Goal: Information Seeking & Learning: Learn about a topic

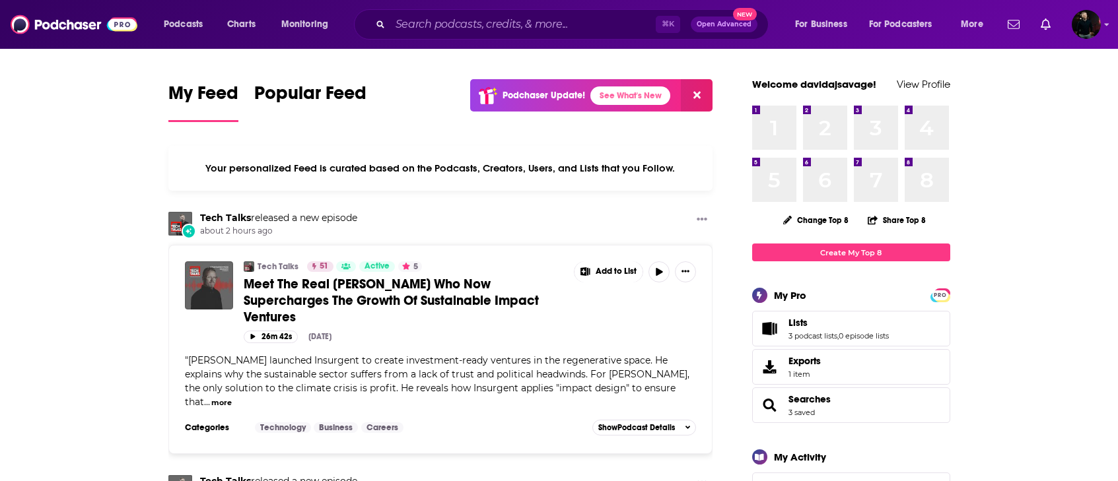
drag, startPoint x: 981, startPoint y: 479, endPoint x: 943, endPoint y: 677, distance: 201.6
click at [648, 481] on html "Podcasts Charts Monitoring ⌘ K Open Advanced New For Business For Podcasters Mo…" at bounding box center [559, 240] width 1118 height 481
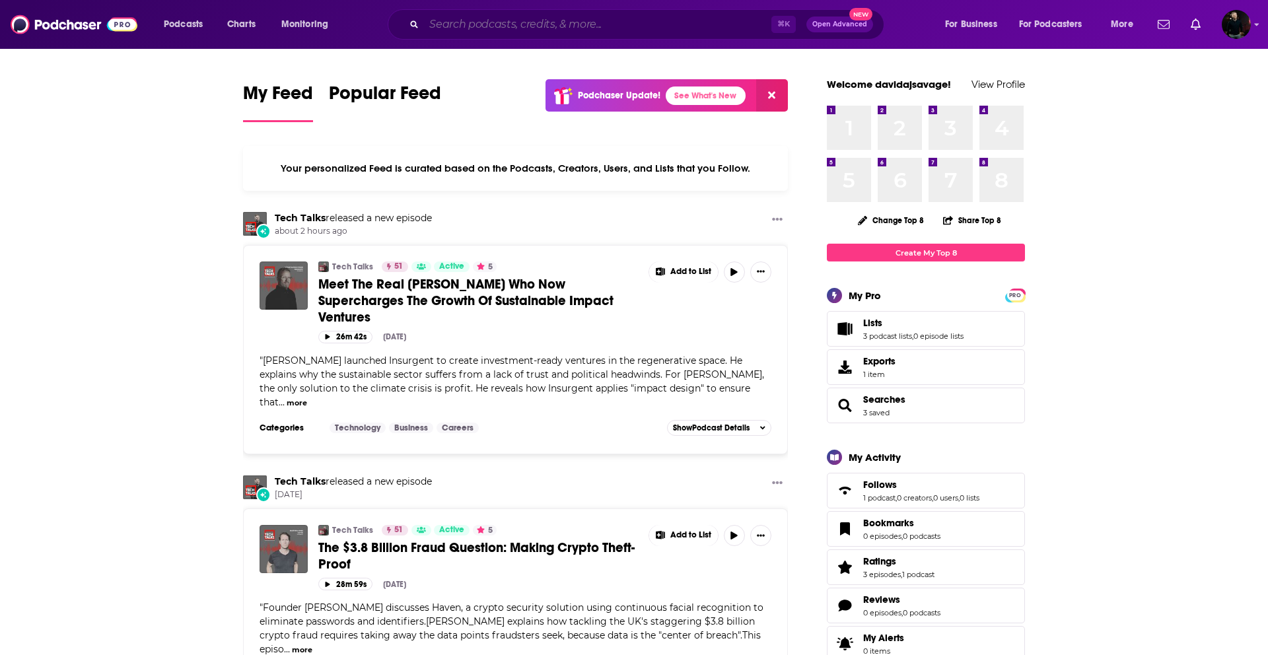
click at [648, 26] on input "Search podcasts, credits, & more..." at bounding box center [597, 24] width 347 height 21
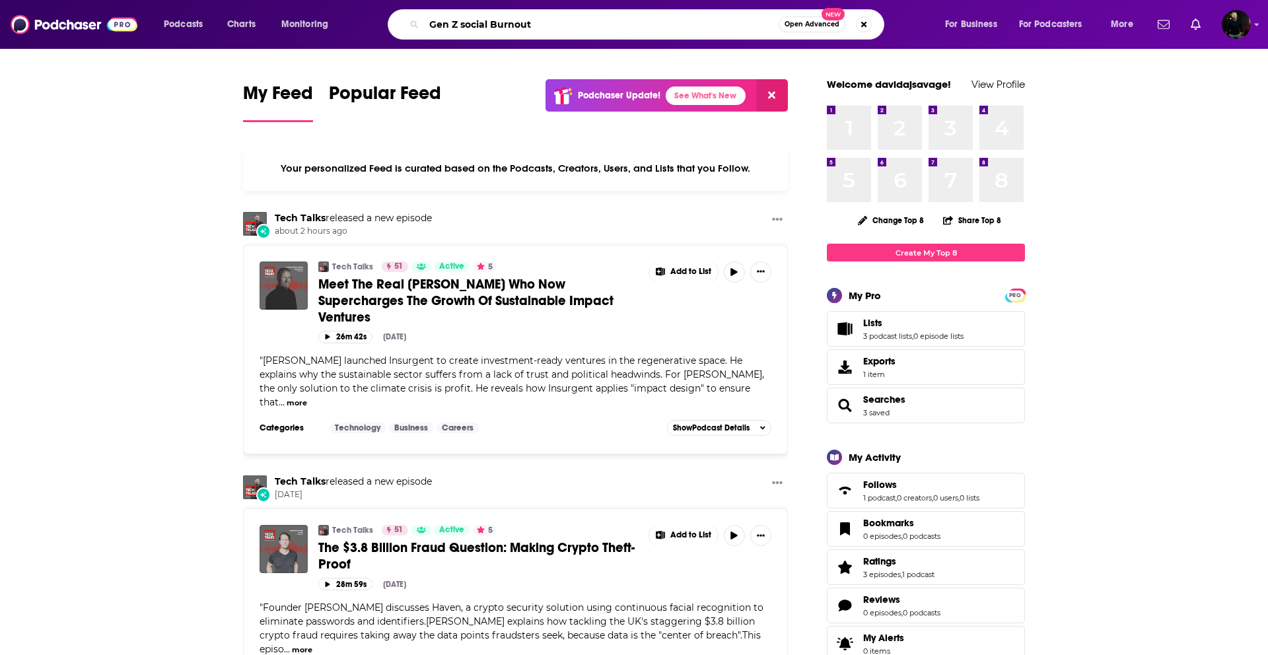
type input "Gen Z social Burnout"
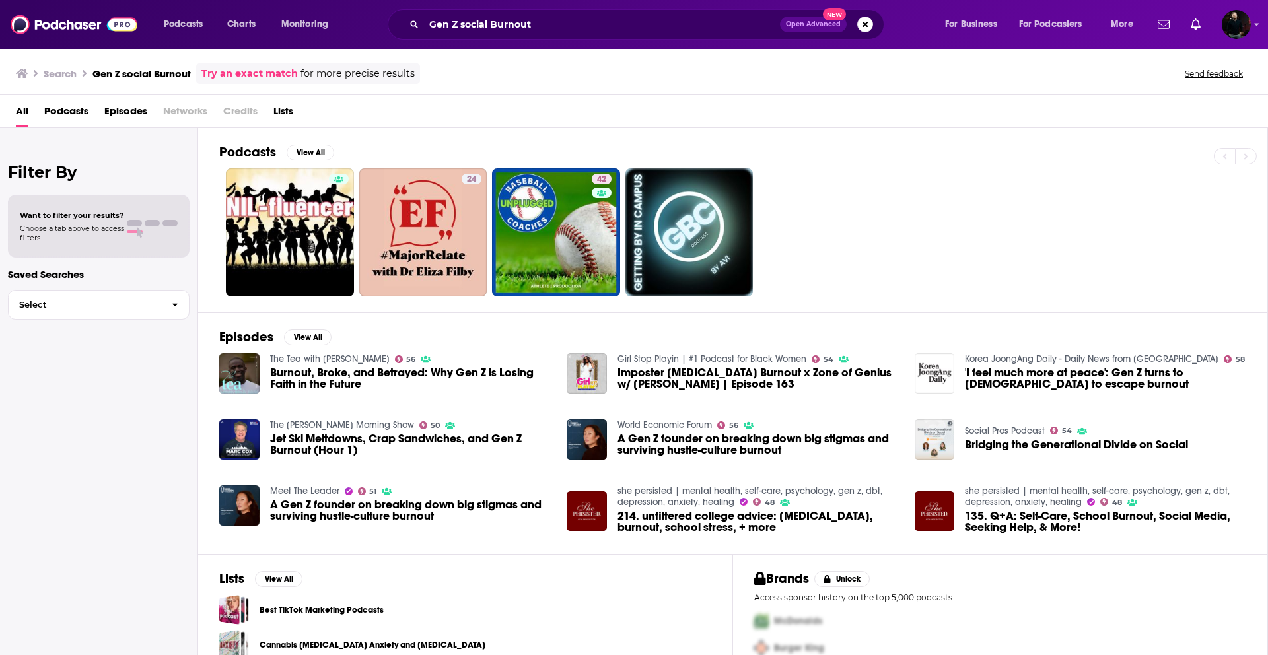
click at [357, 380] on span "Burnout, Broke, and Betrayed: Why Gen Z is Losing Faith in the Future" at bounding box center [410, 378] width 281 height 22
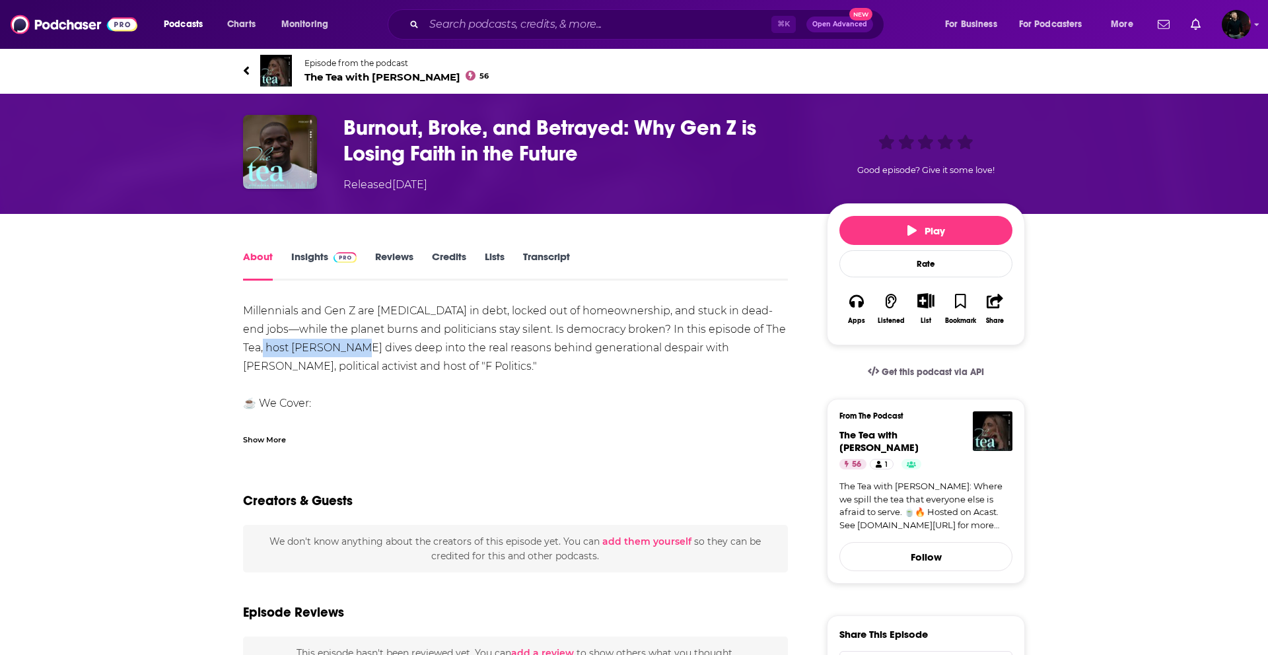
drag, startPoint x: 337, startPoint y: 345, endPoint x: 238, endPoint y: 341, distance: 99.1
copy div "Myriam Francois d"
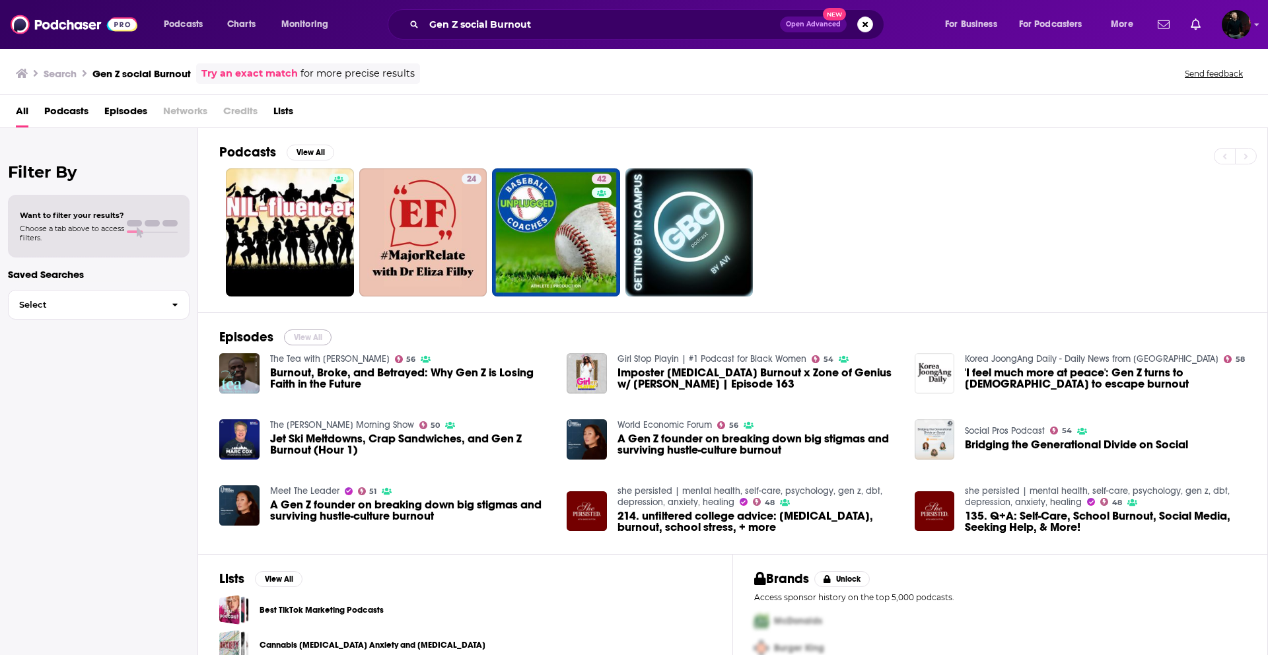
click at [313, 337] on button "View All" at bounding box center [308, 337] width 48 height 16
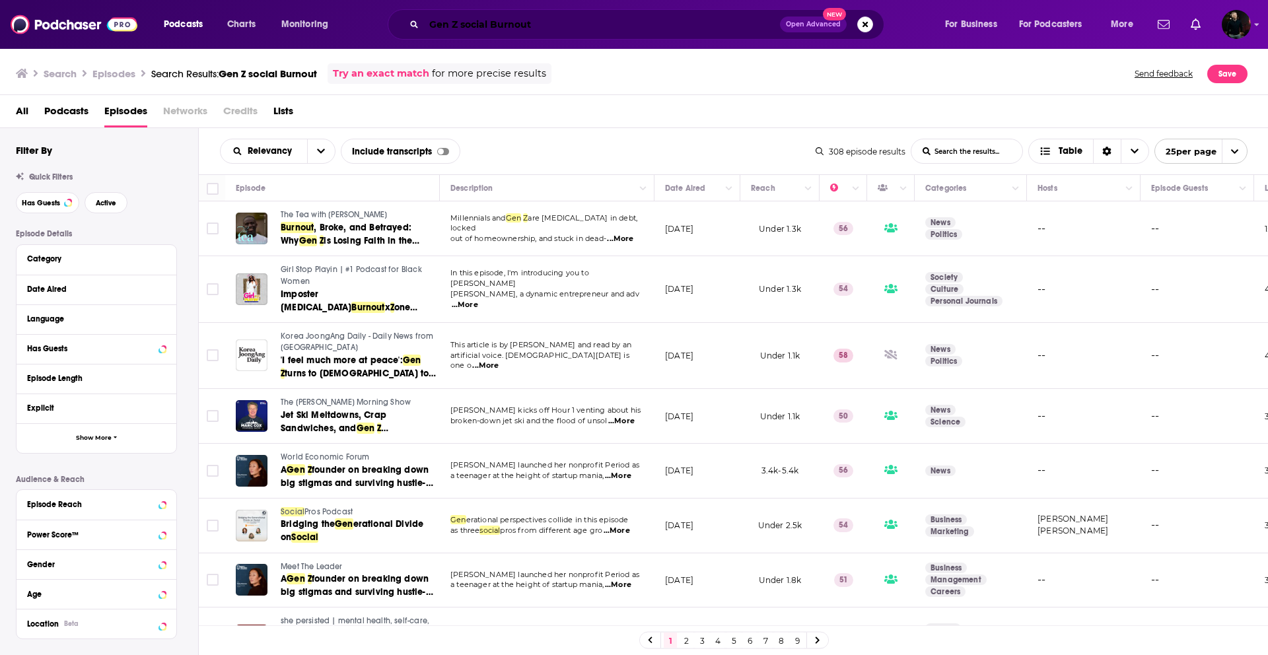
click at [492, 30] on input "Gen Z social Burnout" at bounding box center [602, 24] width 356 height 21
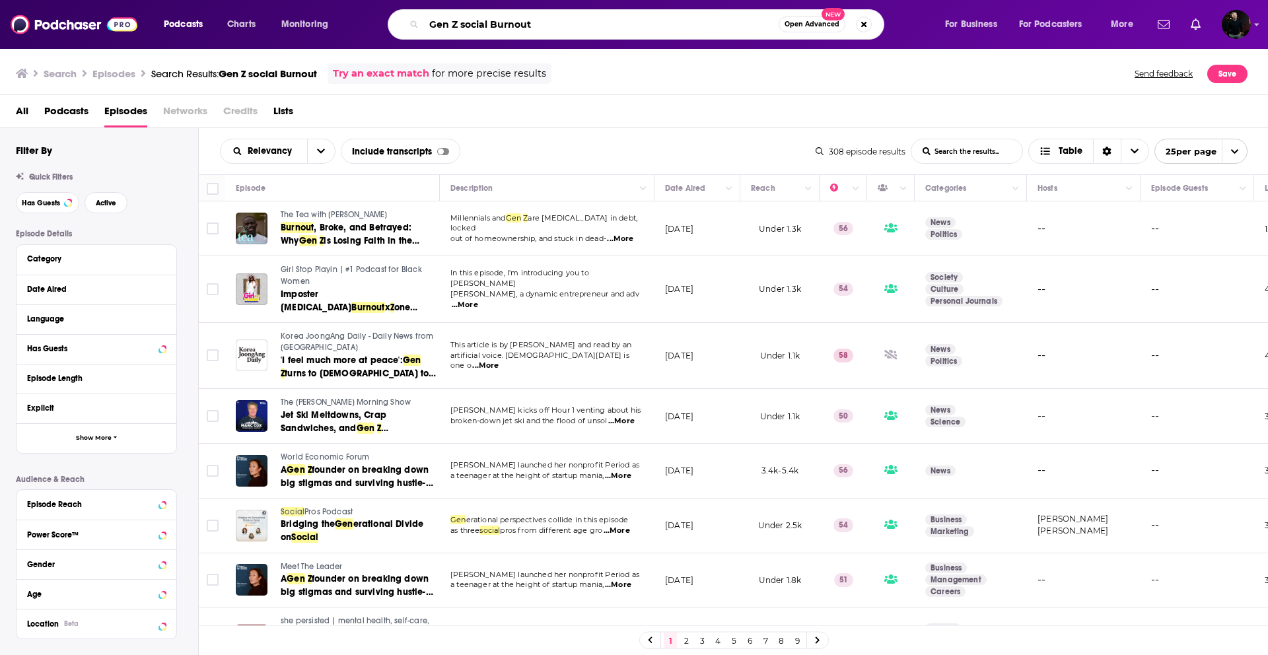
drag, startPoint x: 560, startPoint y: 21, endPoint x: 491, endPoint y: 19, distance: 68.7
click at [491, 20] on input "Gen Z social Burnout" at bounding box center [601, 24] width 355 height 21
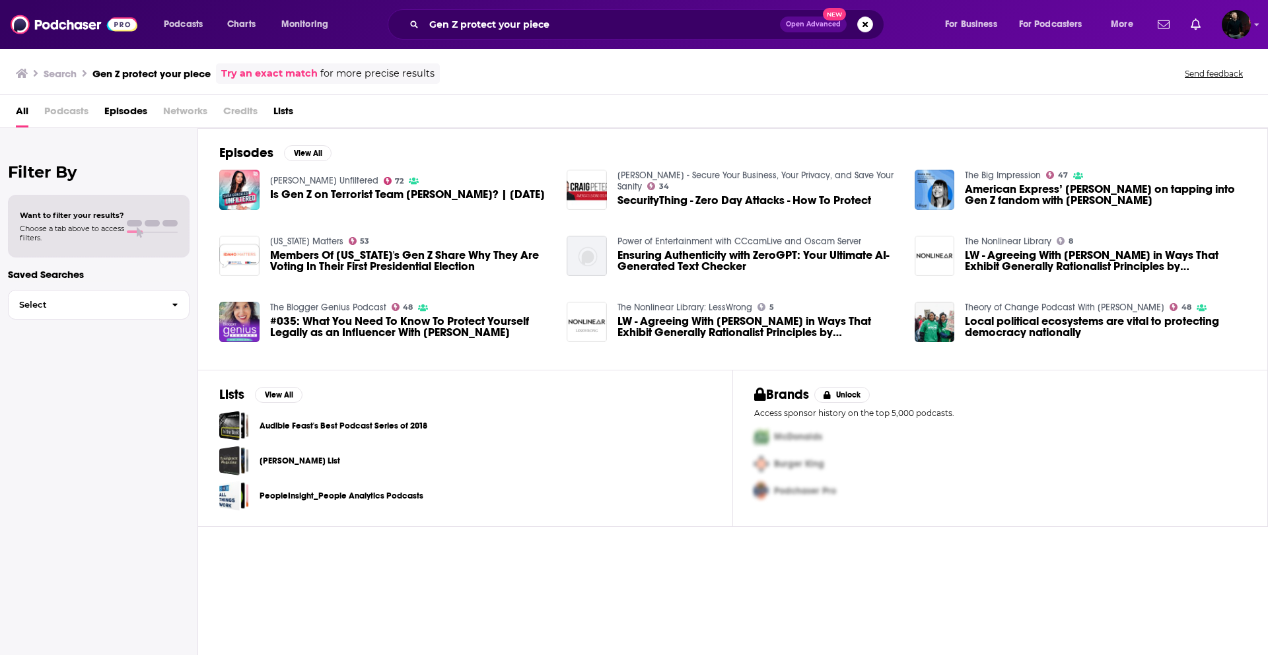
click at [115, 217] on span "Want to filter your results?" at bounding box center [72, 215] width 104 height 9
click at [79, 312] on button "Select" at bounding box center [99, 305] width 182 height 30
click at [84, 283] on div "Saved Searches Select Up & Coming Podcasts Top Active Business Podcasts New Epi…" at bounding box center [99, 333] width 182 height 131
click at [280, 114] on span "Lists" at bounding box center [283, 113] width 20 height 27
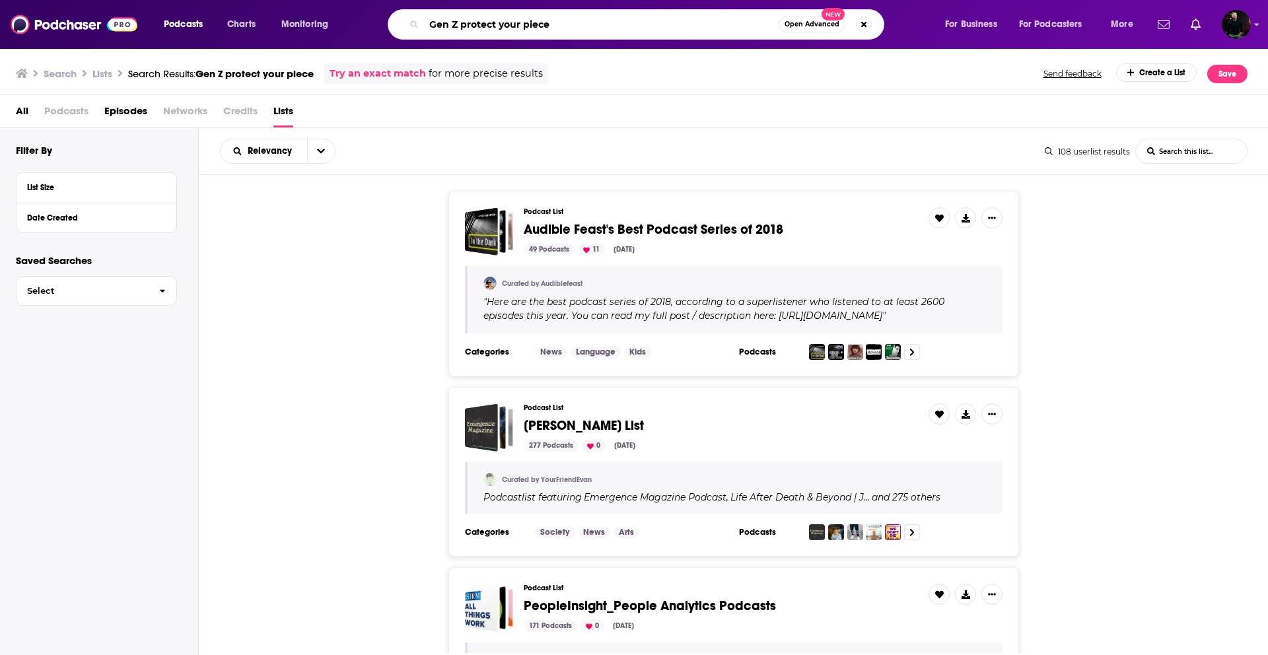
click at [540, 32] on input "Gen Z protect your piece" at bounding box center [601, 24] width 355 height 21
drag, startPoint x: 576, startPoint y: 28, endPoint x: 460, endPoint y: 21, distance: 116.4
click at [460, 22] on input "Gen Z protect your piece" at bounding box center [601, 24] width 355 height 21
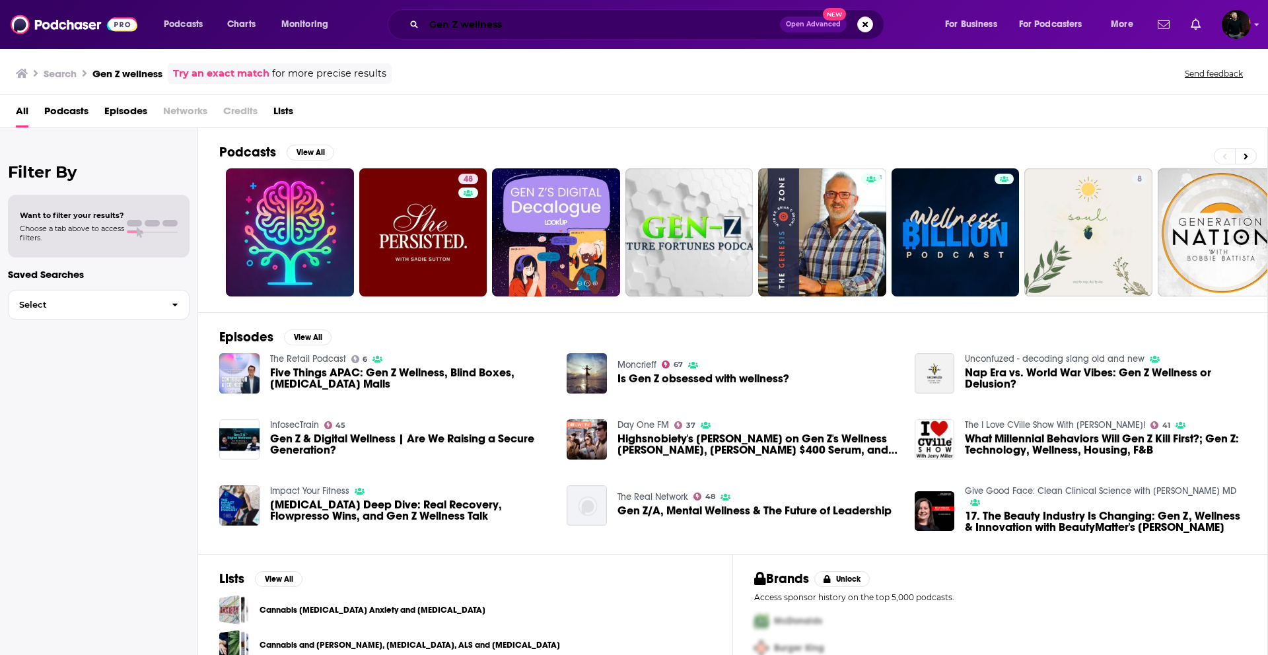
click at [522, 17] on input "Gen Z wellness" at bounding box center [602, 24] width 356 height 21
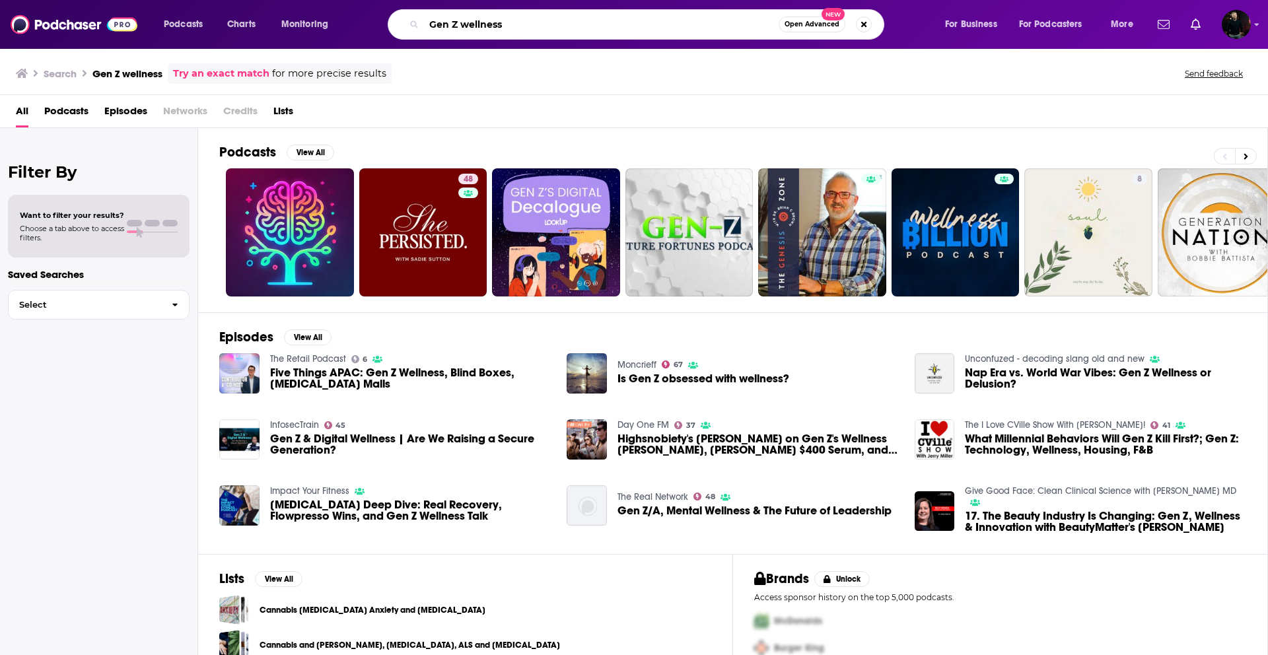
click at [541, 28] on input "Gen Z wellness" at bounding box center [601, 24] width 355 height 21
drag, startPoint x: 541, startPoint y: 28, endPoint x: 492, endPoint y: 24, distance: 49.0
click at [492, 24] on input "Gen Z wellness" at bounding box center [601, 24] width 355 height 21
type input "Gen Z"
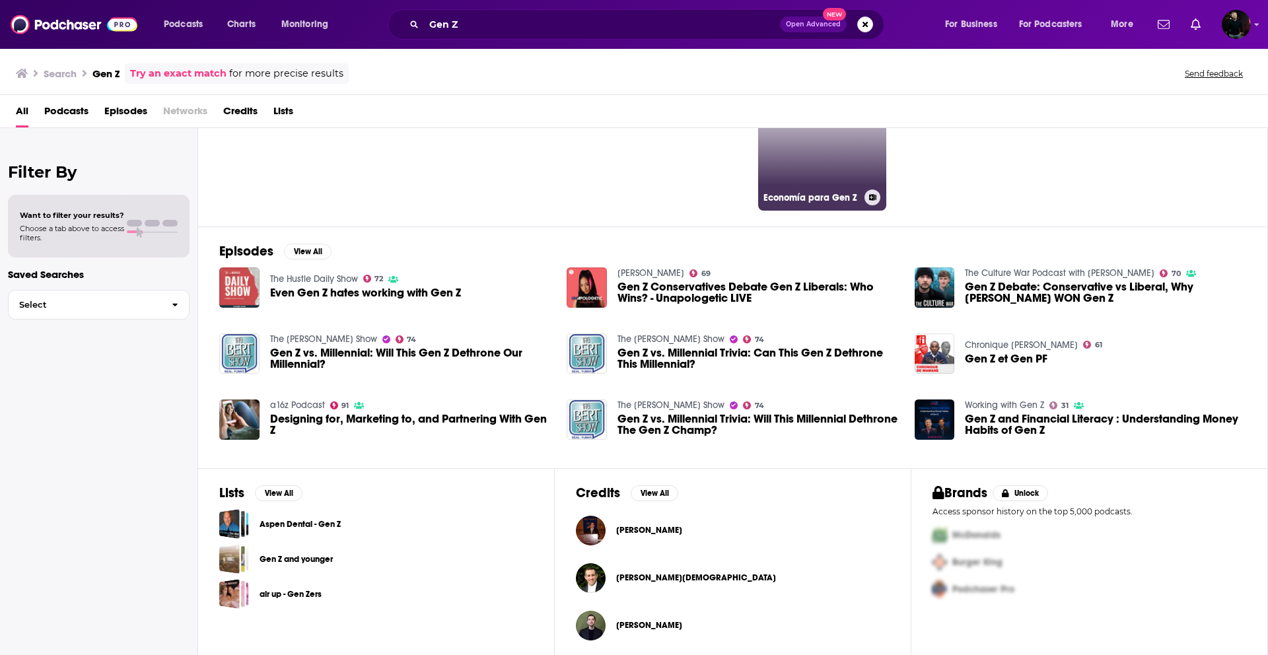
scroll to position [91, 0]
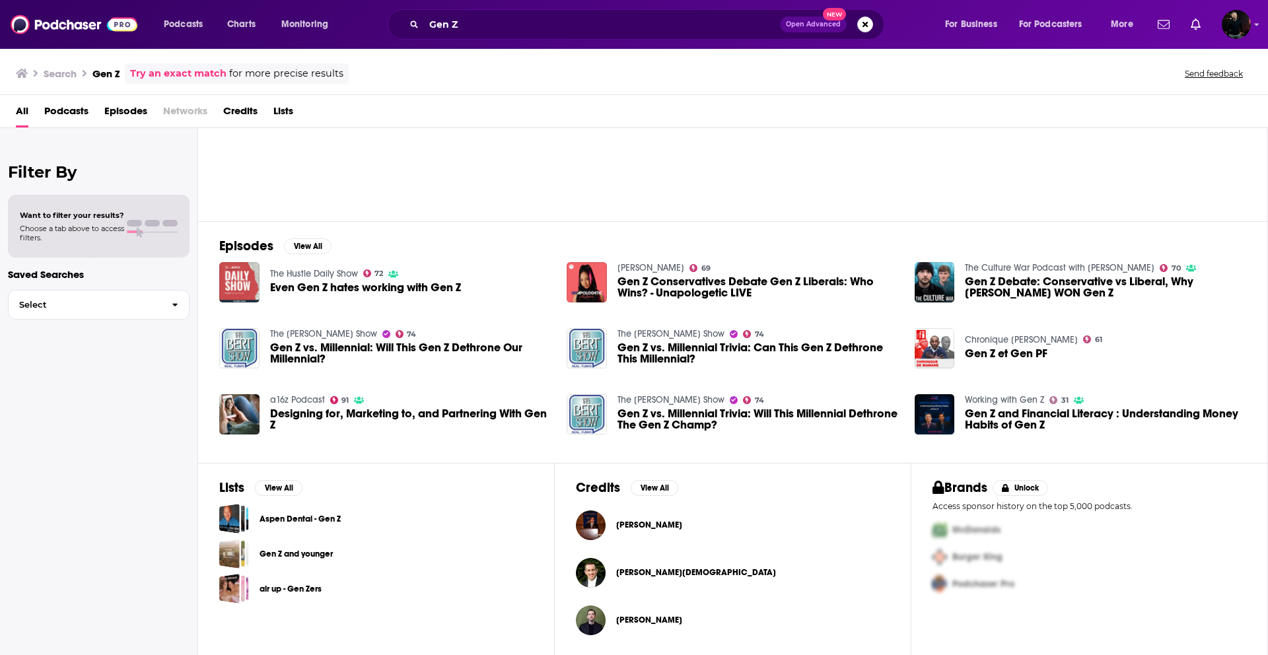
click at [347, 275] on link "The Hustle Daily Show" at bounding box center [314, 273] width 88 height 11
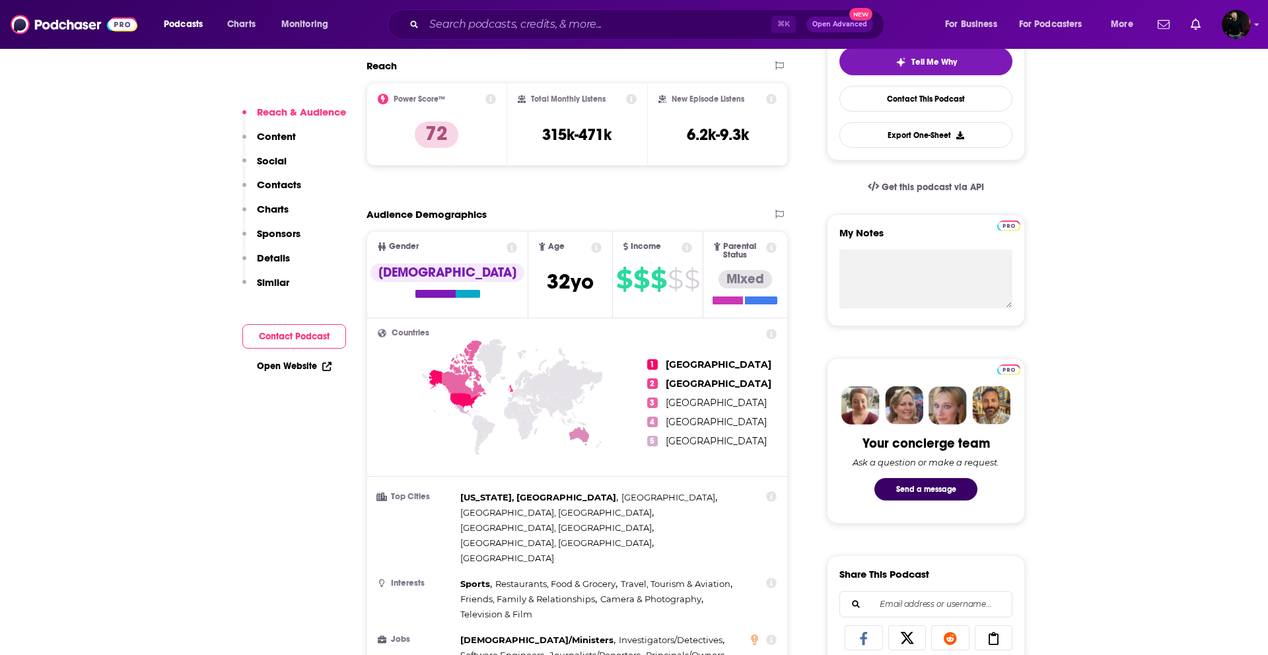
scroll to position [440, 0]
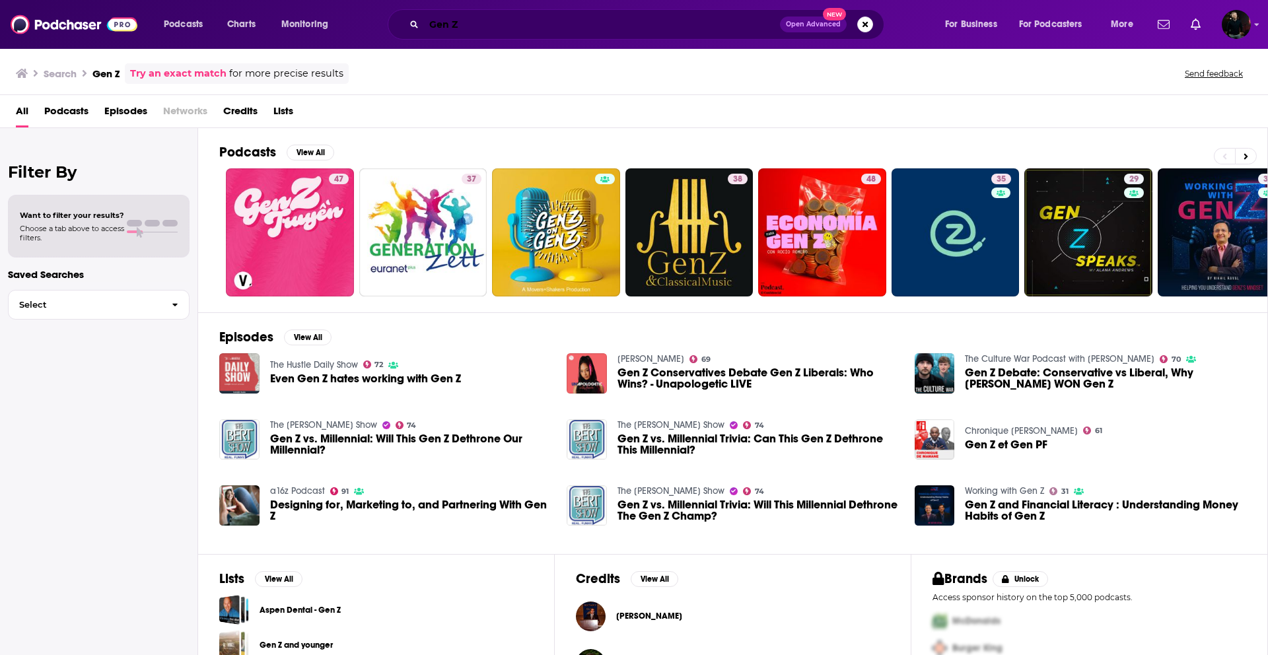
click at [474, 32] on input "Gen Z" at bounding box center [602, 24] width 356 height 21
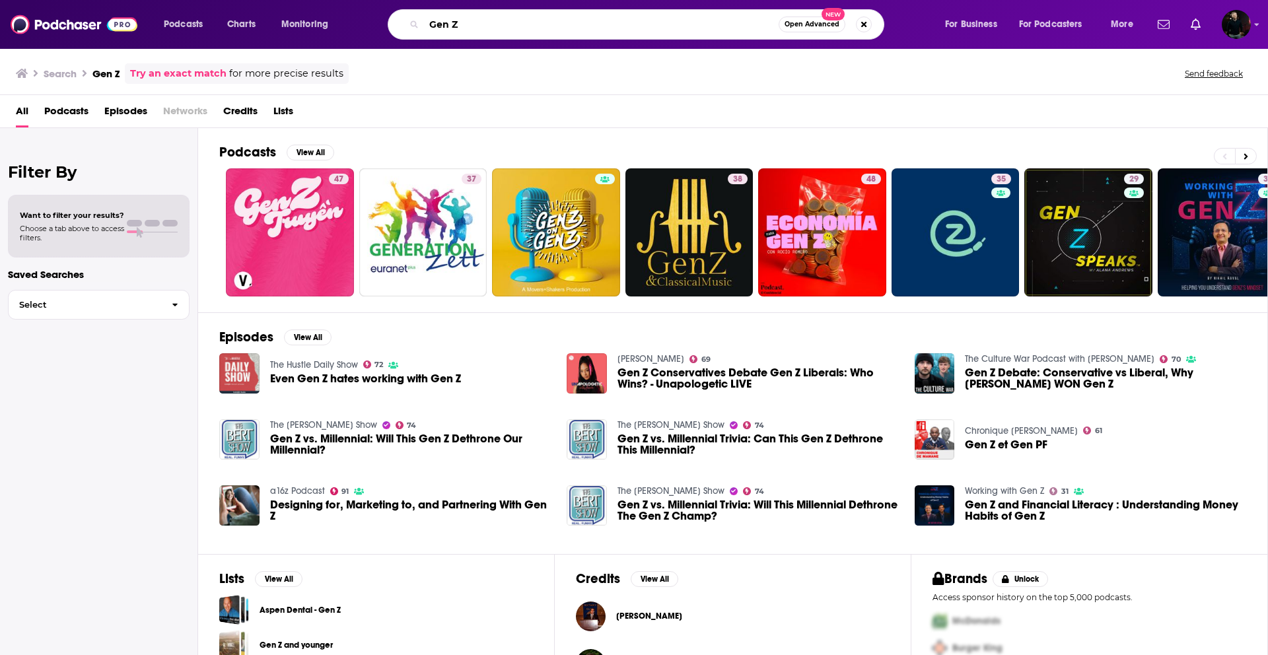
drag, startPoint x: 474, startPoint y: 23, endPoint x: 320, endPoint y: 19, distance: 153.9
click at [320, 20] on div "Podcasts Charts Monitoring Gen Z Open Advanced New For Business For Podcasters …" at bounding box center [649, 24] width 991 height 30
paste input "LET’S GET UNCOMFORTABLE"
type input "LET’S GET UNCOMFORTABLE"
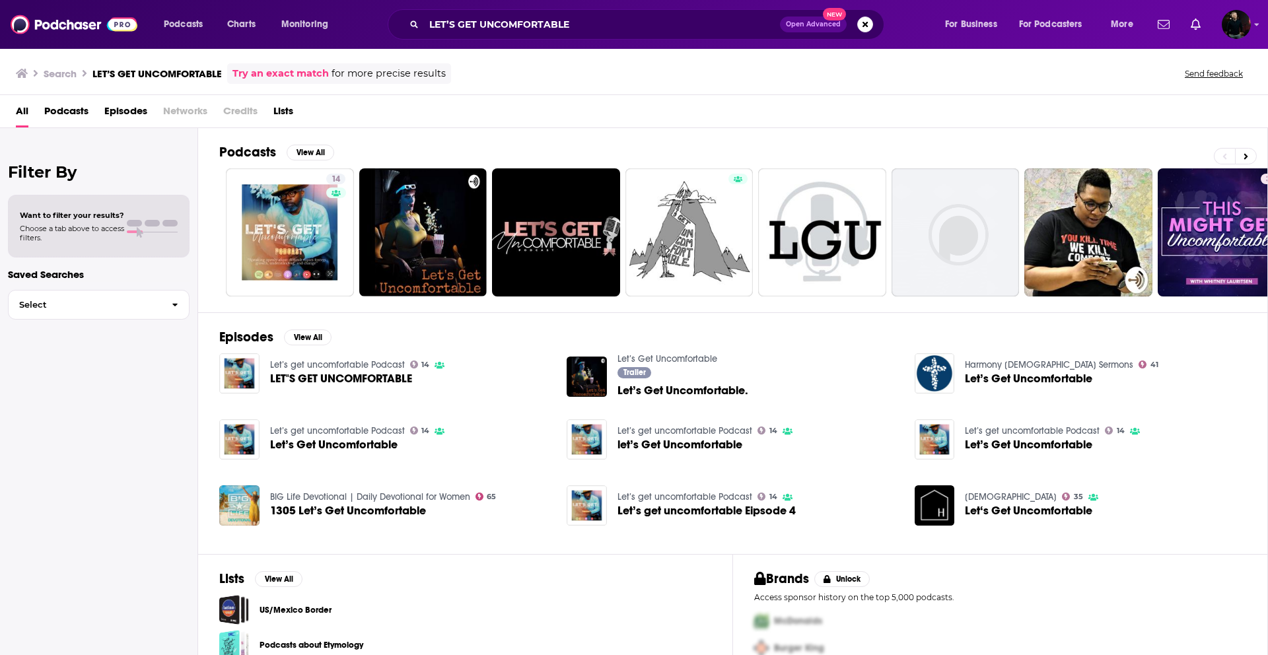
click at [360, 376] on span "LET"S GET UNCOMFORTABLE" at bounding box center [341, 378] width 142 height 11
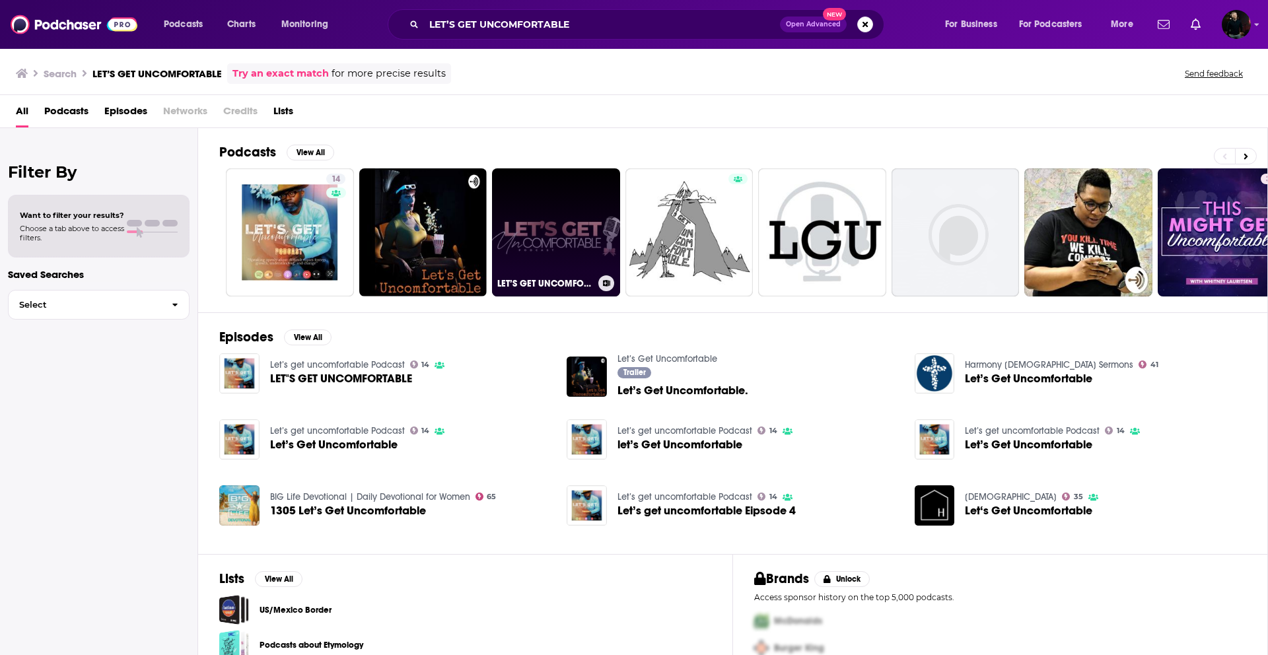
click at [549, 217] on link "LET’S GET UNCOMFORTABLE" at bounding box center [556, 232] width 128 height 128
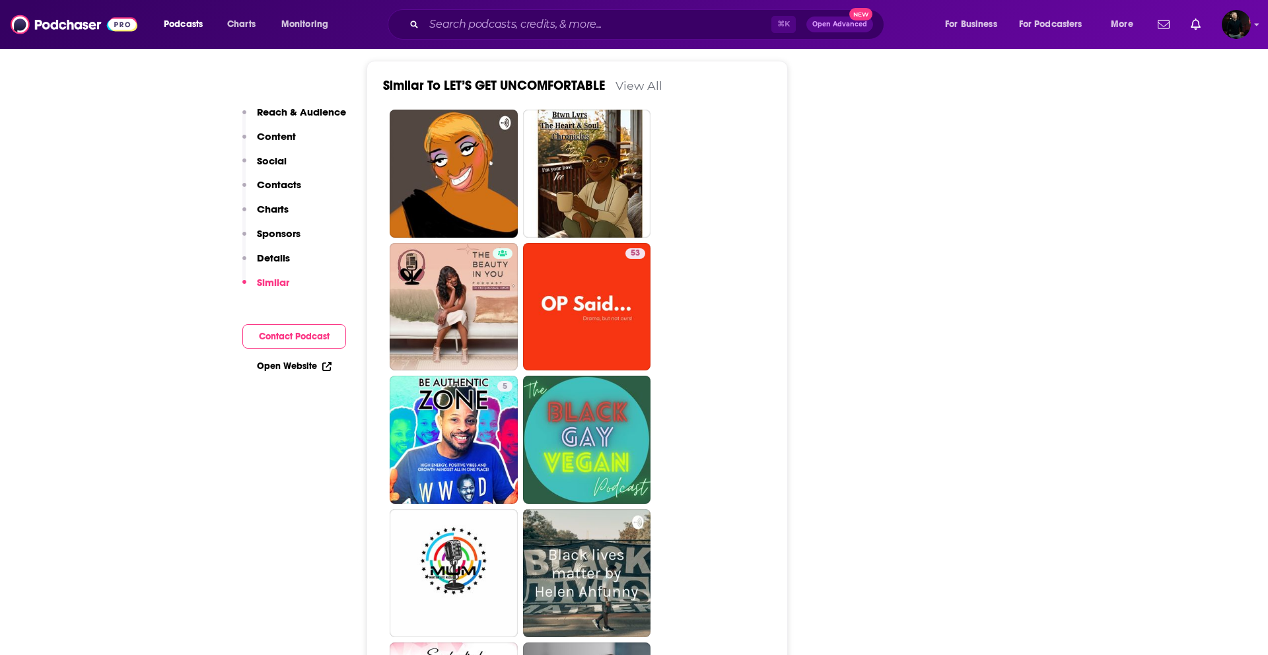
scroll to position [2057, 0]
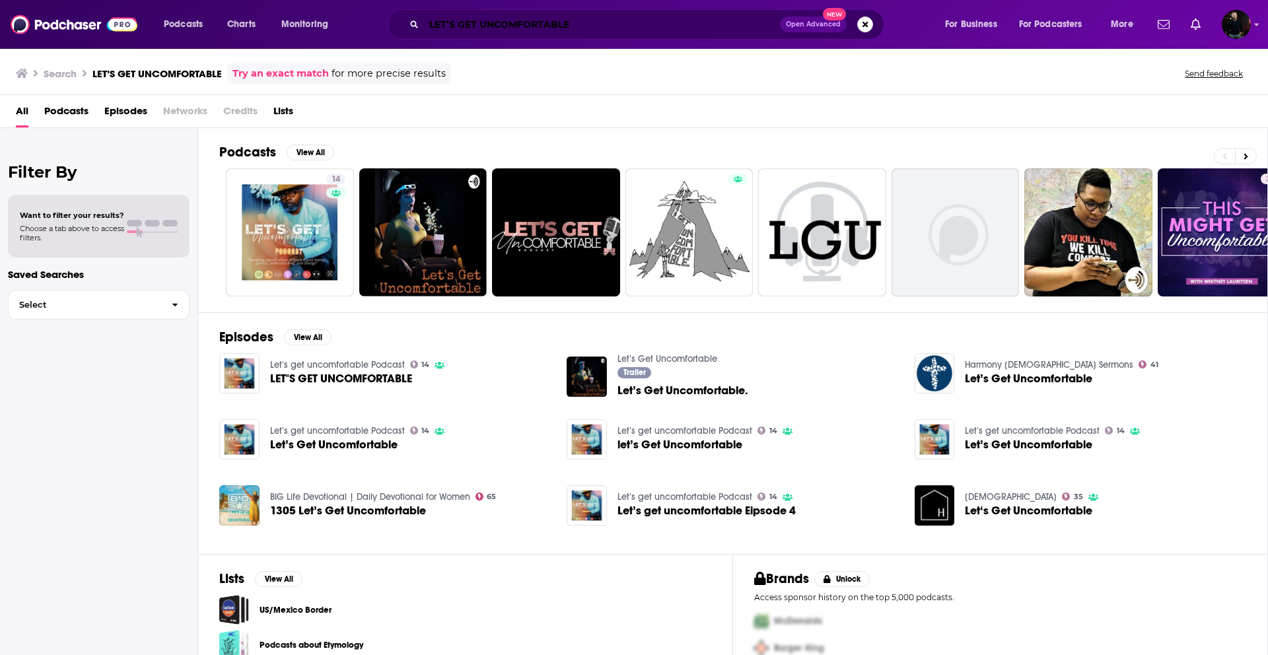
click at [498, 25] on input "LET’S GET UNCOMFORTABLE" at bounding box center [602, 24] width 356 height 21
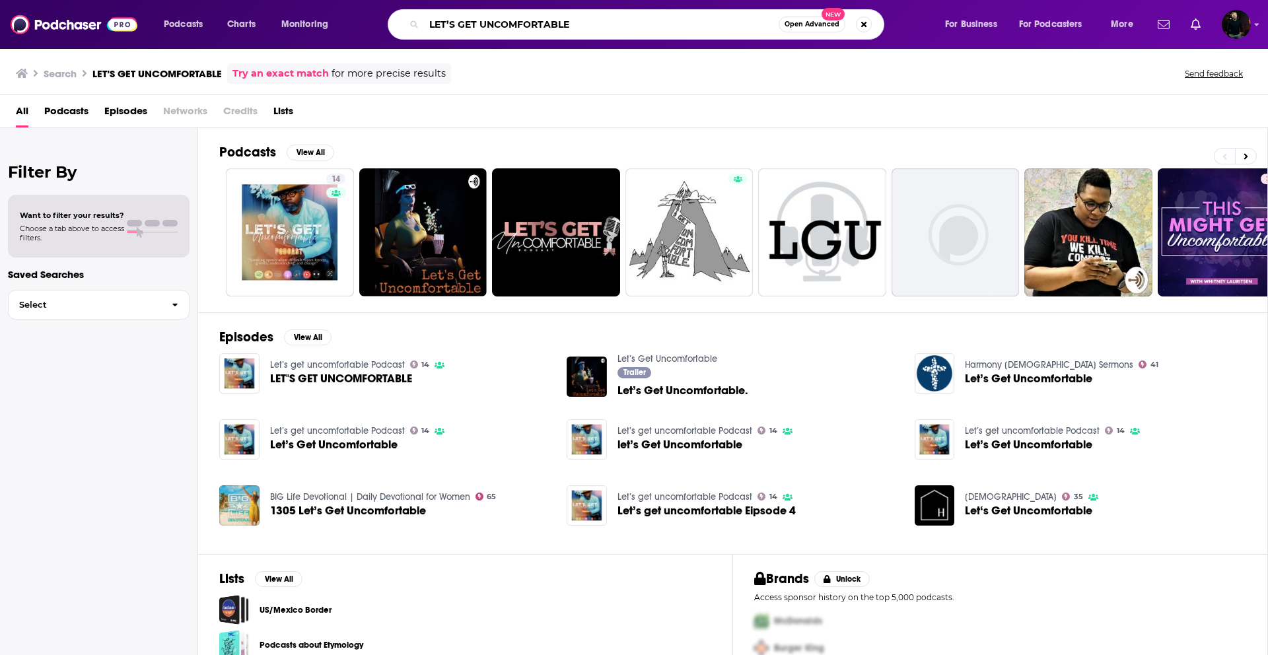
drag, startPoint x: 603, startPoint y: 24, endPoint x: 331, endPoint y: 22, distance: 272.0
click at [331, 22] on div "Podcasts Charts Monitoring LET’S GET UNCOMFORTABLE Open Advanced New For Busine…" at bounding box center [649, 24] width 991 height 30
type input "Gen Z on Gen Z"
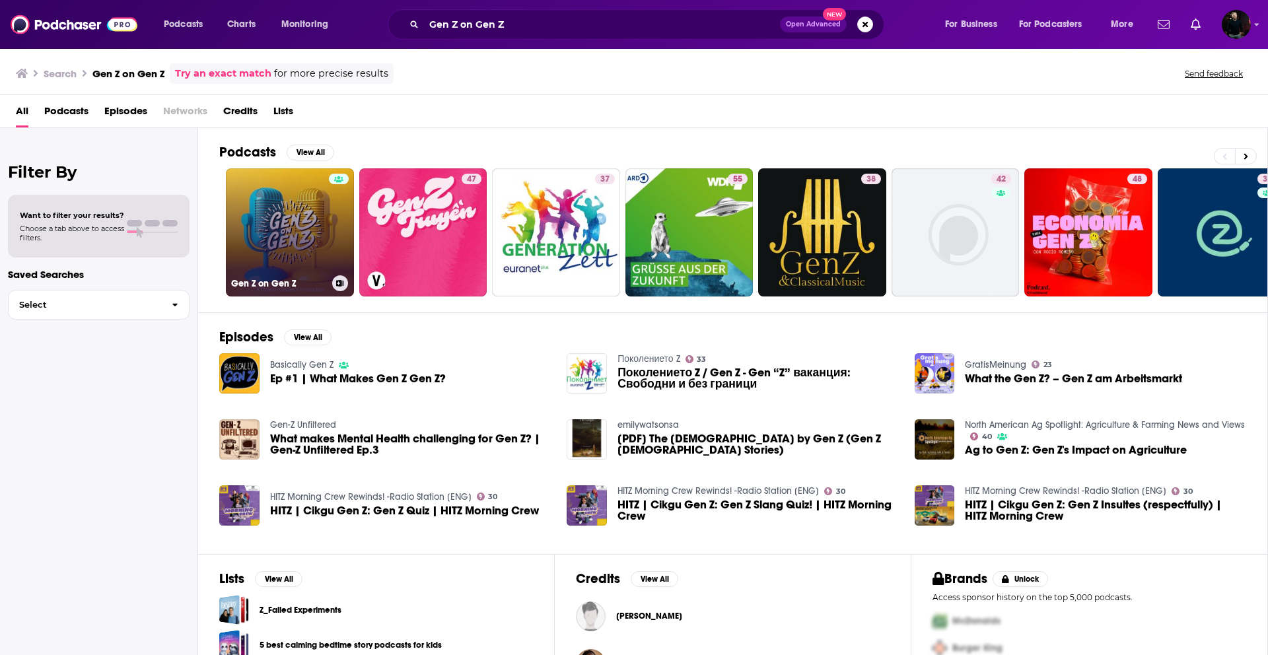
click at [319, 237] on link "Gen Z on Gen Z" at bounding box center [290, 232] width 128 height 128
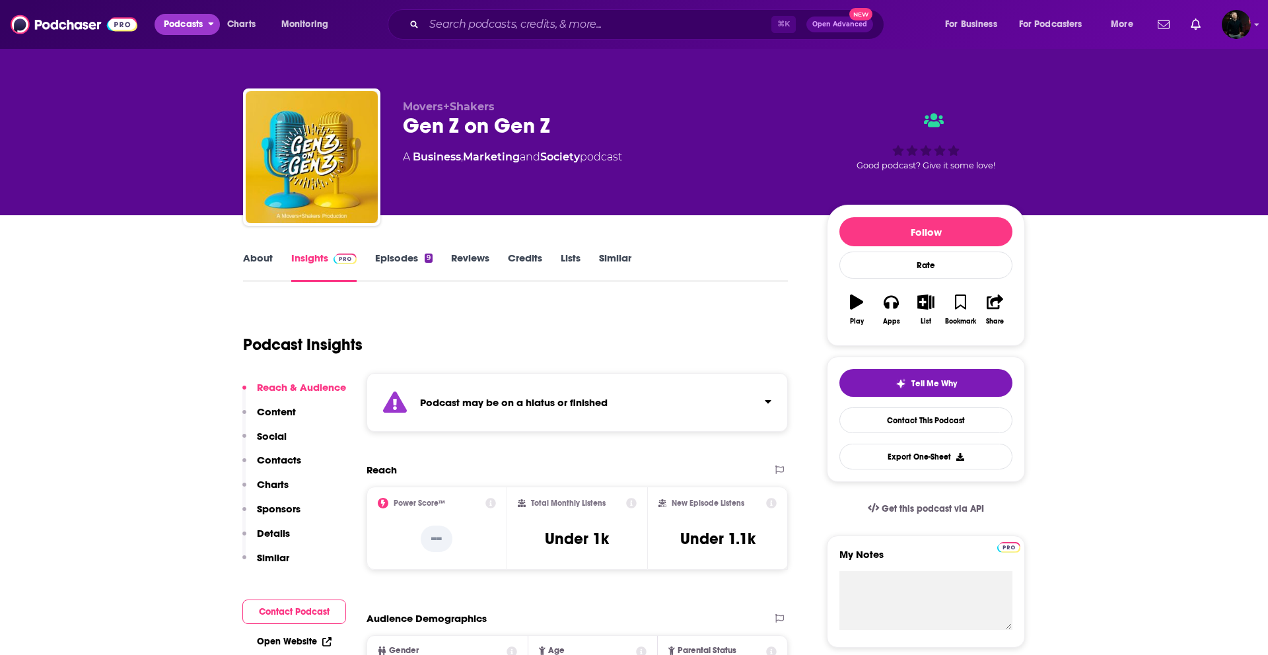
click at [172, 24] on span "Podcasts" at bounding box center [183, 24] width 39 height 18
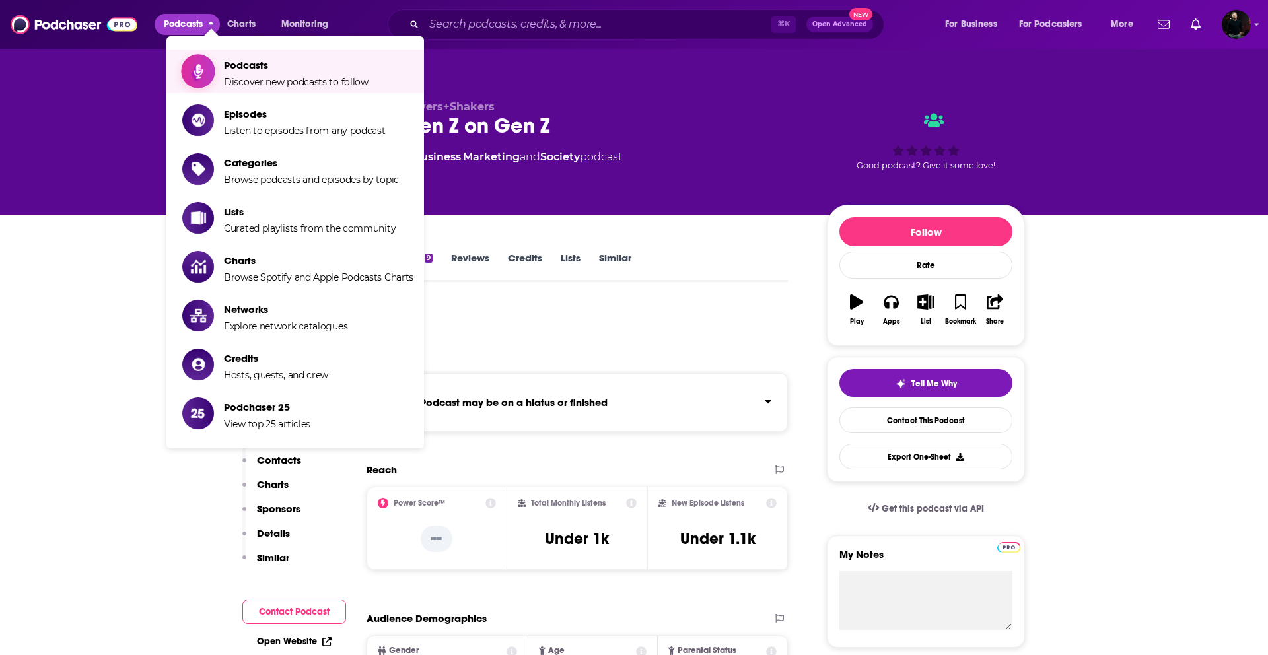
click at [259, 66] on span "Podcasts" at bounding box center [296, 65] width 145 height 13
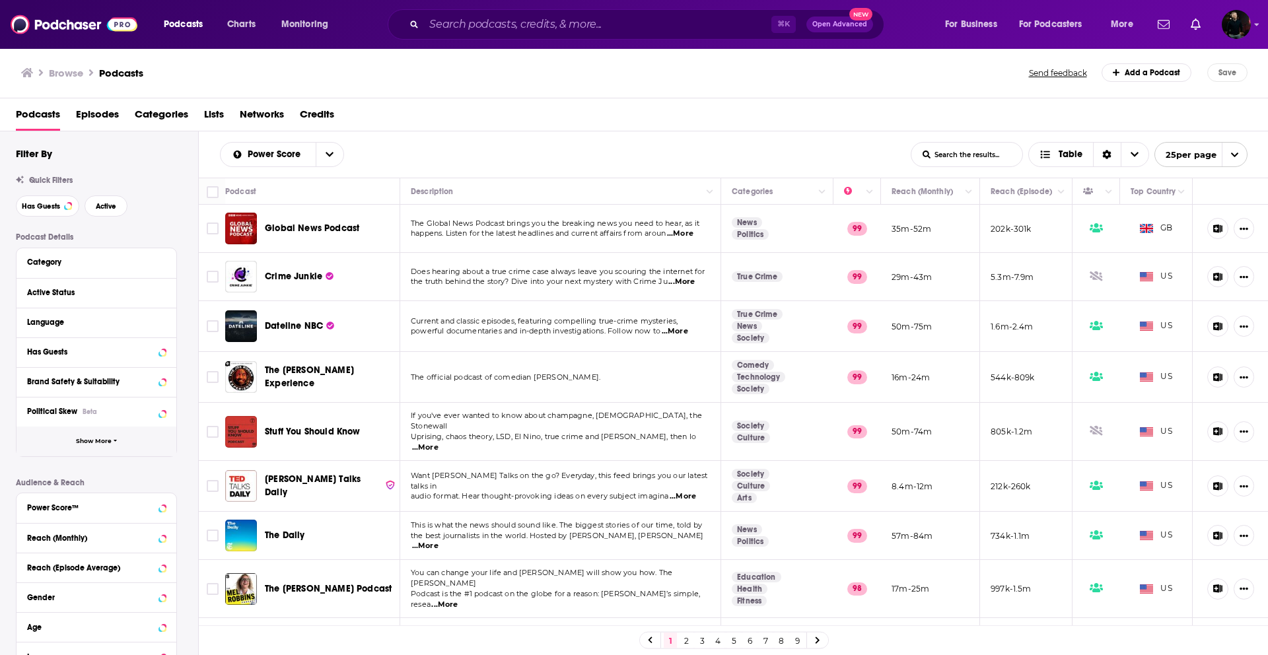
click at [79, 448] on button "Show More" at bounding box center [97, 442] width 160 height 30
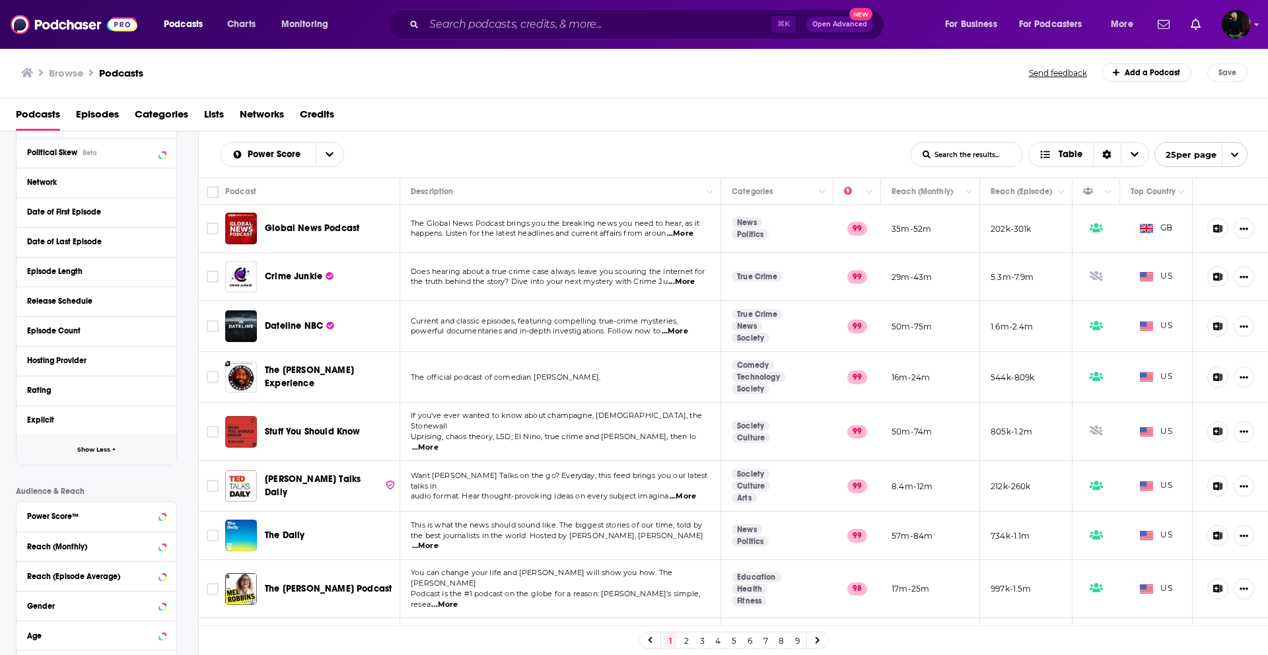
scroll to position [373, 0]
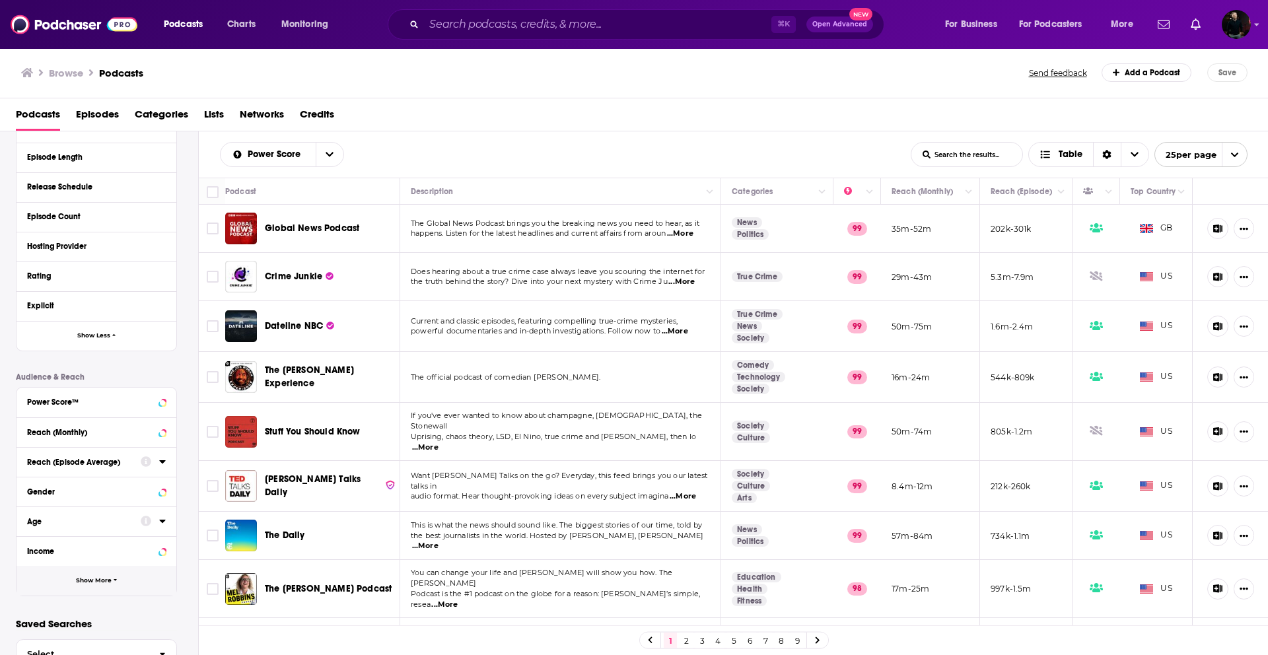
click at [93, 481] on button "Show More" at bounding box center [97, 581] width 160 height 30
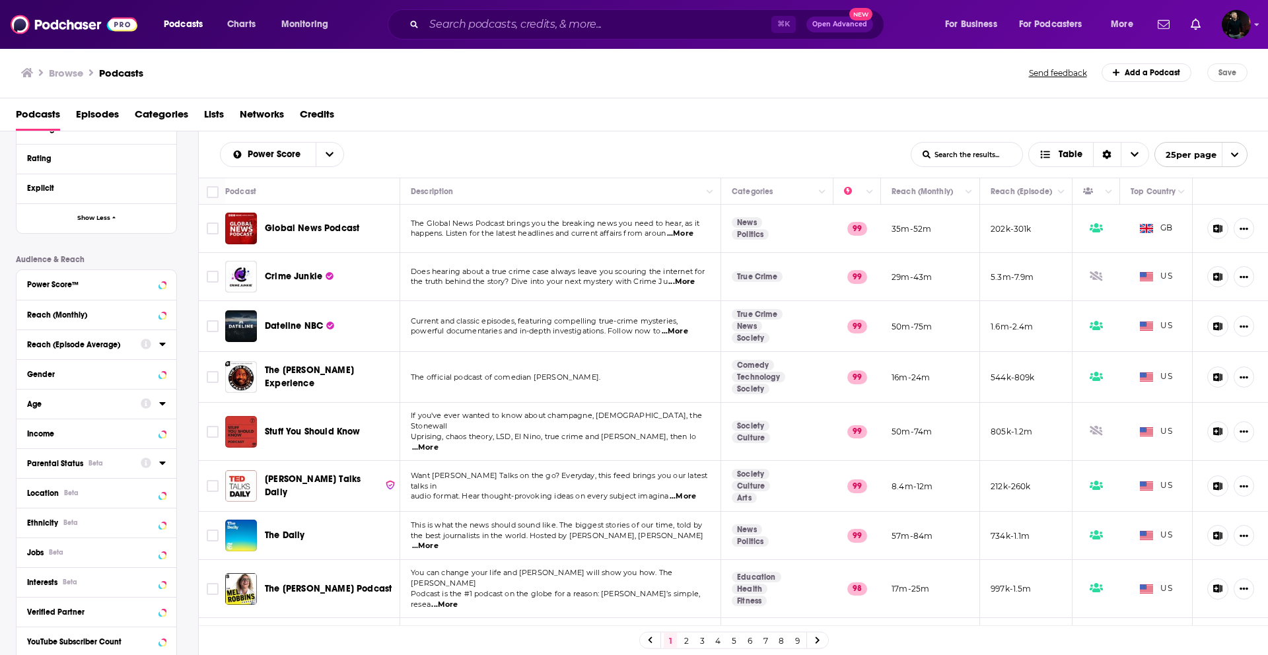
scroll to position [511, 0]
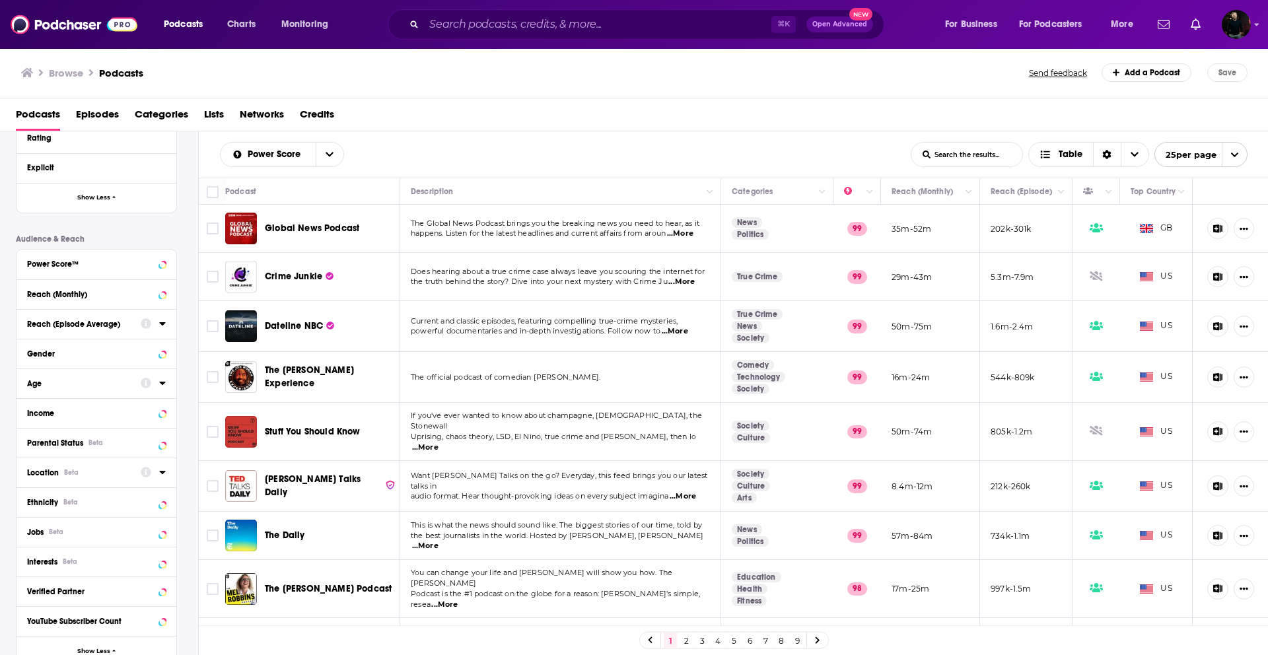
click at [114, 469] on div "Location Beta" at bounding box center [79, 472] width 105 height 9
click at [114, 481] on input at bounding box center [96, 496] width 139 height 18
type input "united"
click at [109, 481] on label "United Kingdom 1m" at bounding box center [96, 562] width 139 height 11
click at [32, 481] on input "multiSelectOption-unitedkingdom-2" at bounding box center [32, 567] width 0 height 0
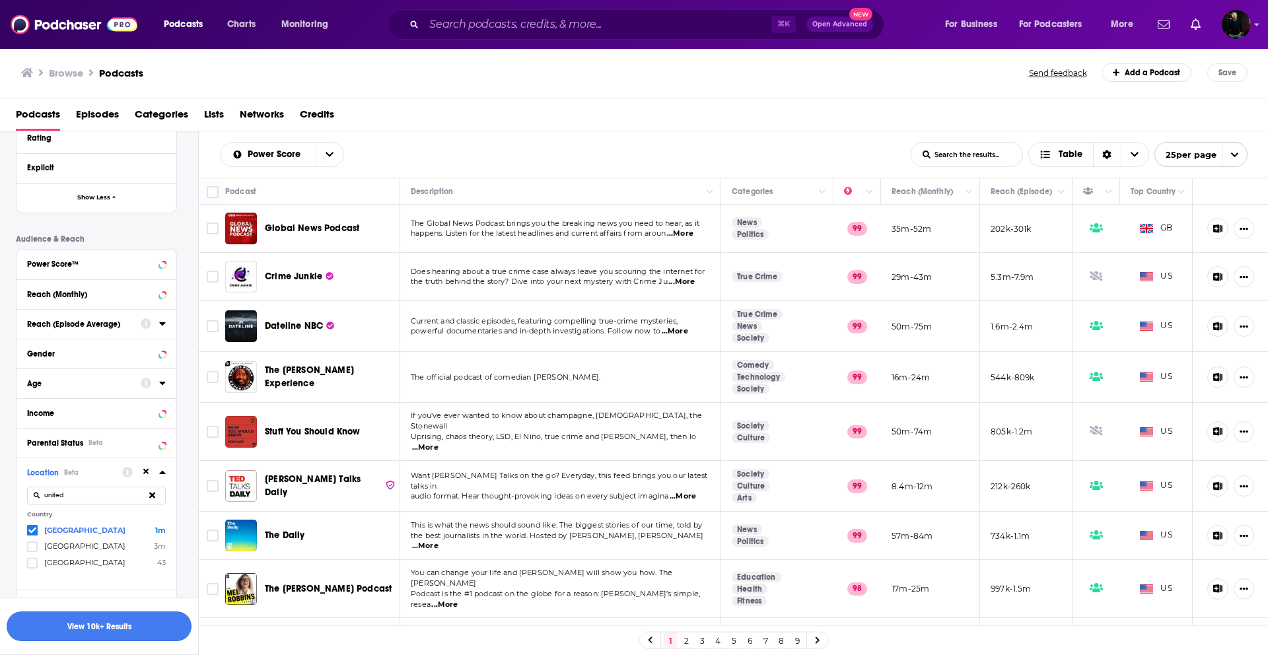
click at [95, 481] on button "View 10k+ Results" at bounding box center [99, 626] width 185 height 30
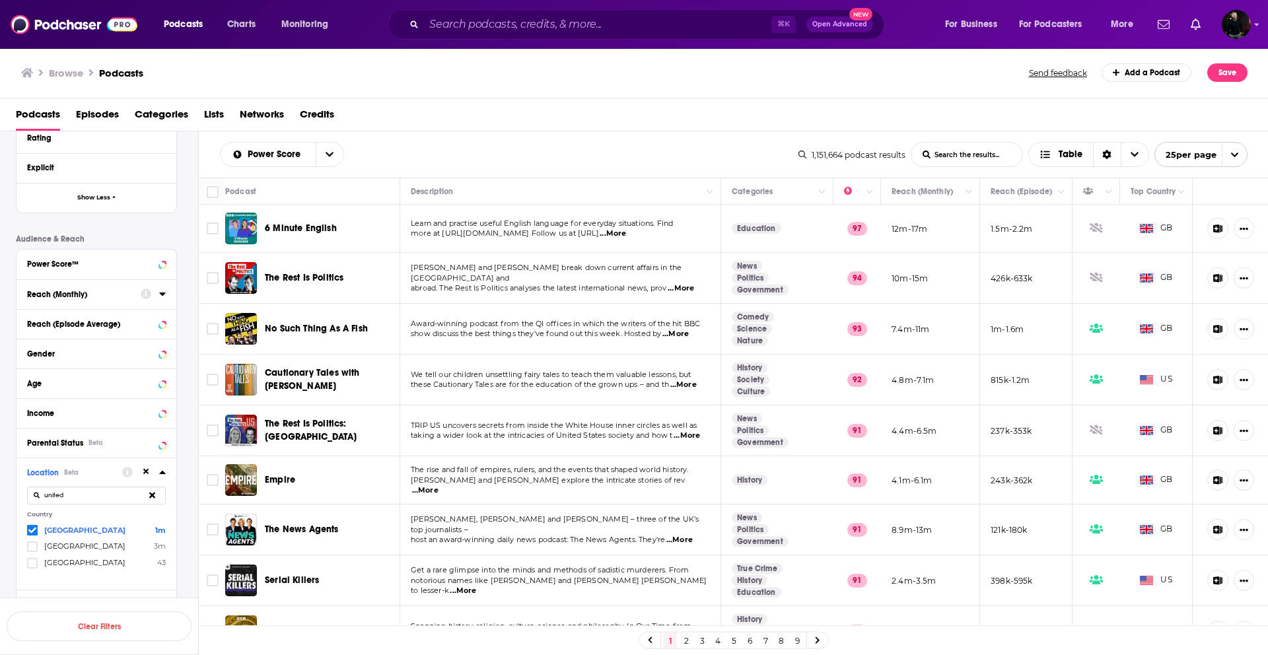
click at [151, 298] on icon at bounding box center [146, 294] width 11 height 11
click at [164, 298] on icon at bounding box center [162, 294] width 7 height 11
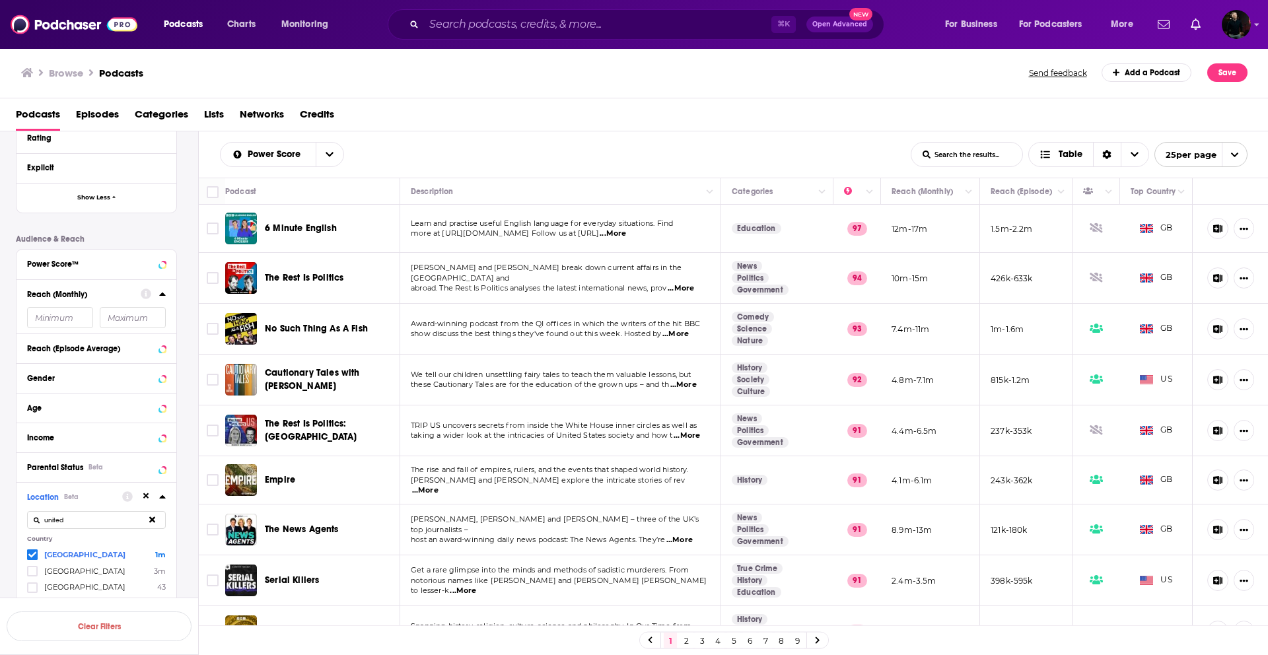
click at [79, 325] on input "number" at bounding box center [60, 317] width 66 height 21
click at [606, 152] on div "Power Score List Search Input Search the results... Table" at bounding box center [509, 154] width 578 height 25
click at [164, 294] on icon at bounding box center [162, 293] width 6 height 3
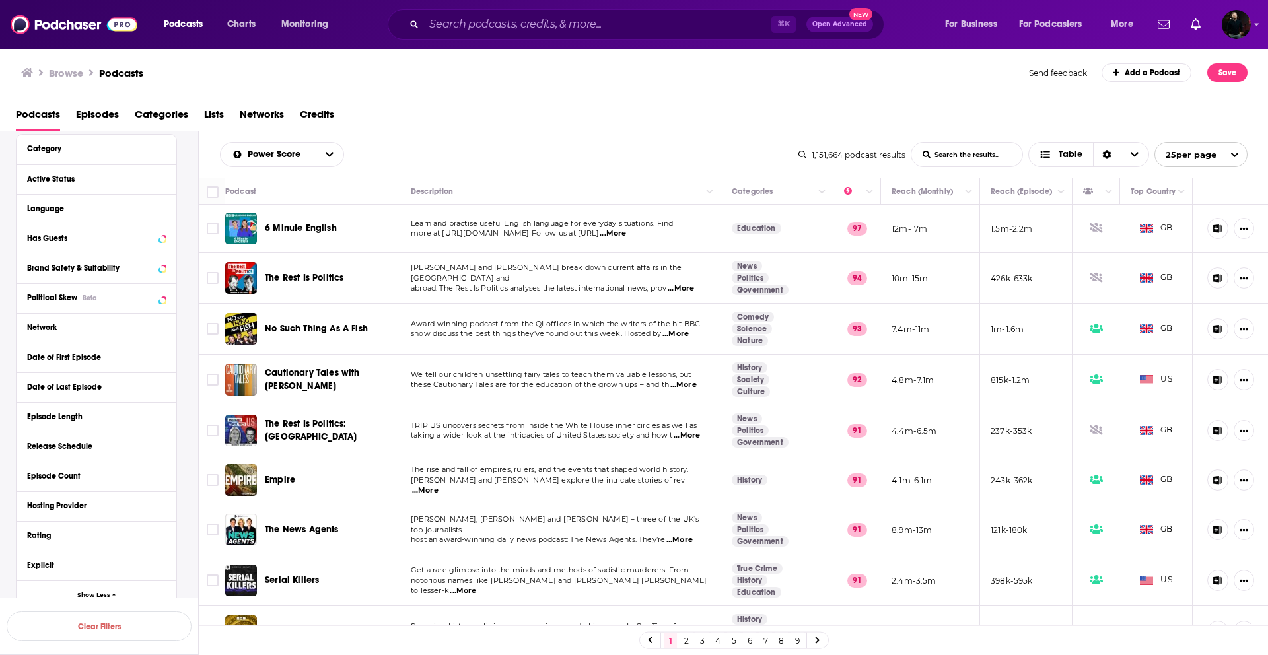
scroll to position [106, 0]
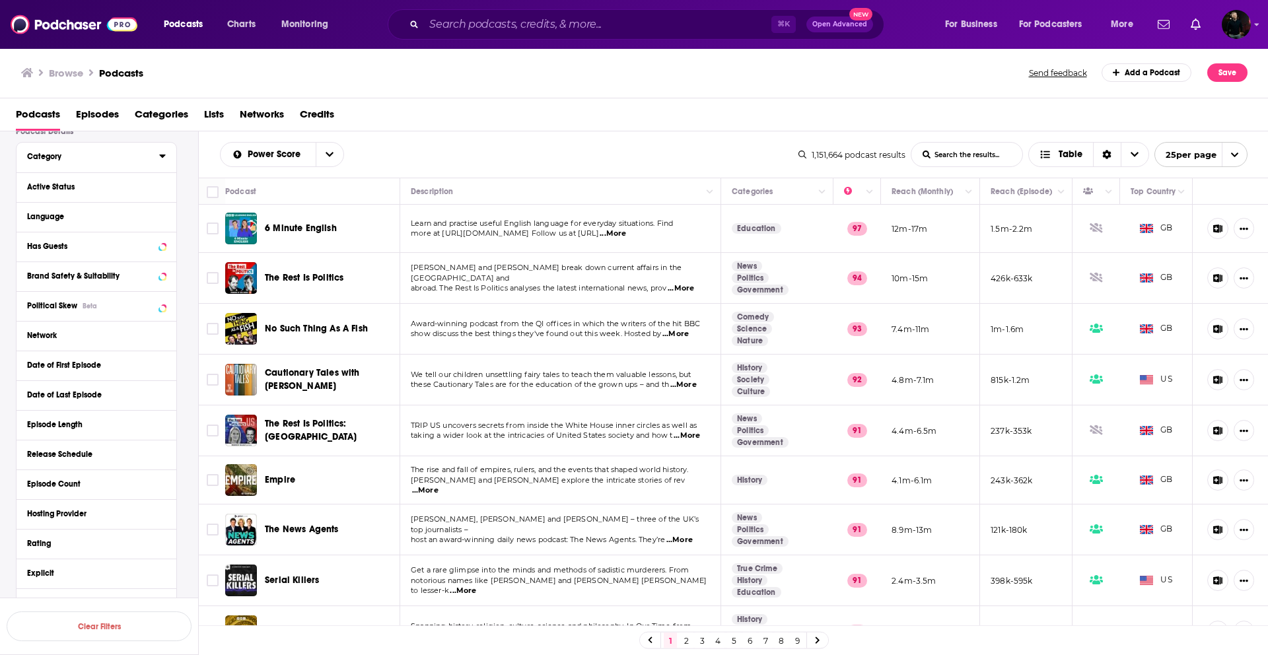
click at [161, 156] on icon at bounding box center [162, 155] width 6 height 3
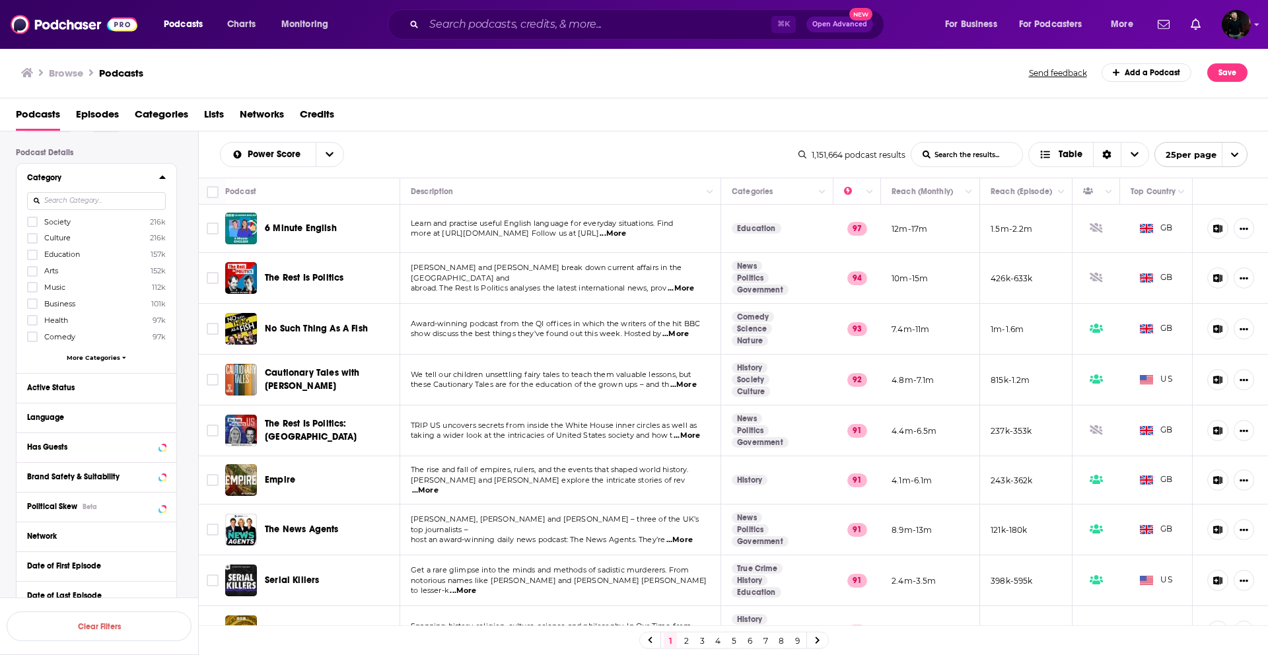
scroll to position [83, 0]
click at [37, 322] on div at bounding box center [33, 321] width 13 height 11
click at [32, 325] on input "multiSelectOption-health-6" at bounding box center [32, 325] width 0 height 0
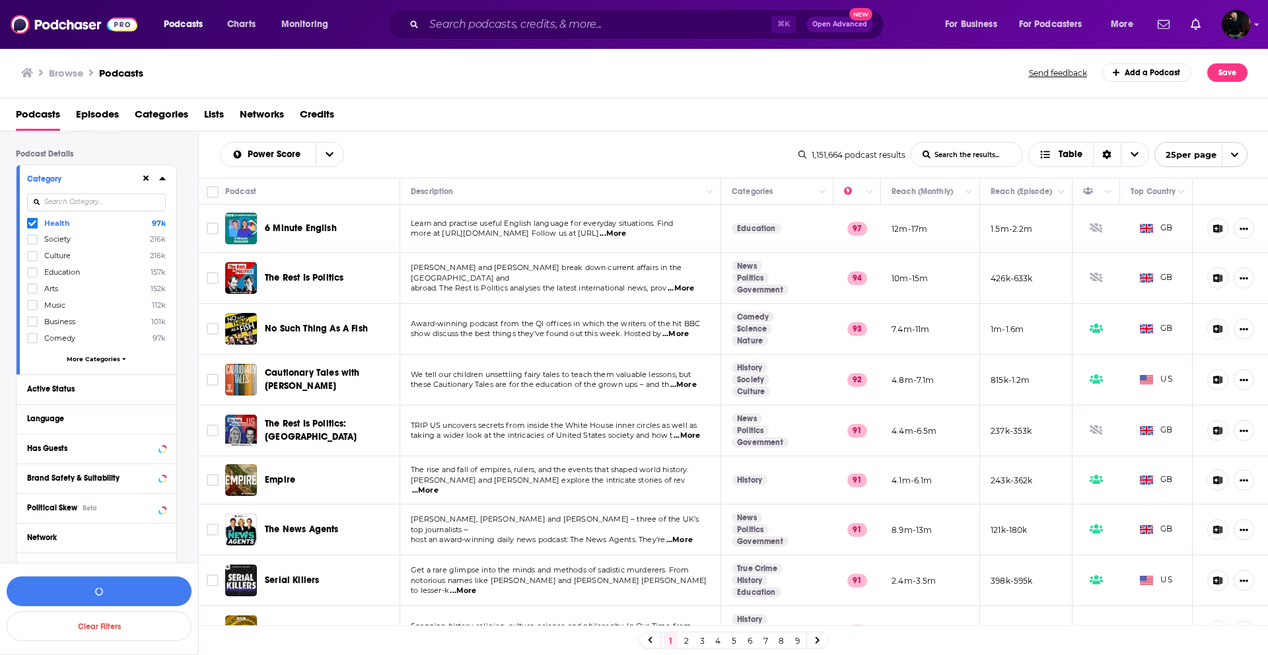
click at [86, 362] on div "Health 97k Society 216k Culture 216k Education 157k Arts 152k Music 112k Busine…" at bounding box center [96, 293] width 139 height 152
click at [86, 358] on span "More Categories" at bounding box center [93, 358] width 53 height 7
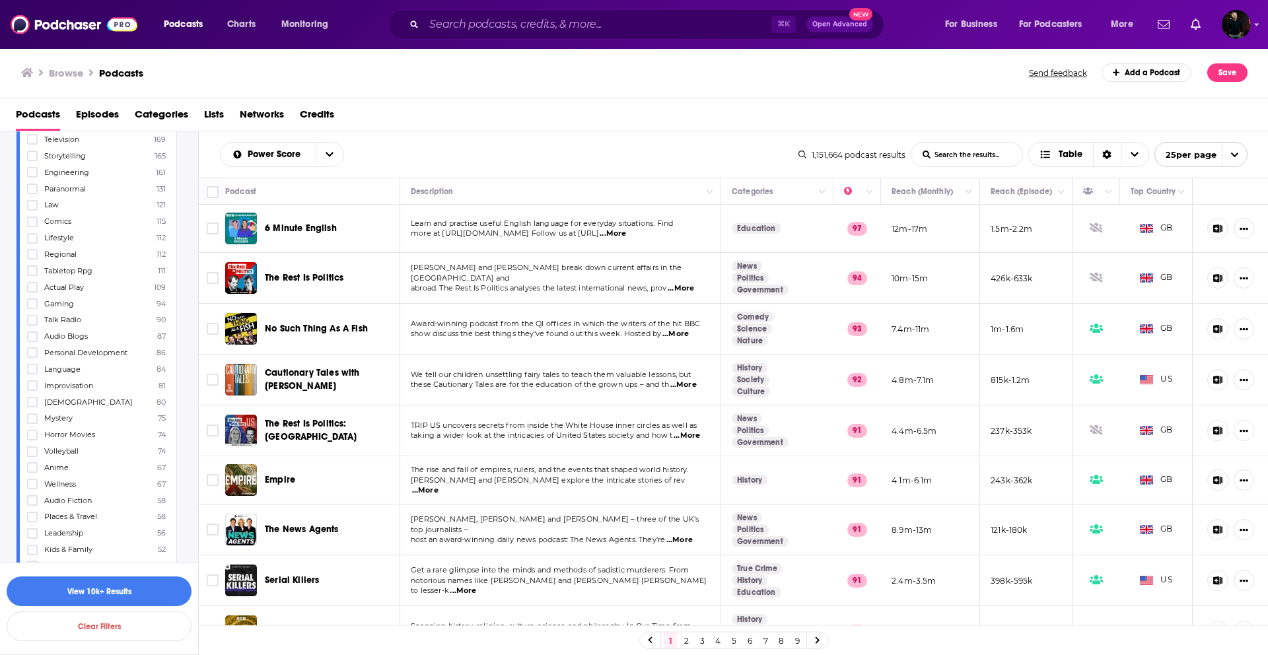
scroll to position [2219, 0]
click at [62, 481] on span "Wellness" at bounding box center [60, 481] width 32 height 9
click at [32, 481] on input "multiSelectOption-wellness-category-146" at bounding box center [32, 486] width 0 height 0
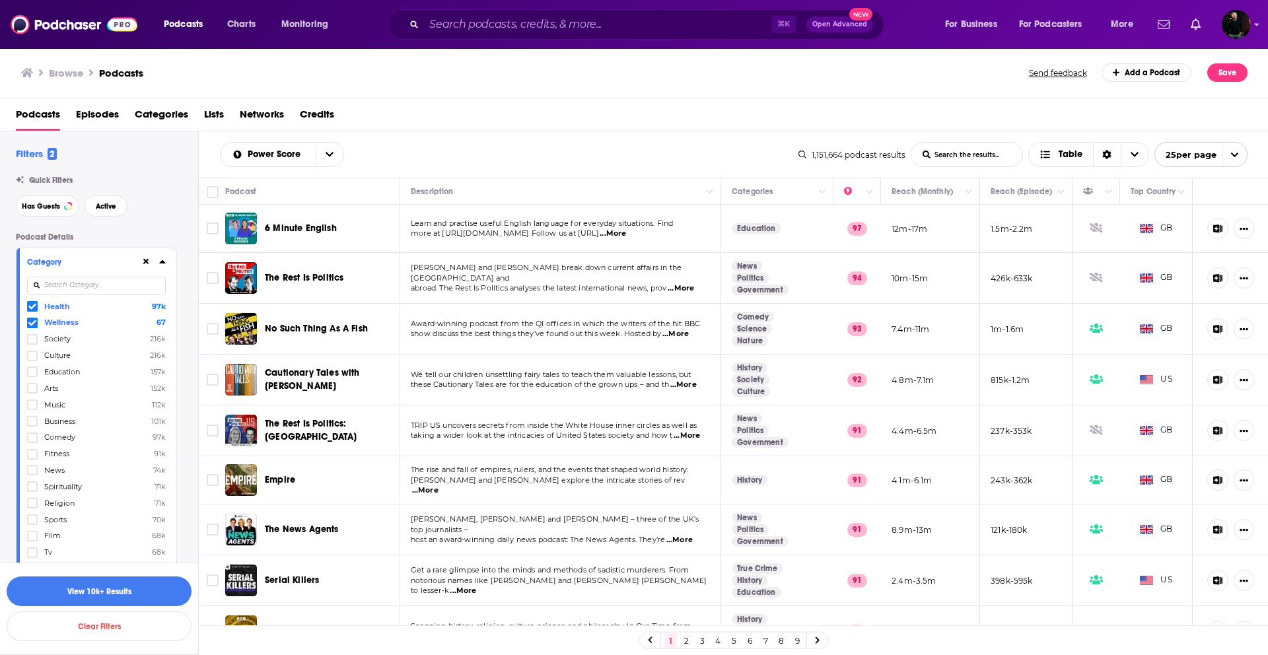
click at [81, 283] on input at bounding box center [96, 286] width 139 height 18
type input "G"
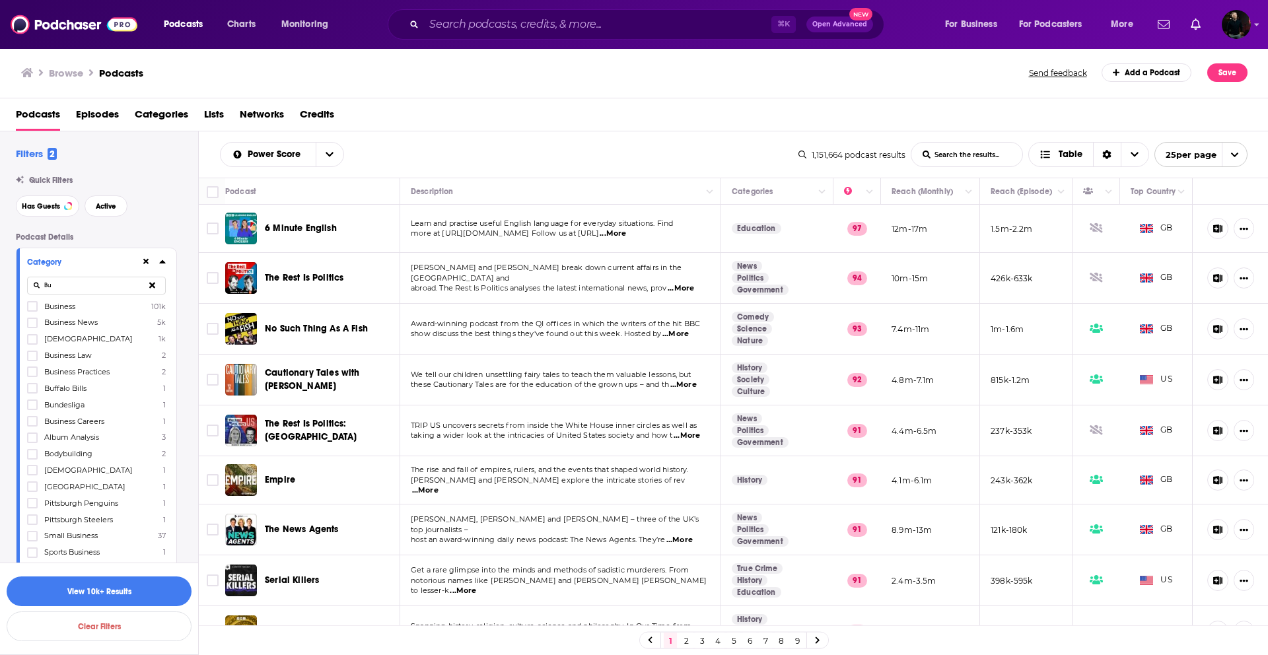
type input "B"
type input "s"
type input "G"
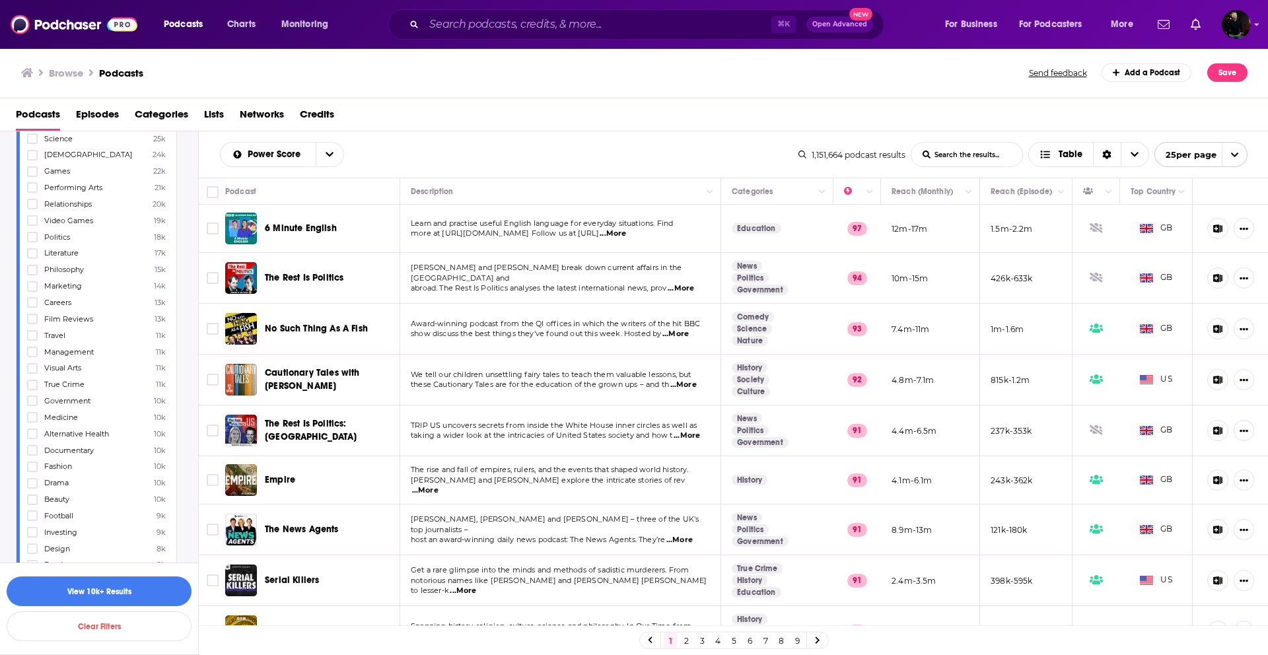
scroll to position [595, 0]
click at [70, 481] on button "View 10k+ Results" at bounding box center [99, 591] width 185 height 30
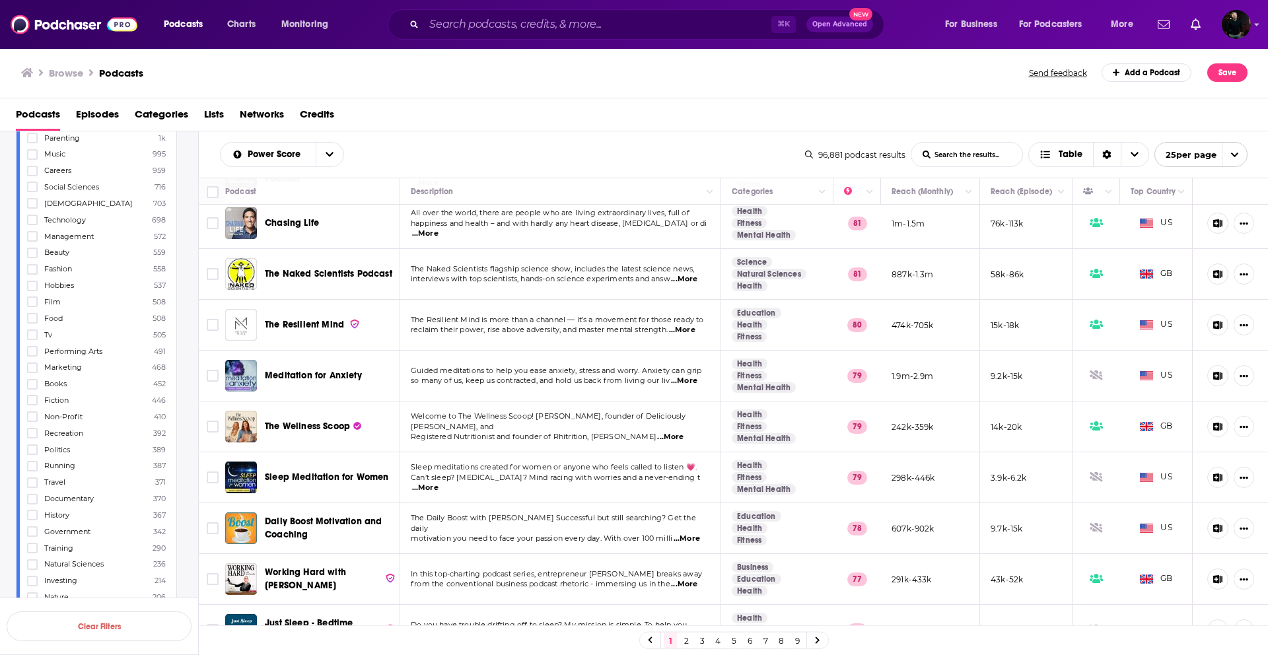
scroll to position [529, 0]
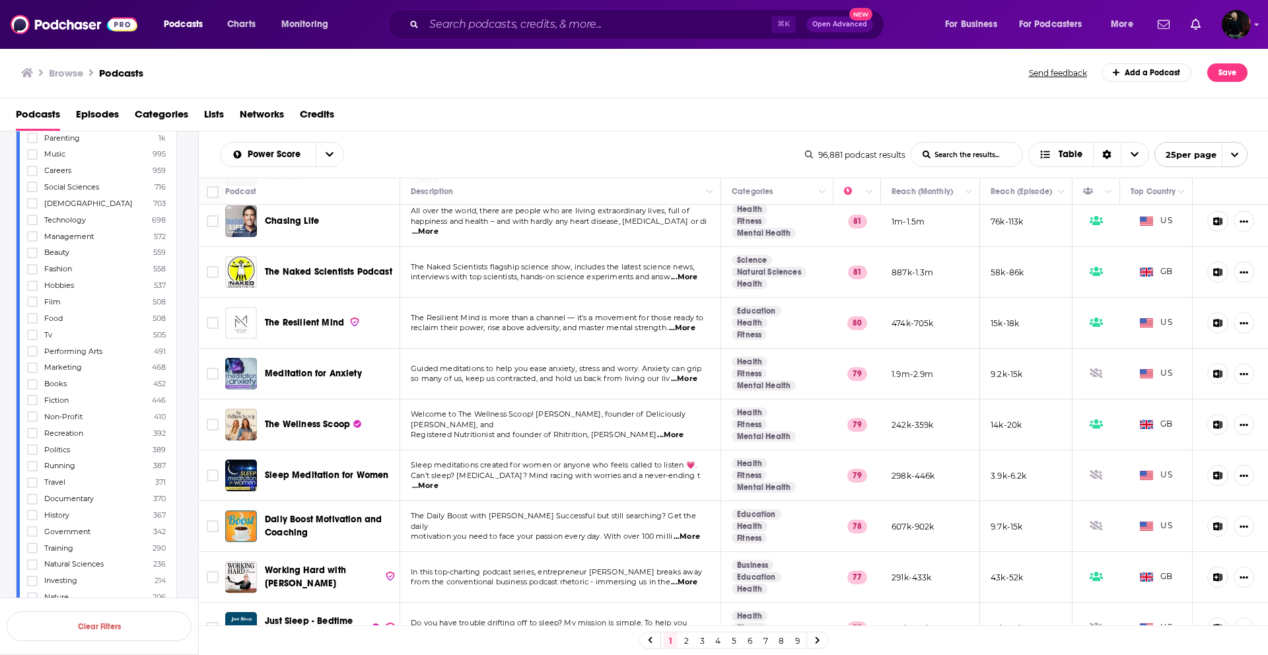
click at [648, 430] on span "...More" at bounding box center [670, 435] width 26 height 11
click at [627, 455] on td "Sleep meditations created for women or anyone who feels called to listen 💗. Can…" at bounding box center [560, 475] width 321 height 51
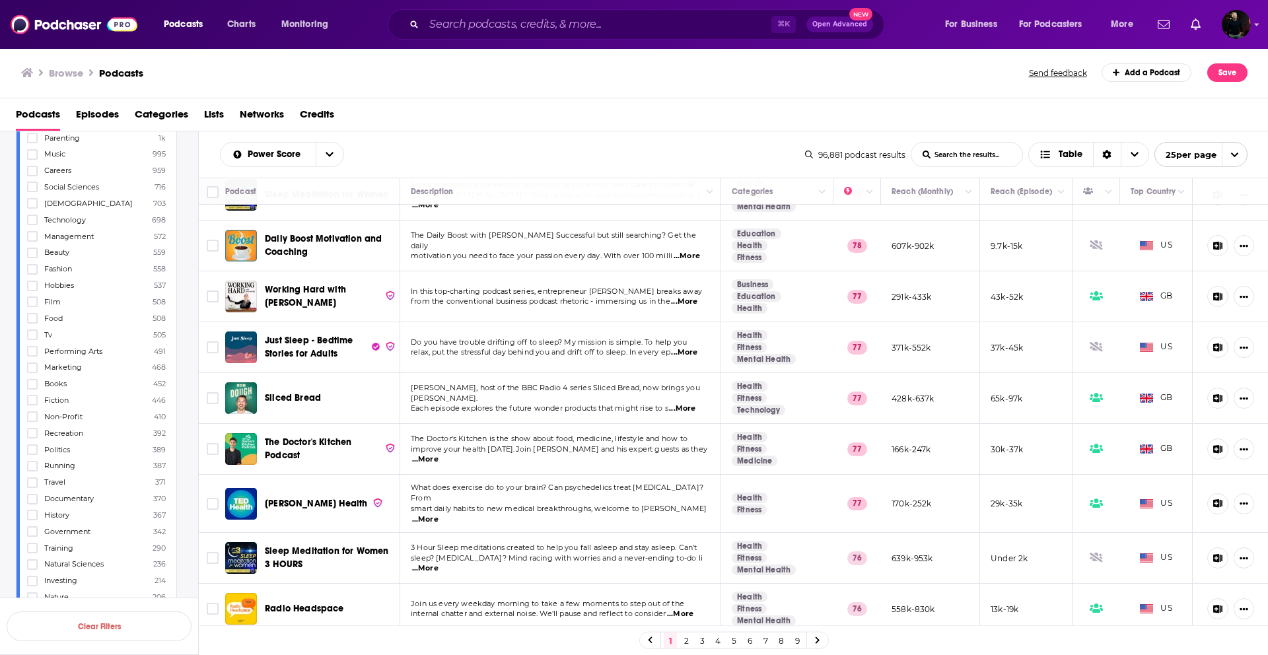
scroll to position [850, 0]
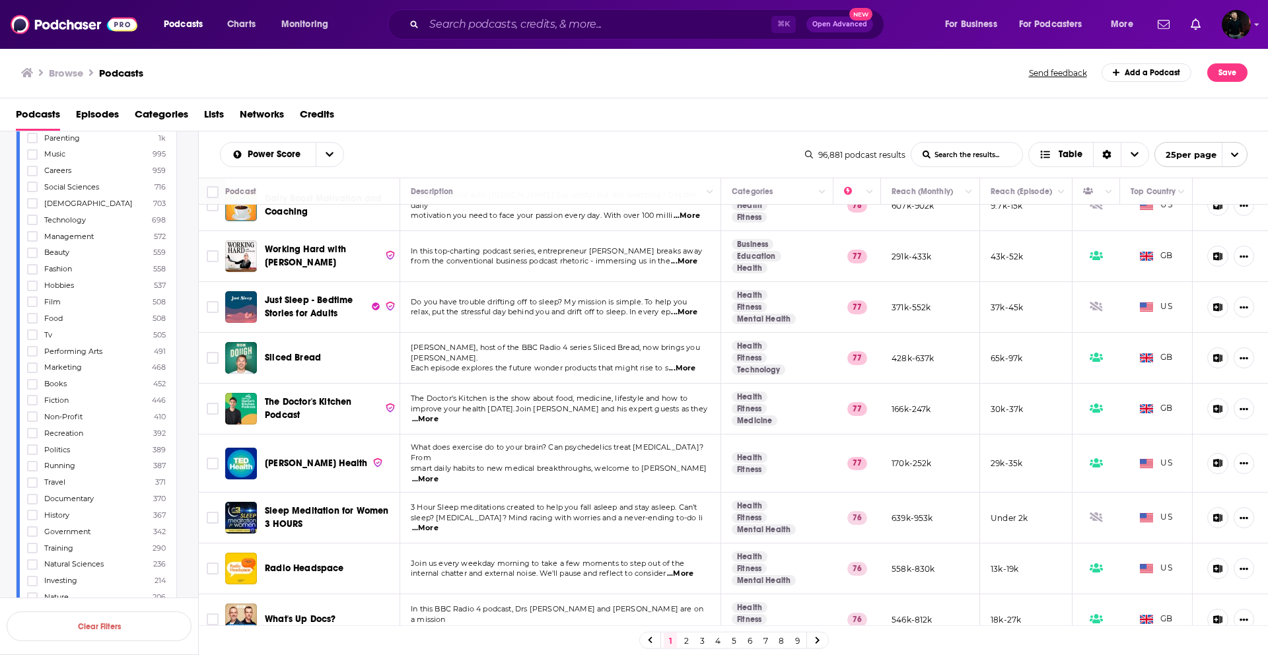
click at [648, 481] on link "2" at bounding box center [685, 640] width 13 height 16
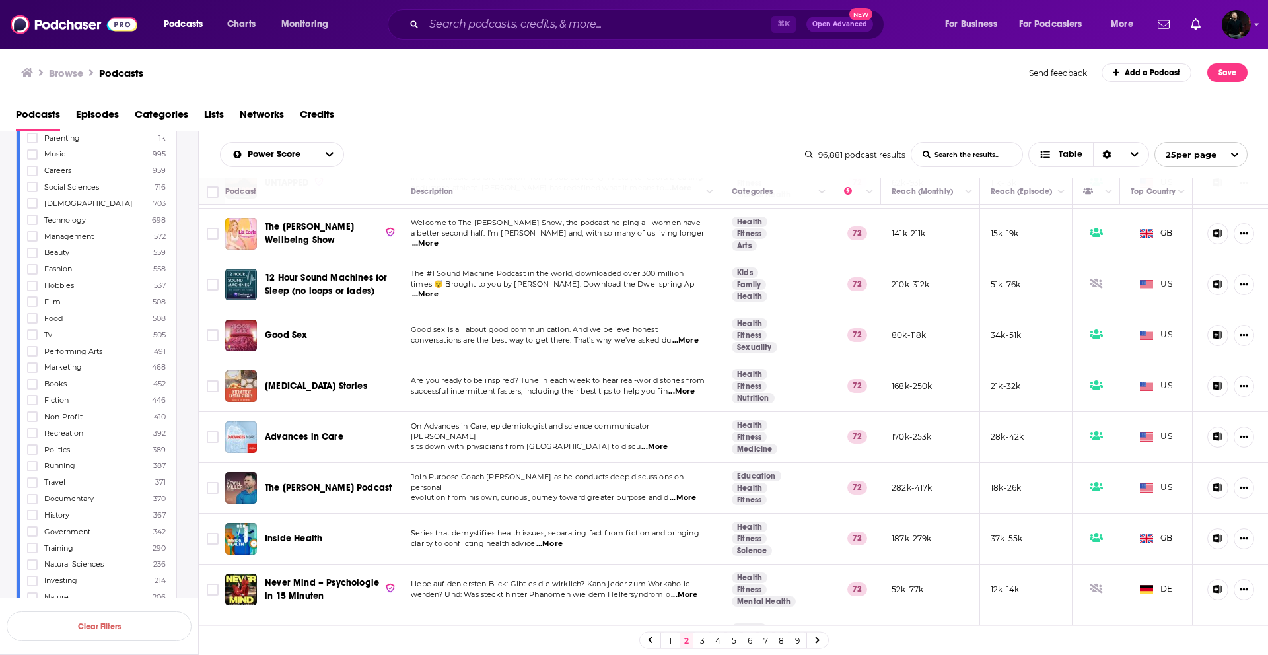
scroll to position [882, 0]
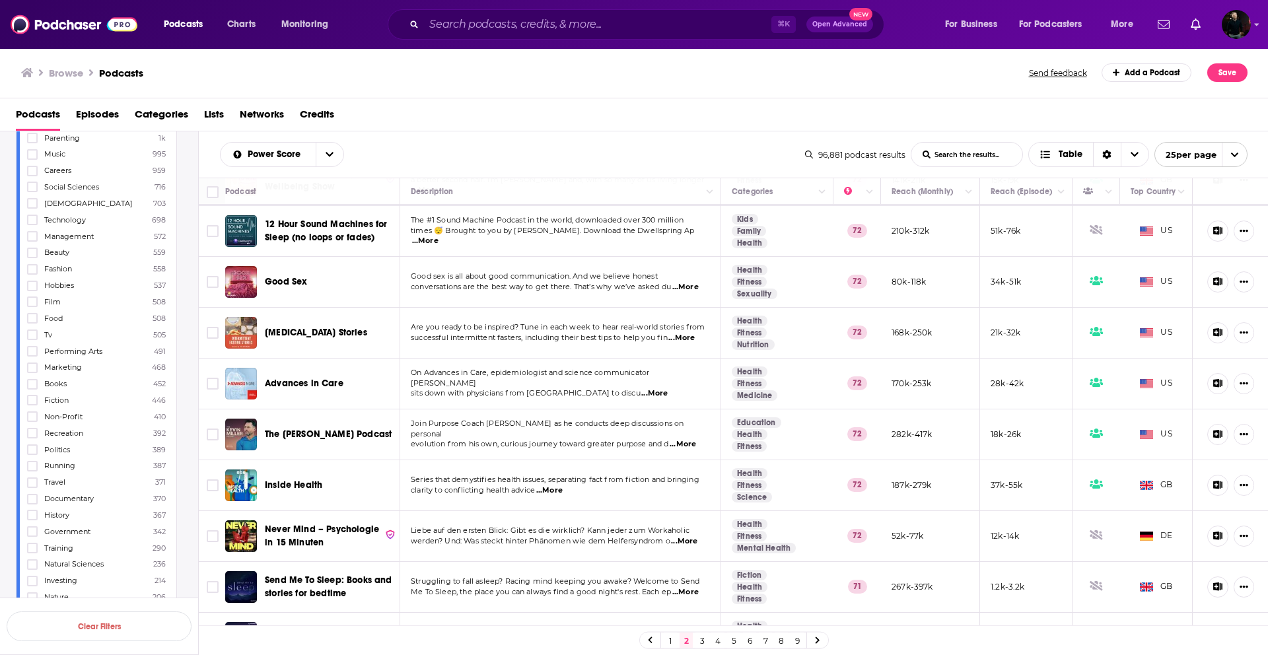
click at [648, 481] on link "3" at bounding box center [701, 640] width 13 height 16
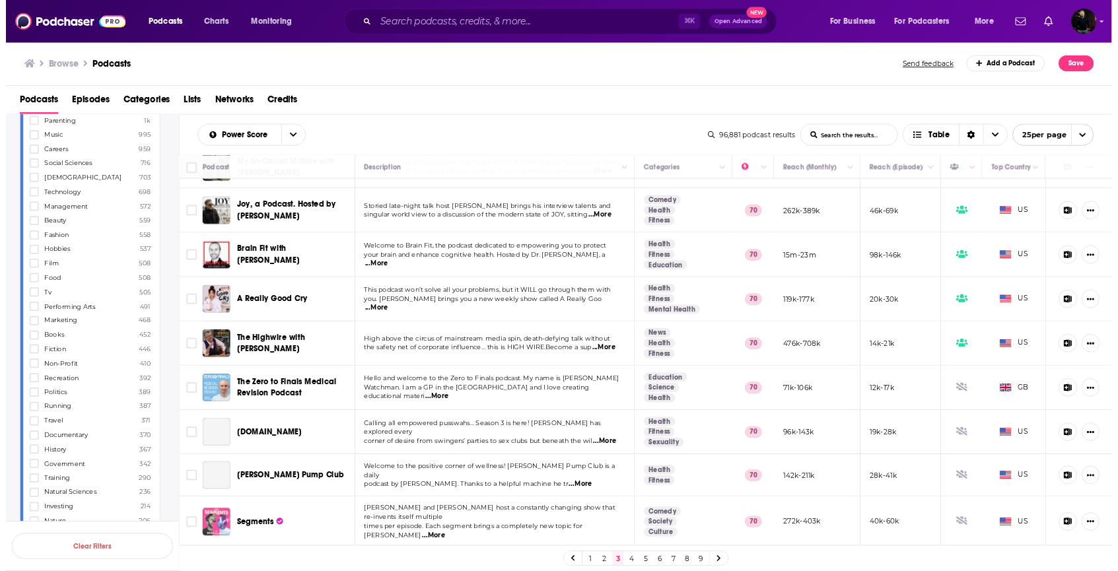
scroll to position [358, 0]
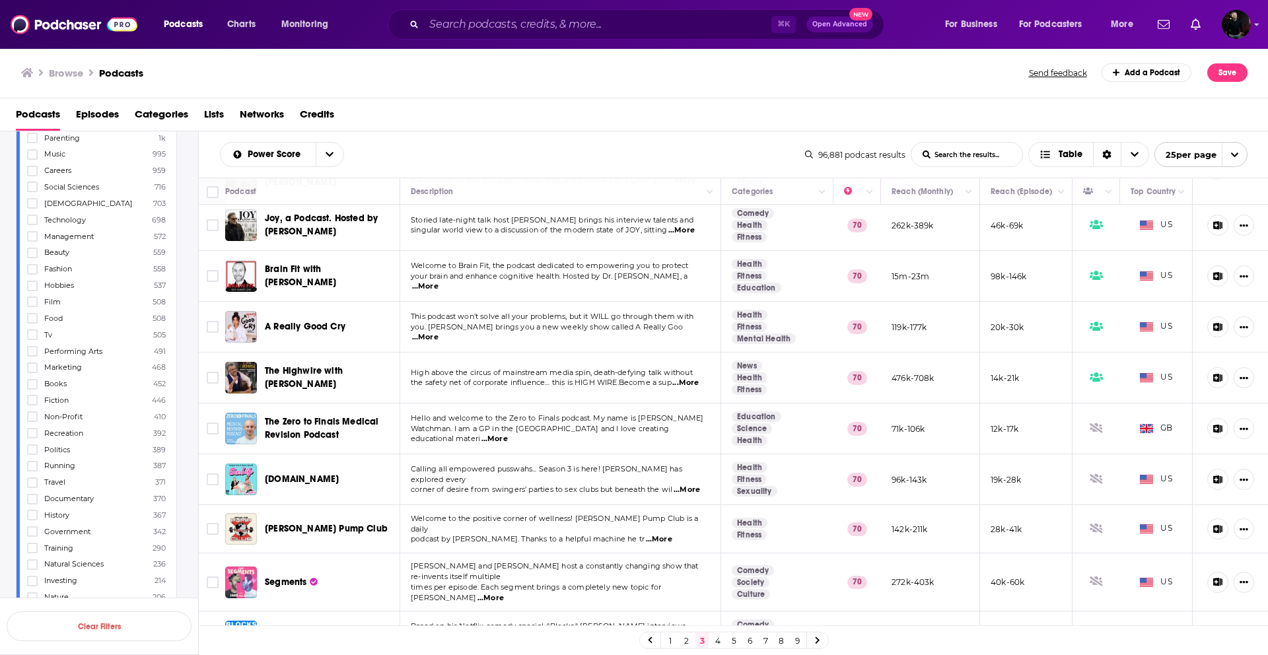
click at [438, 332] on span "...More" at bounding box center [425, 337] width 26 height 11
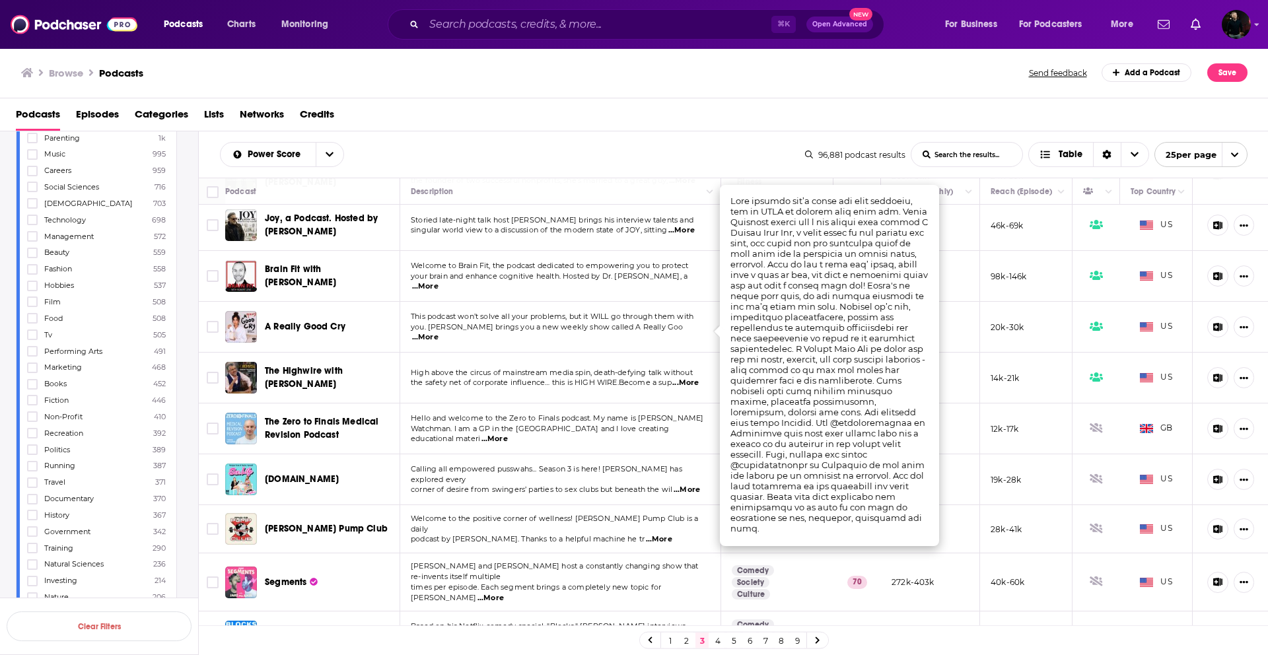
click at [608, 328] on span "you. Radhi Devlukia brings you a new weekly show called A Really Goo" at bounding box center [547, 326] width 272 height 9
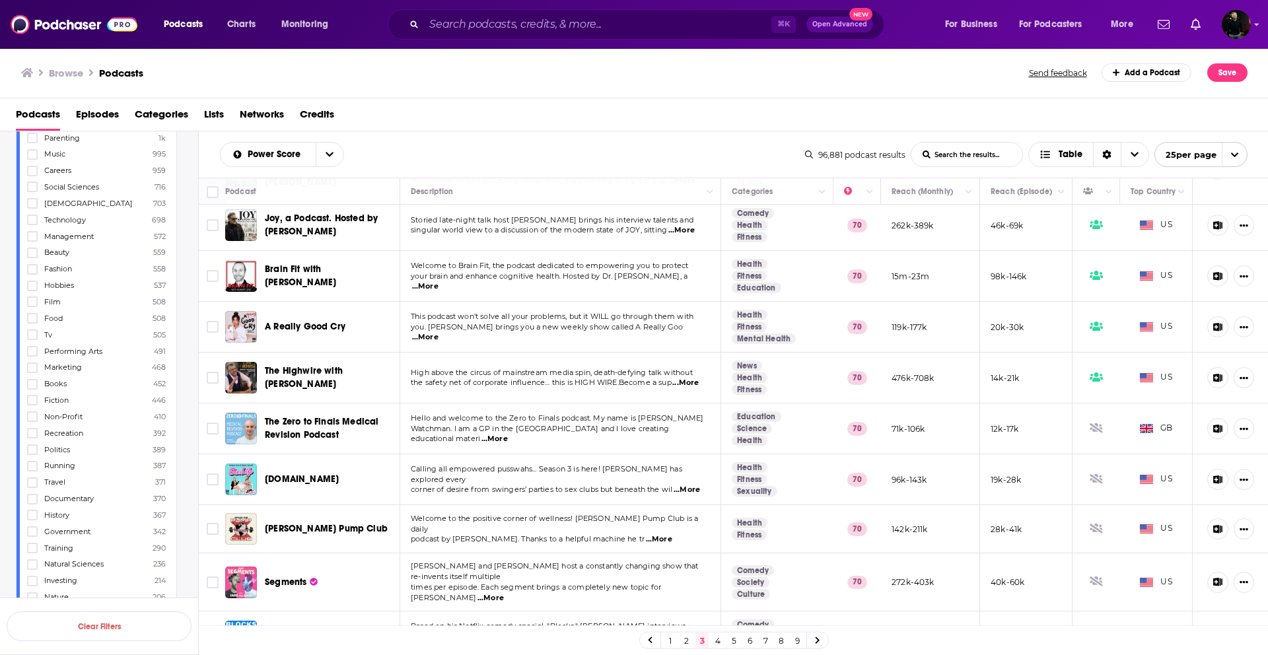
click at [289, 323] on span "A Really Good Cry" at bounding box center [305, 326] width 81 height 11
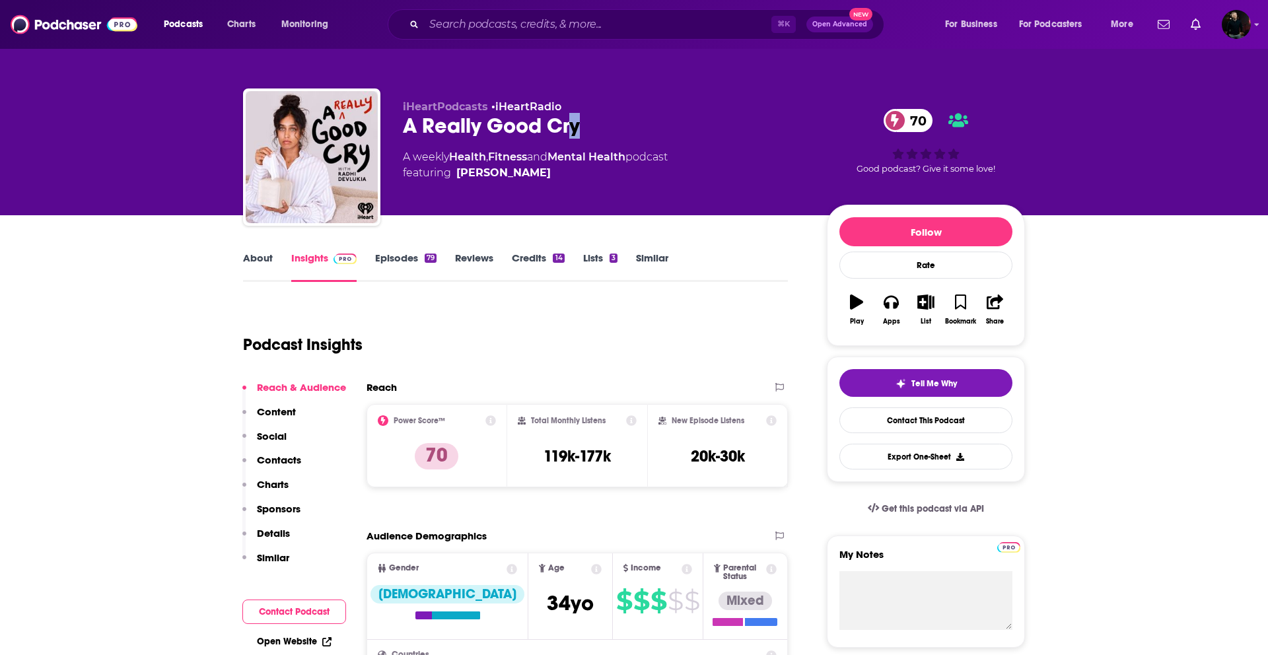
drag, startPoint x: 538, startPoint y: 129, endPoint x: 427, endPoint y: 143, distance: 111.7
click at [427, 142] on div "iHeartPodcasts • iHeartRadio A Really Good Cry 70 A weekly Health , Fitness and…" at bounding box center [604, 153] width 403 height 106
click at [596, 123] on div "A Really Good Cry 70" at bounding box center [604, 126] width 403 height 26
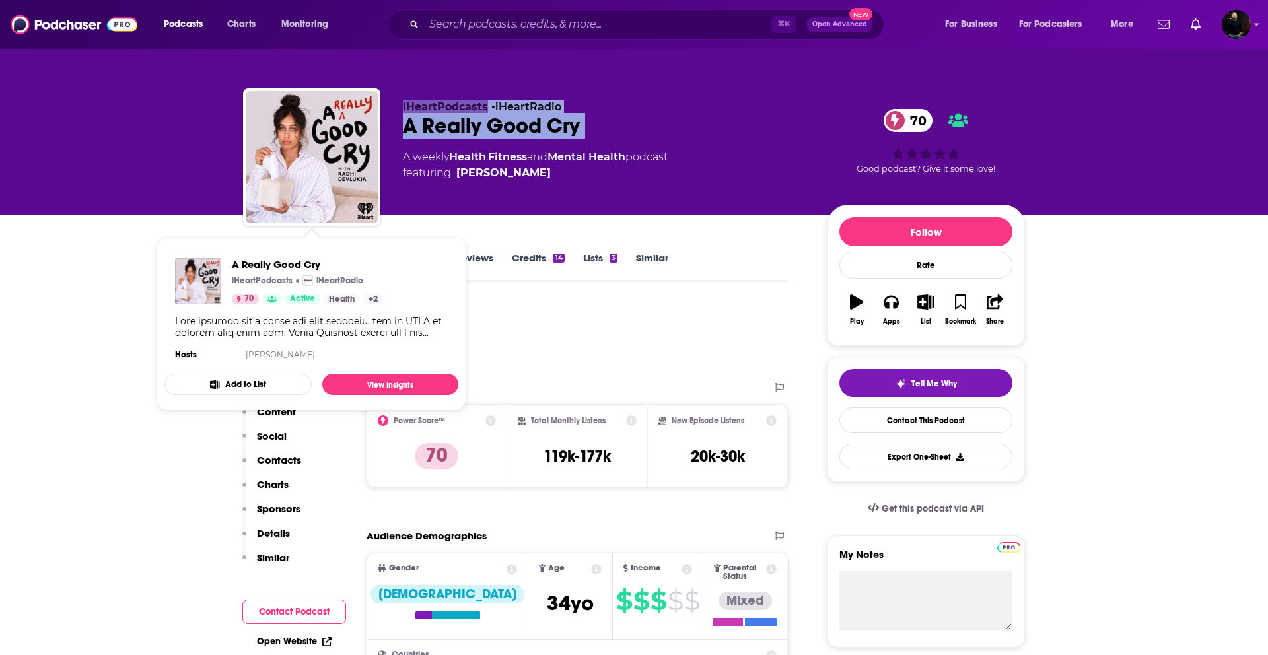
drag, startPoint x: 596, startPoint y: 123, endPoint x: 353, endPoint y: 119, distance: 243.0
click at [353, 119] on div "iHeartPodcasts • iHeartRadio A Really Good Cry 70 A weekly Health , Fitness and…" at bounding box center [634, 159] width 782 height 143
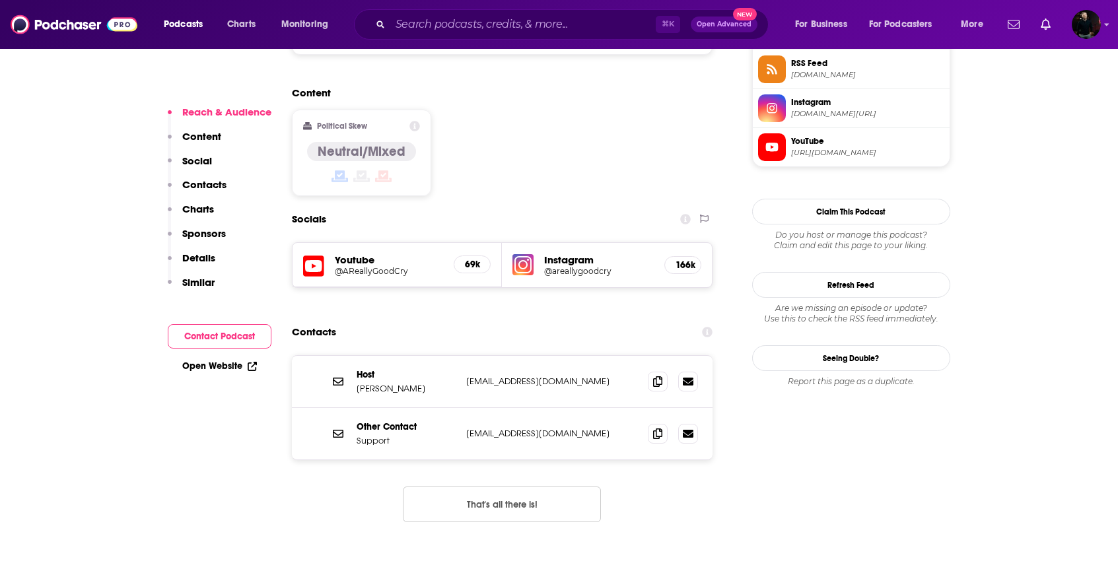
scroll to position [1149, 0]
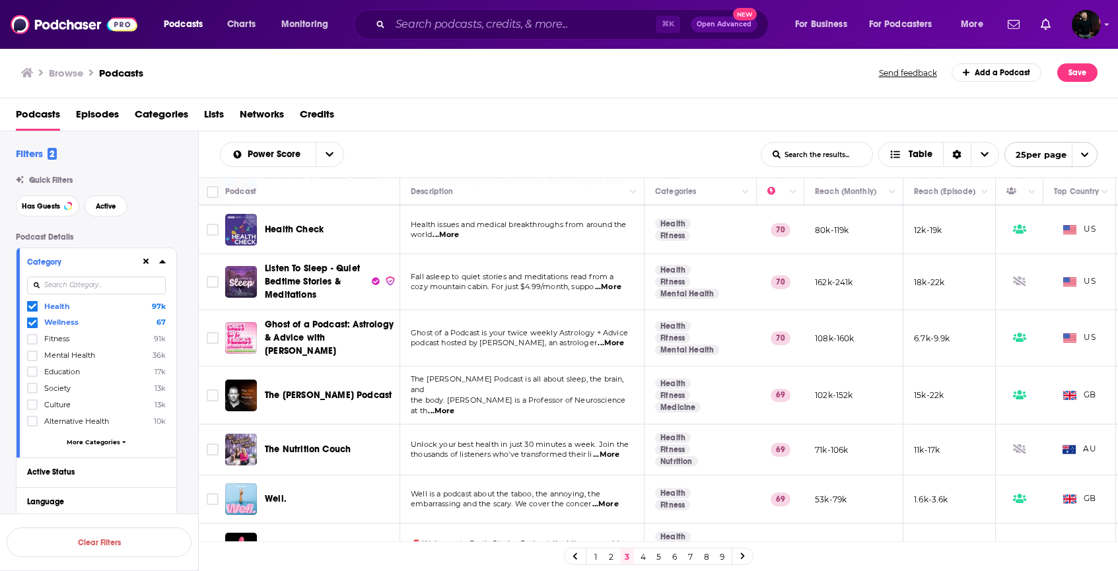
scroll to position [815, 0]
click at [648, 195] on button "Move" at bounding box center [1077, 192] width 51 height 16
click at [648, 196] on button "Column Actions" at bounding box center [1105, 192] width 16 height 16
click at [471, 463] on div at bounding box center [559, 285] width 1118 height 571
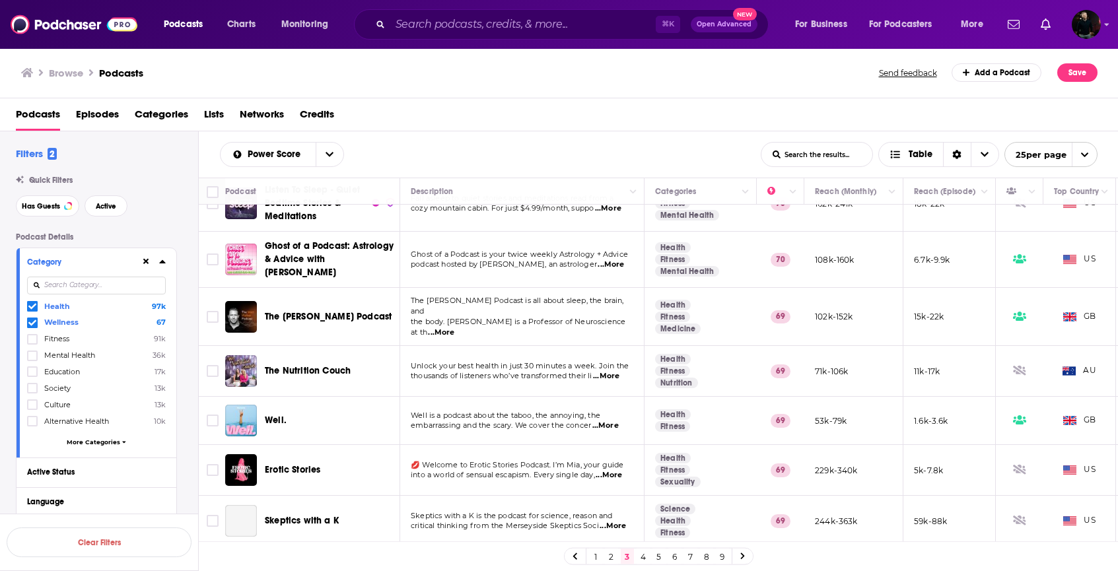
scroll to position [932, 0]
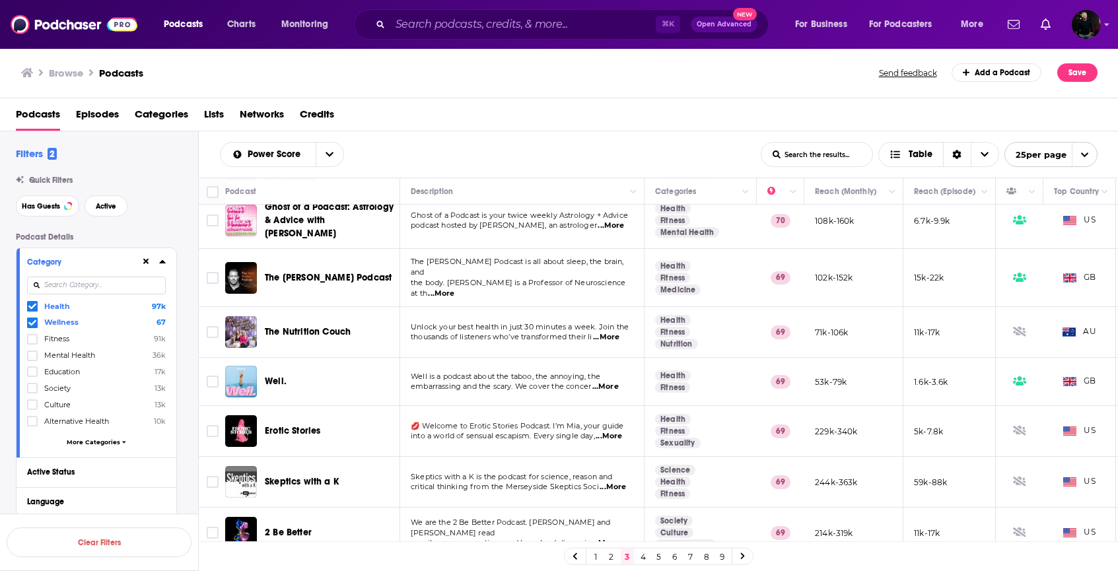
click at [472, 382] on span "embarrassing and the scary. We cover the concer" at bounding box center [501, 386] width 180 height 9
click at [627, 382] on p "embarrassing and the scary. We cover the concer ...More" at bounding box center [522, 387] width 222 height 11
click at [617, 382] on span "...More" at bounding box center [605, 387] width 26 height 11
click at [603, 421] on span "💋 Welcome to Erotic Stories Podcast. I’m Mia, your guide" at bounding box center [517, 425] width 213 height 9
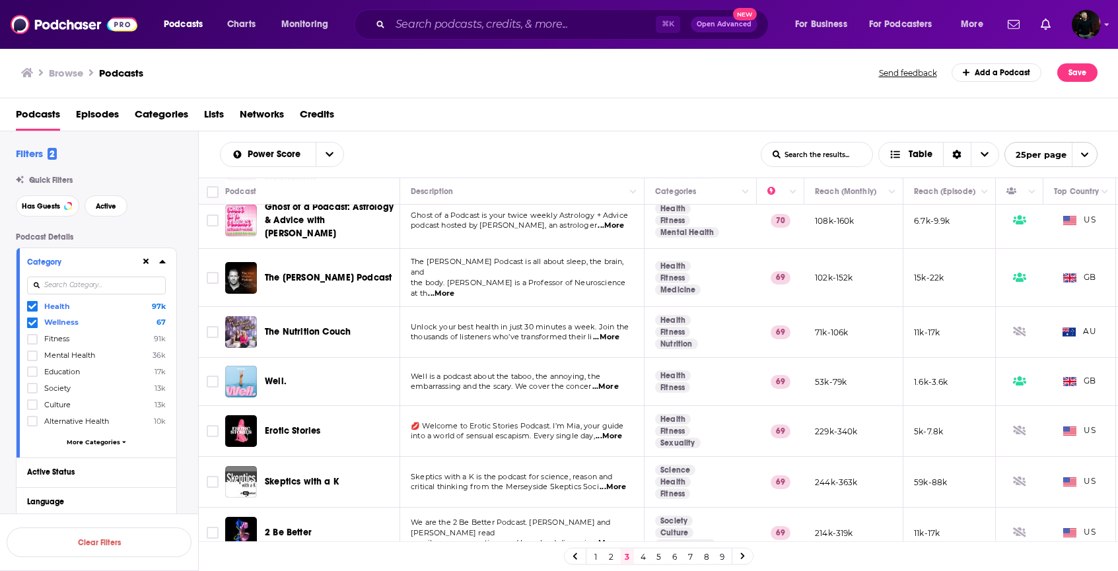
click at [642, 481] on link "4" at bounding box center [642, 557] width 13 height 16
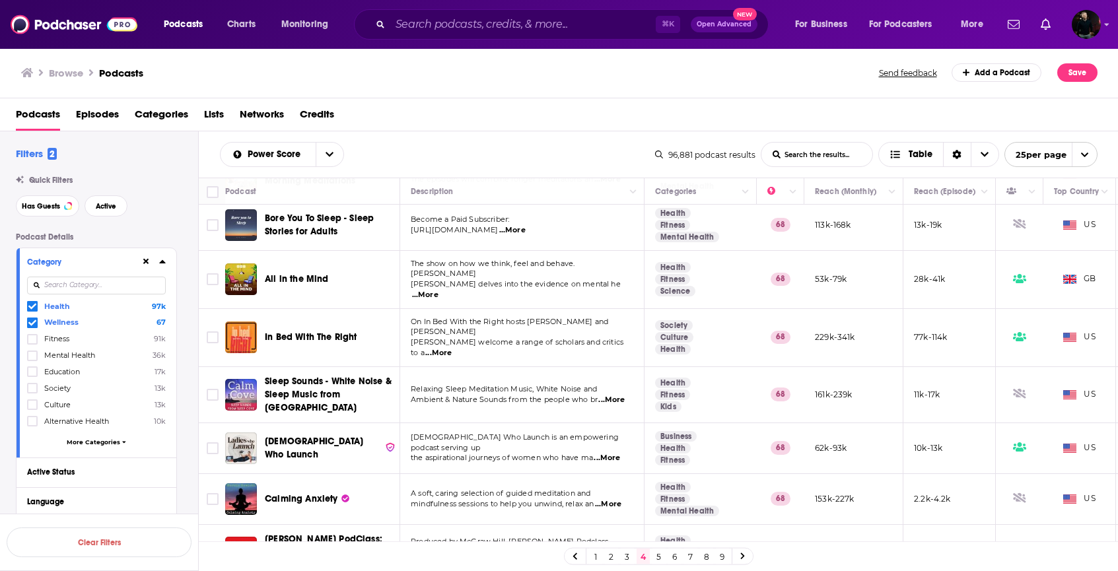
scroll to position [645, 0]
click at [438, 289] on span "...More" at bounding box center [425, 294] width 26 height 11
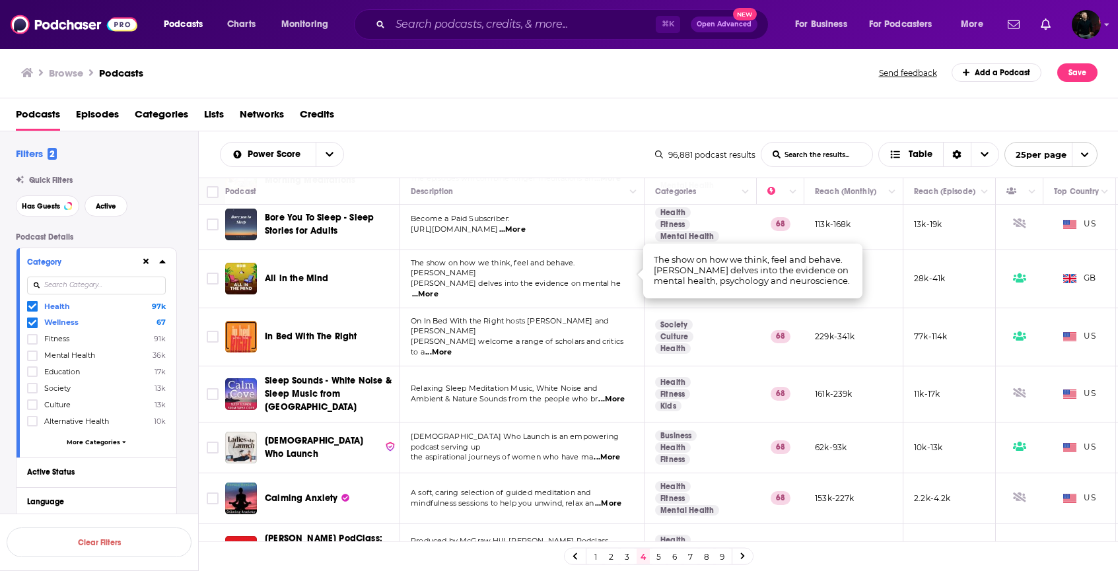
click at [569, 337] on td "On In Bed With the Right hosts Moira Donegan and Adrian Daub welcome a range of…" at bounding box center [522, 337] width 244 height 58
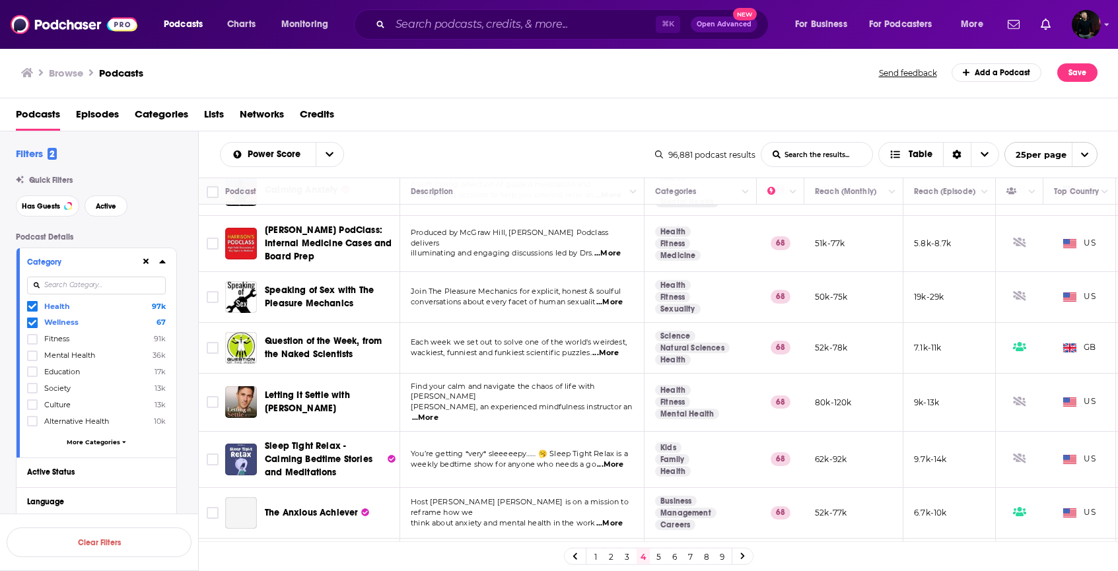
scroll to position [966, 0]
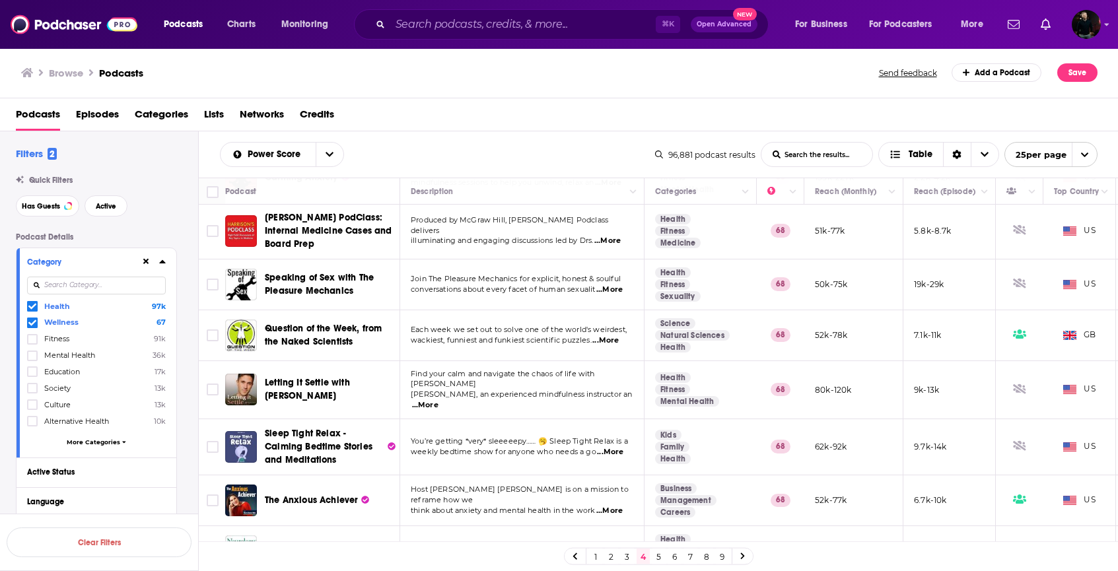
click at [648, 481] on link "5" at bounding box center [658, 557] width 13 height 16
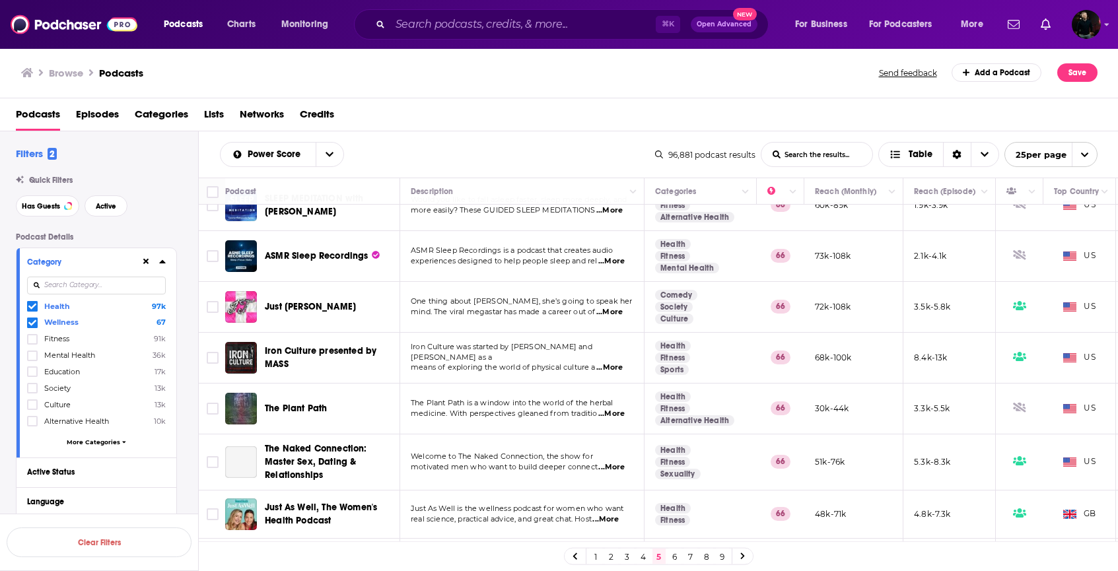
scroll to position [939, 0]
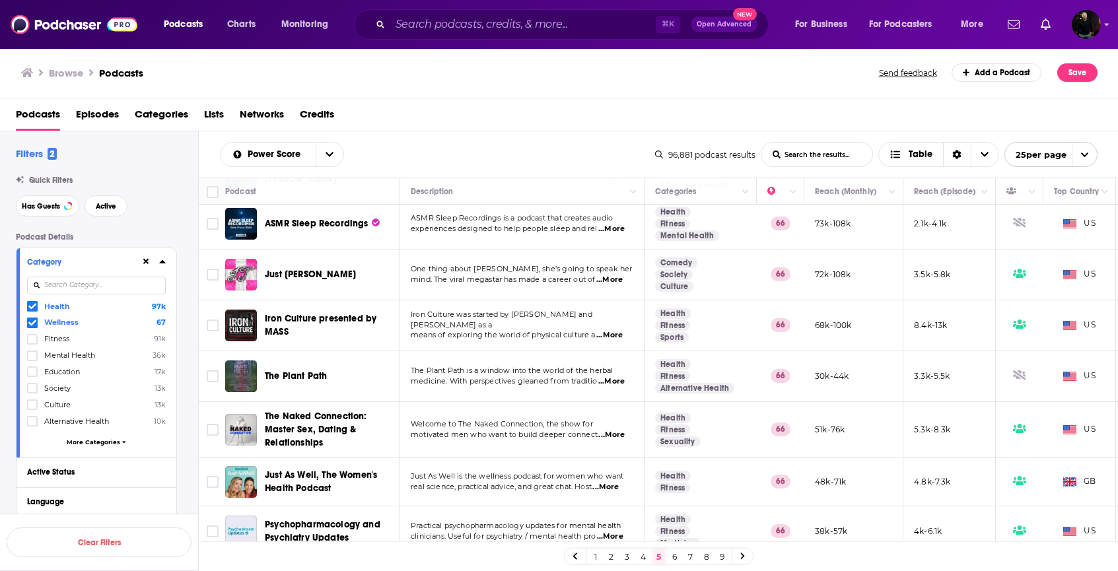
click at [618, 481] on span "...More" at bounding box center [605, 487] width 26 height 11
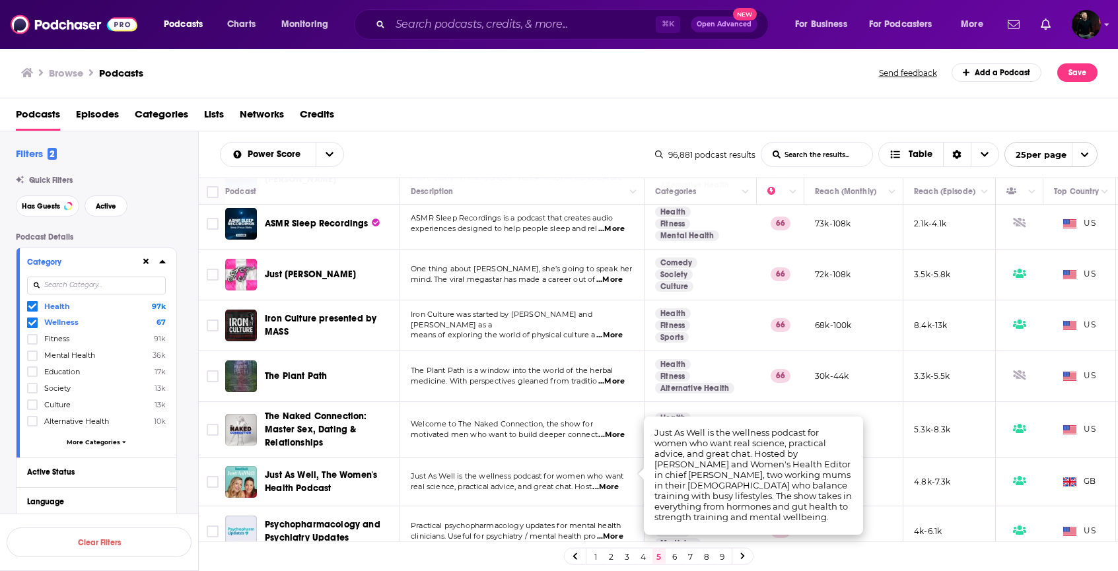
click at [648, 481] on link "6" at bounding box center [674, 557] width 13 height 16
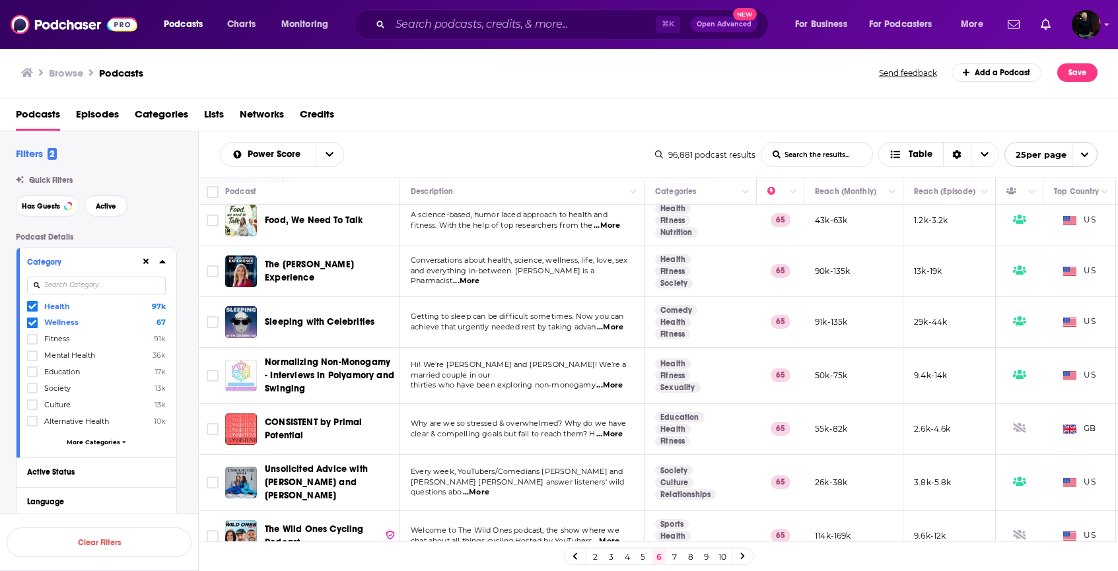
scroll to position [958, 0]
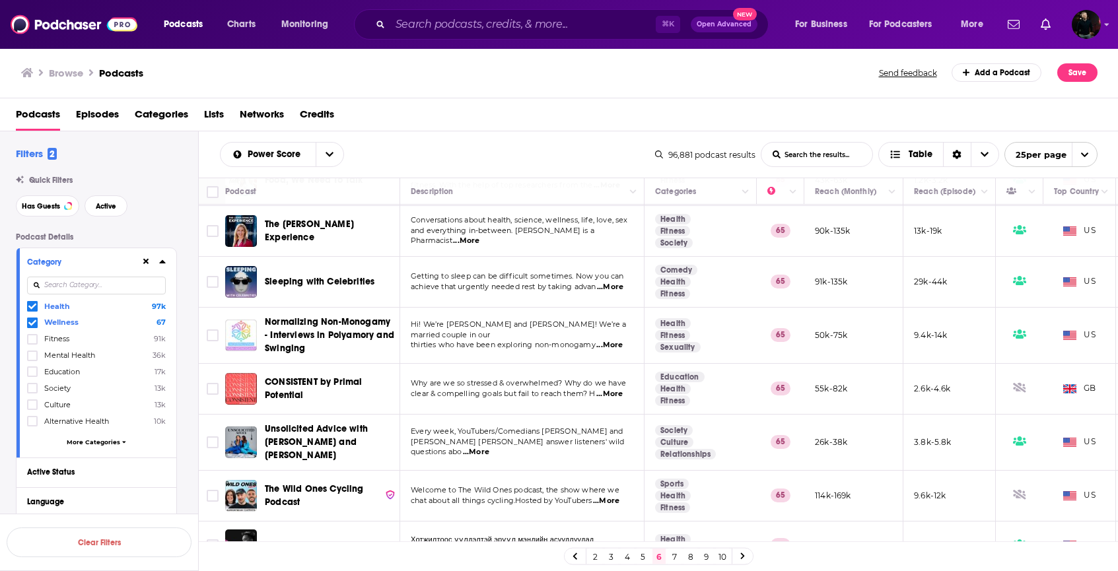
click at [648, 481] on link "7" at bounding box center [674, 557] width 13 height 16
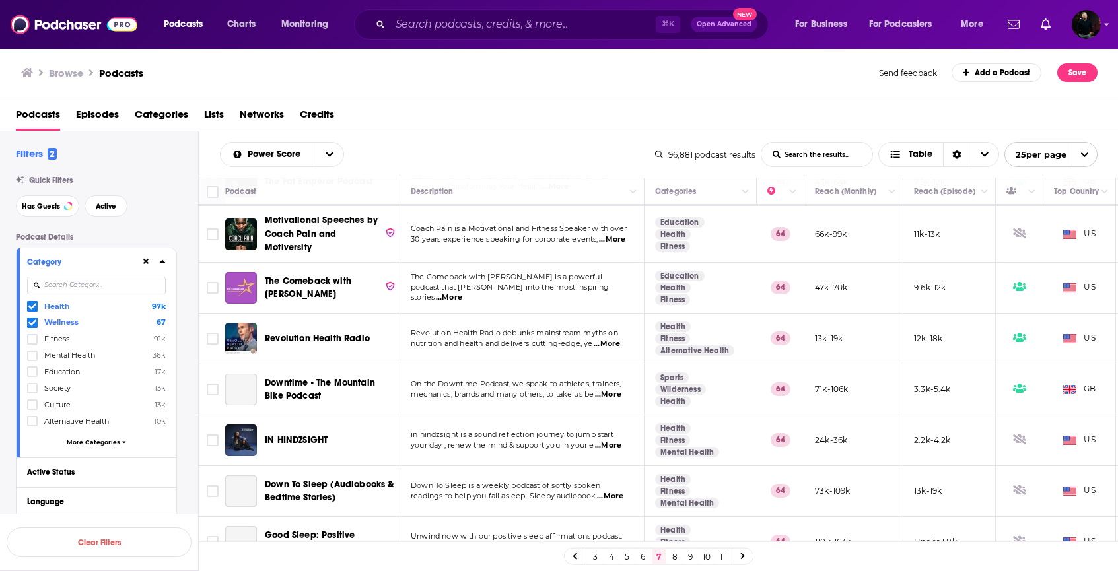
scroll to position [945, 0]
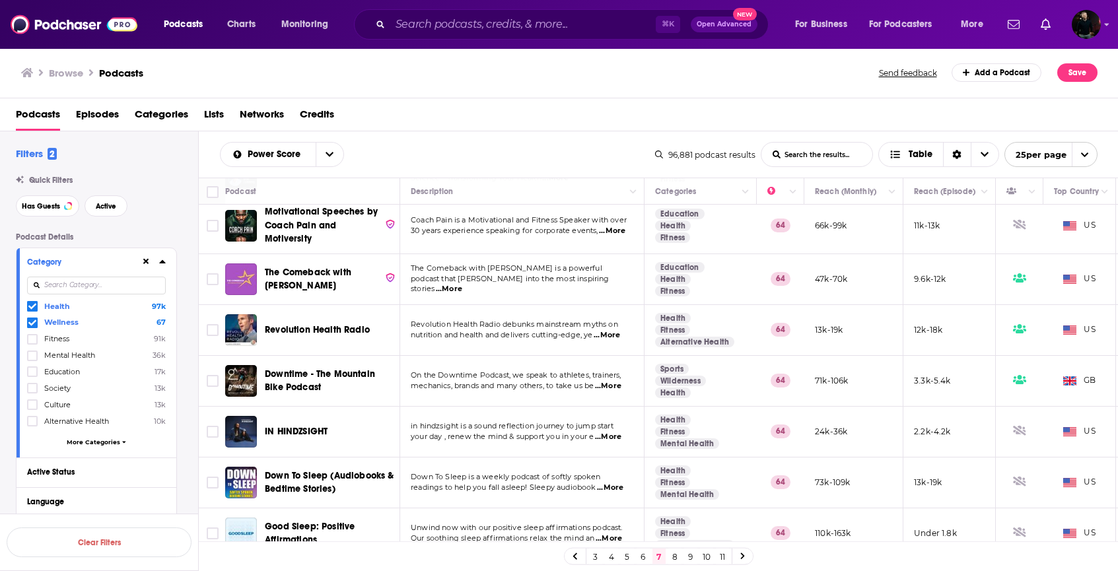
click at [648, 481] on link "8" at bounding box center [674, 557] width 13 height 16
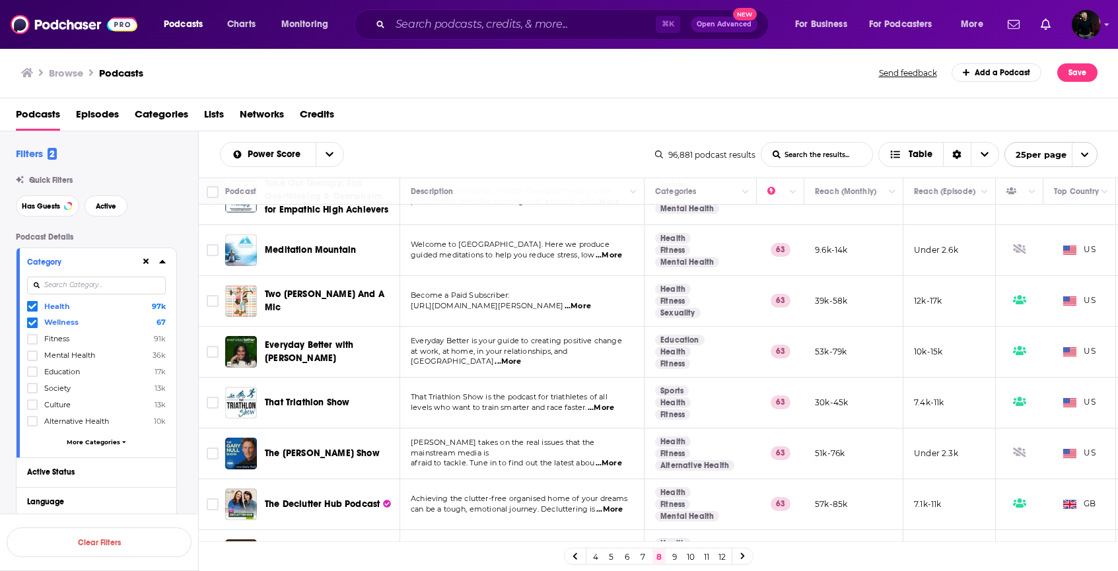
scroll to position [1006, 0]
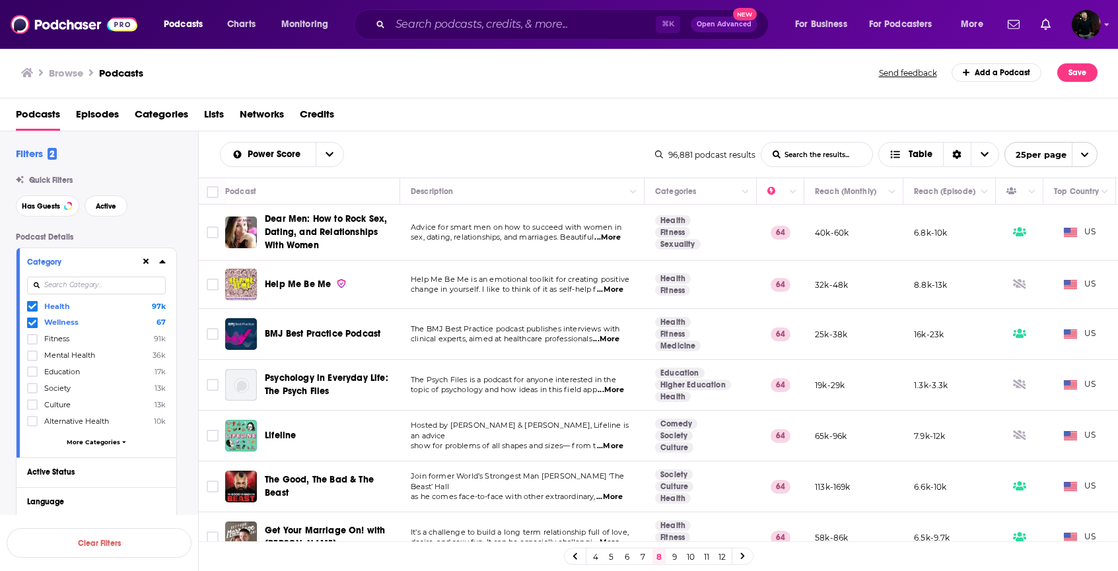
scroll to position [1006, 0]
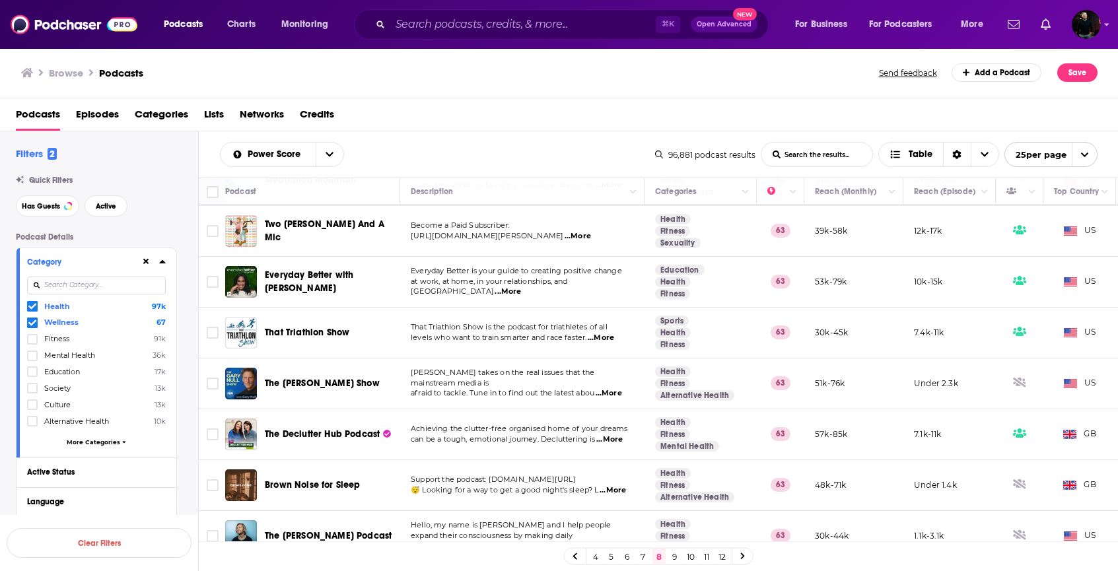
click at [674, 555] on link "9" at bounding box center [674, 557] width 13 height 16
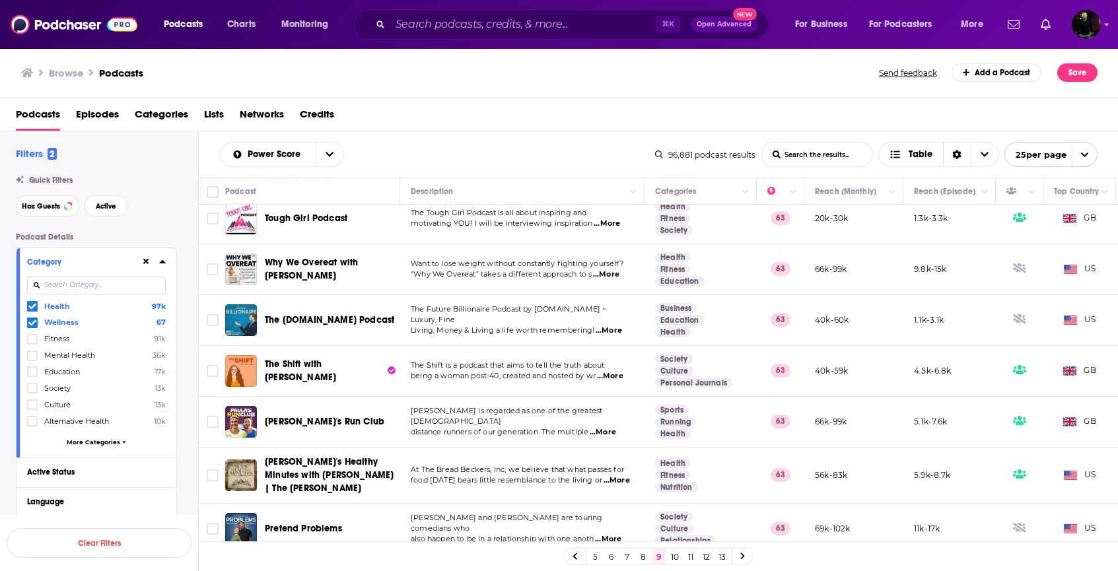
scroll to position [926, 0]
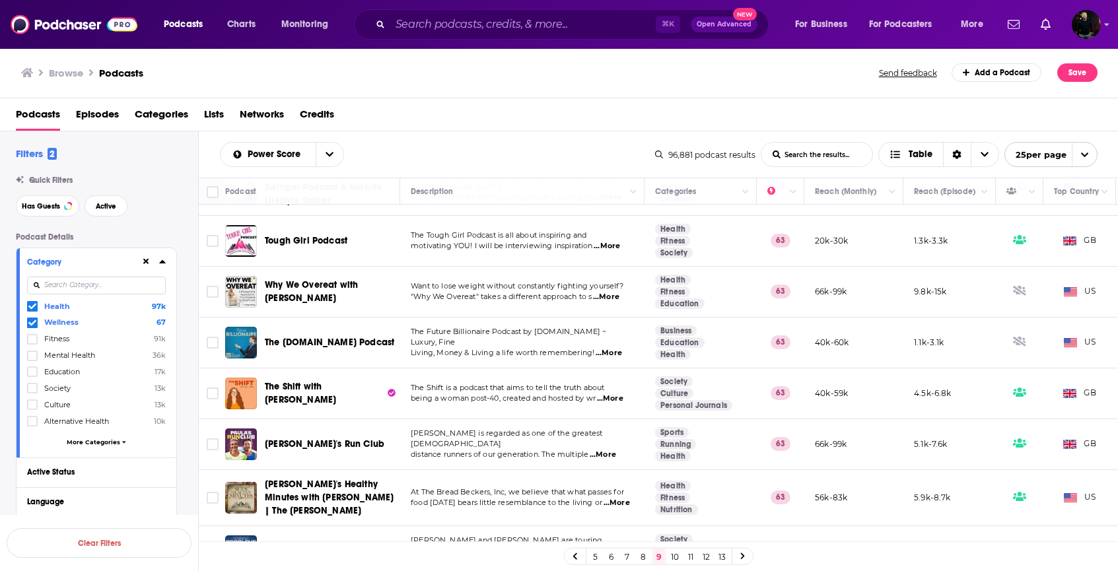
click at [611, 249] on span "...More" at bounding box center [607, 246] width 26 height 11
click at [493, 235] on span "The Tough Girl Podcast is all about inspiring and" at bounding box center [499, 234] width 176 height 9
click at [586, 242] on span "motivating YOU! I will be interviewing inspiration" at bounding box center [502, 245] width 182 height 9
click at [309, 247] on span "Tough Girl Podcast" at bounding box center [306, 240] width 83 height 13
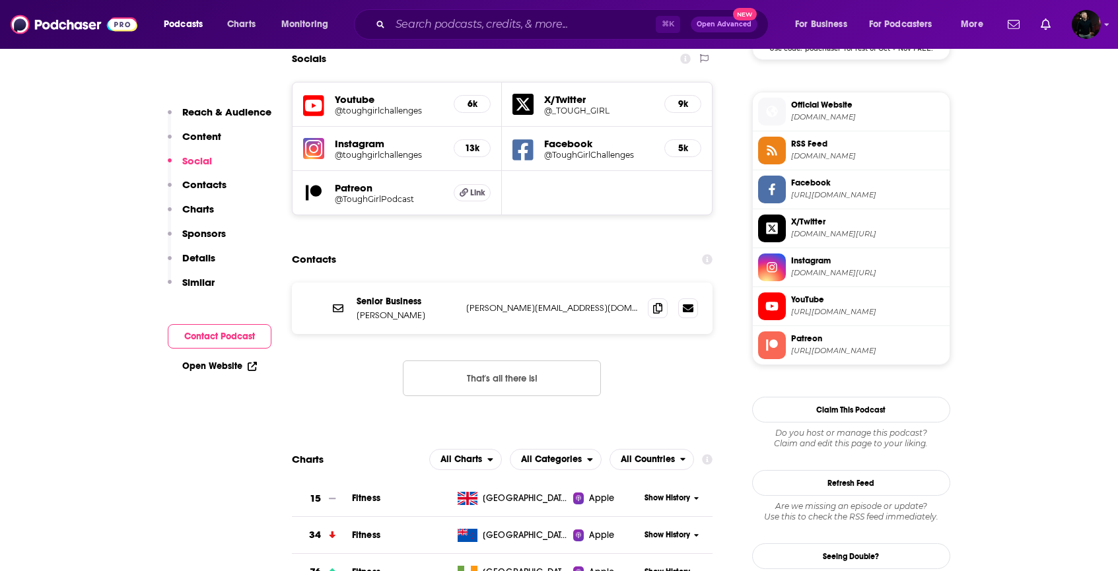
scroll to position [1315, 0]
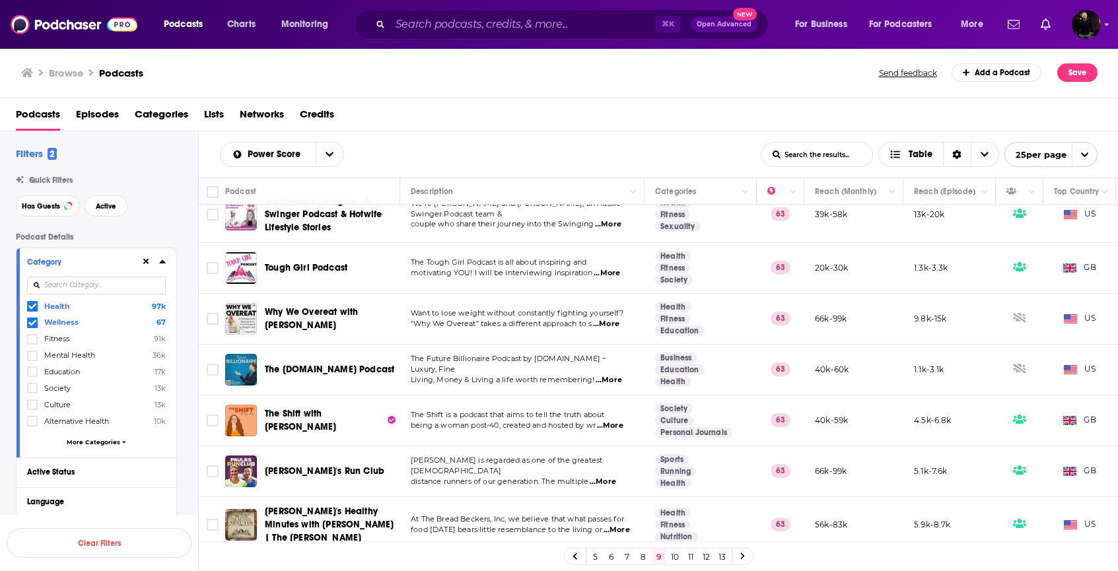
scroll to position [958, 0]
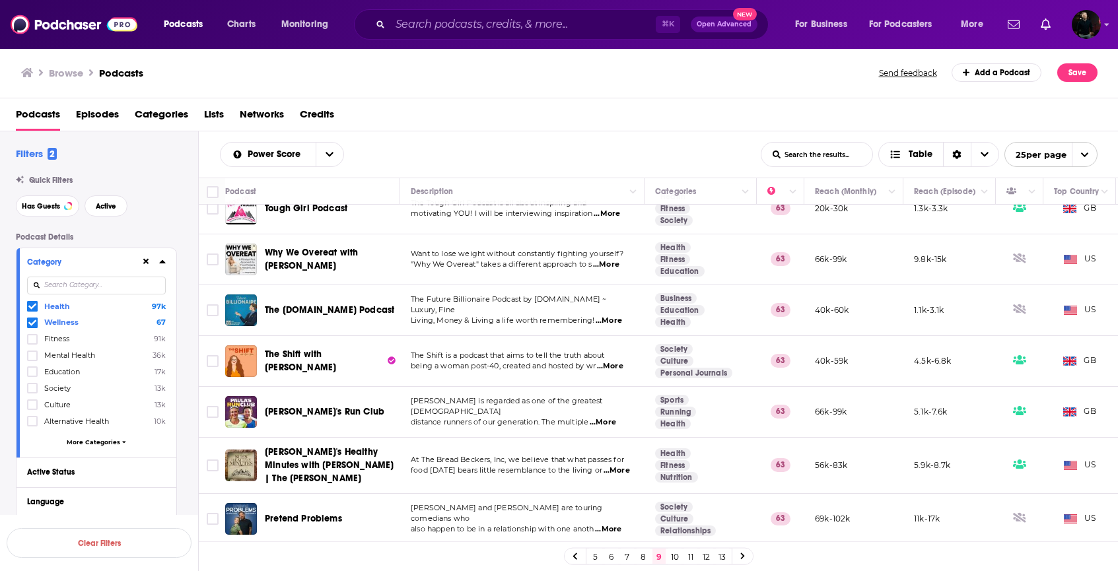
click at [673, 556] on link "10" at bounding box center [674, 557] width 13 height 16
click at [684, 556] on link "11" at bounding box center [690, 557] width 13 height 16
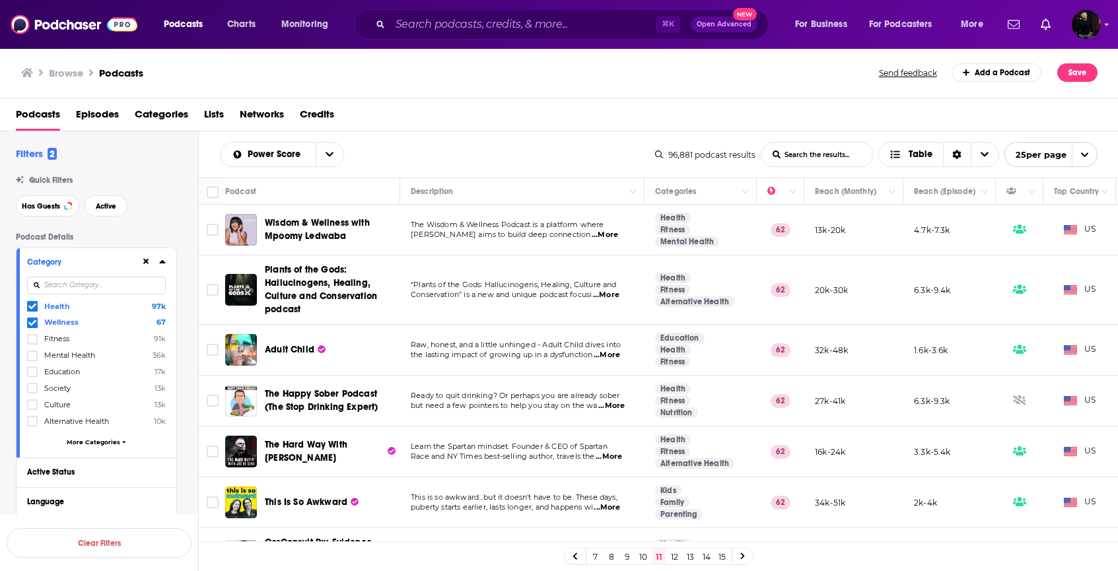
click at [615, 236] on span "...More" at bounding box center [605, 235] width 26 height 11
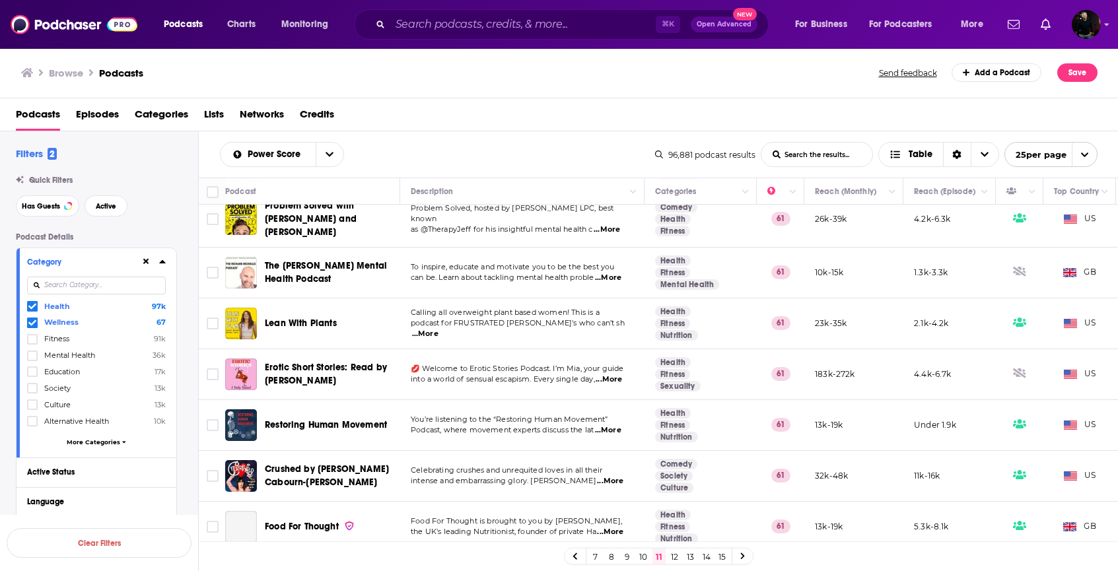
scroll to position [979, 0]
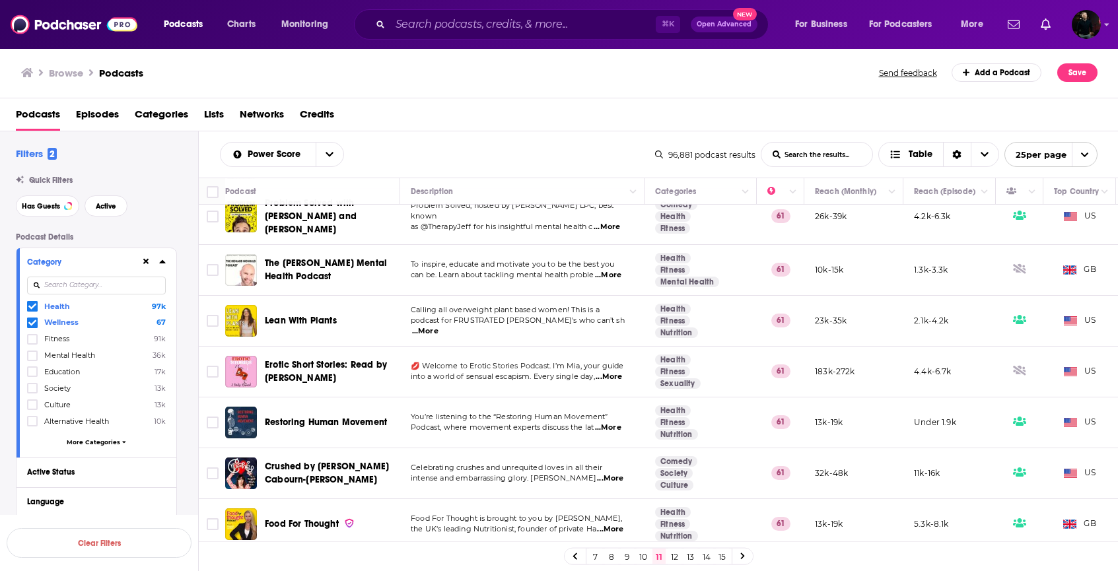
click at [670, 555] on link "12" at bounding box center [674, 557] width 13 height 16
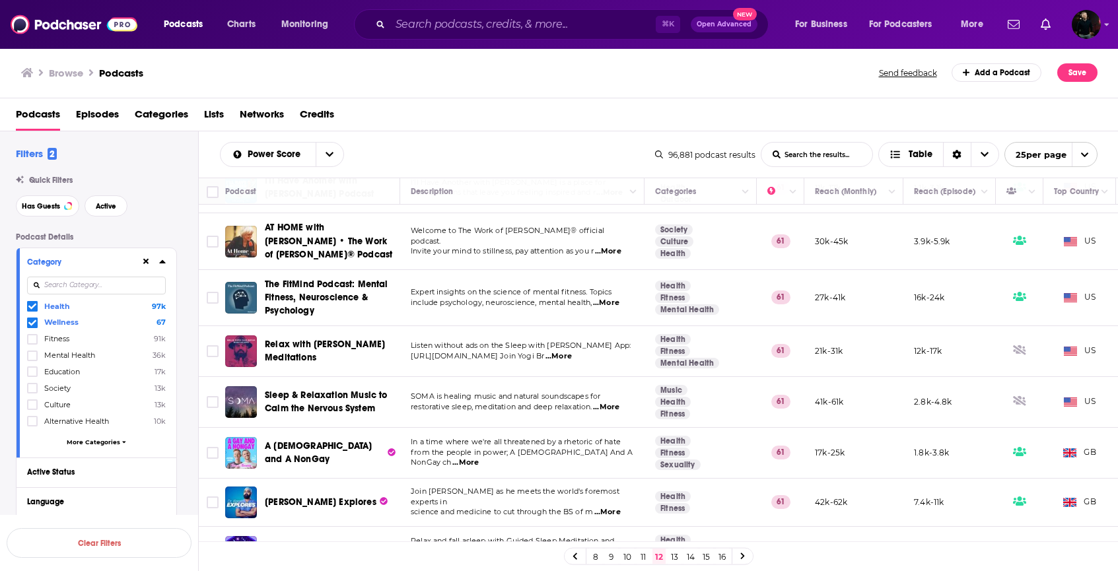
scroll to position [939, 0]
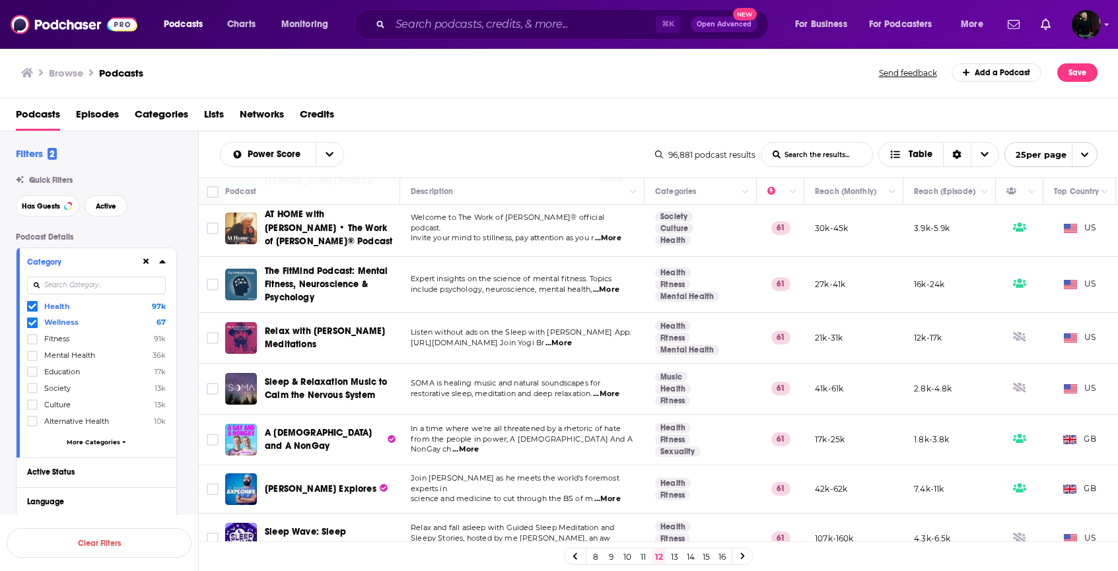
click at [671, 556] on link "13" at bounding box center [674, 557] width 13 height 16
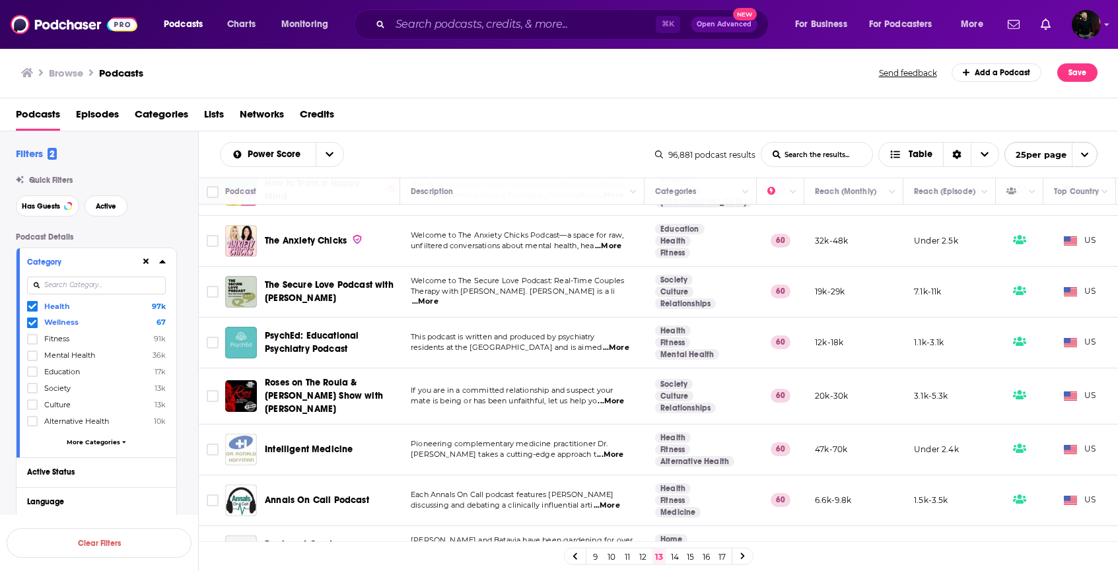
scroll to position [942, 0]
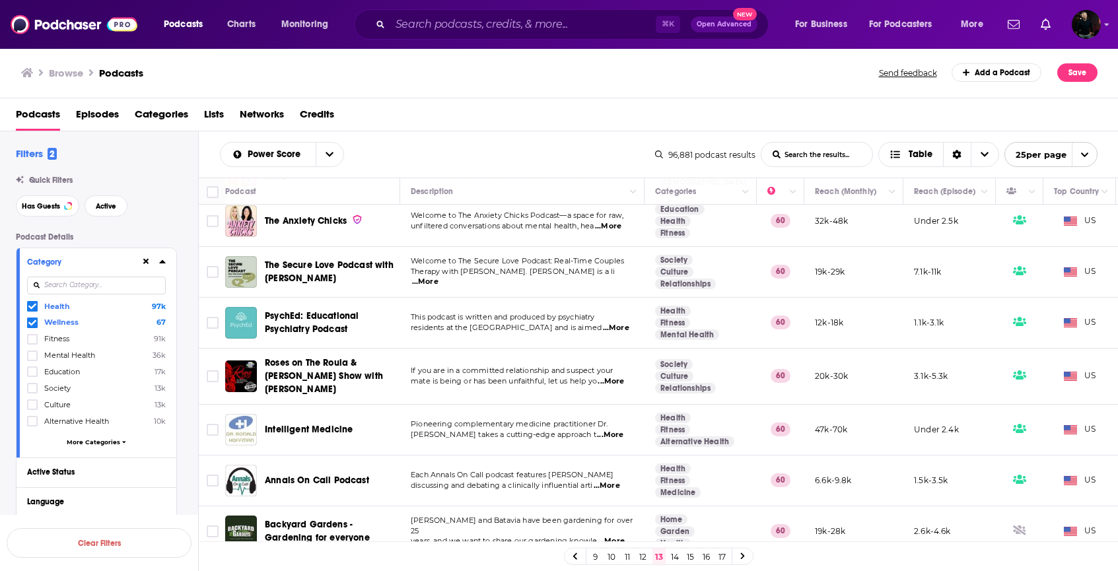
click at [671, 555] on link "14" at bounding box center [674, 557] width 13 height 16
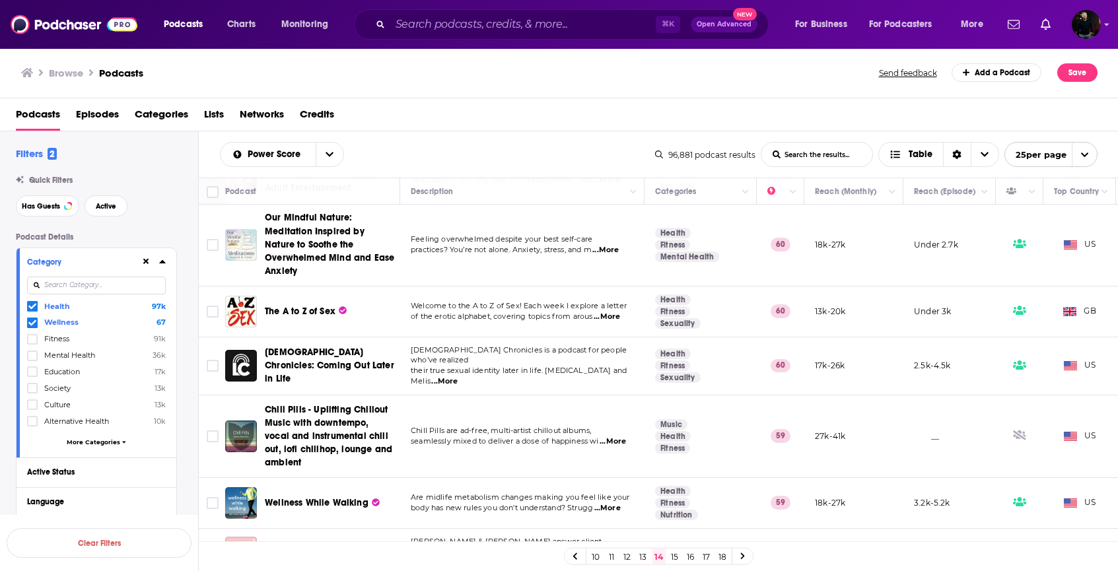
scroll to position [966, 0]
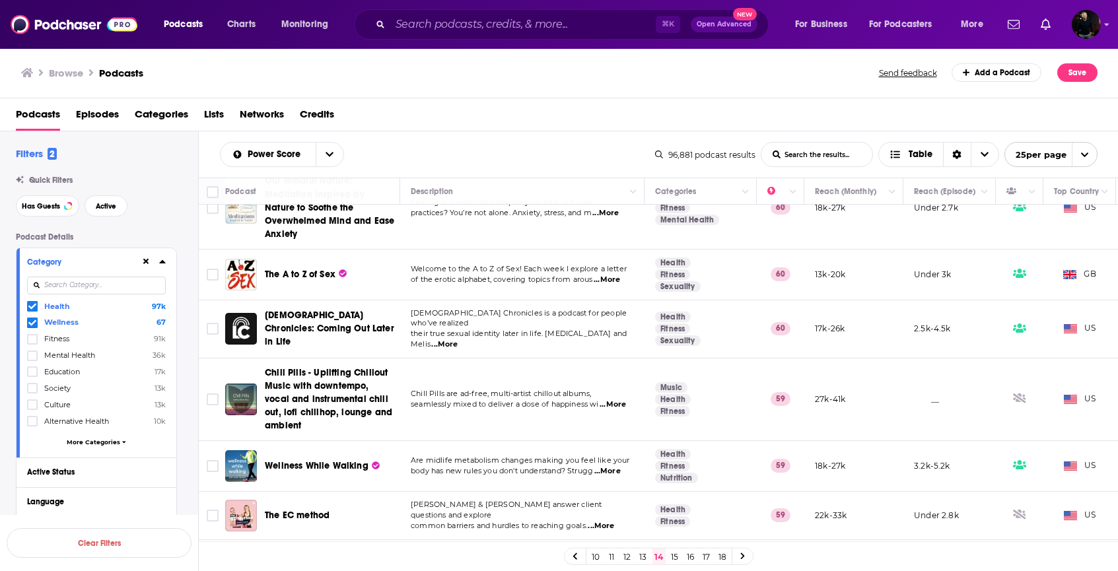
click at [675, 557] on link "15" at bounding box center [674, 557] width 13 height 16
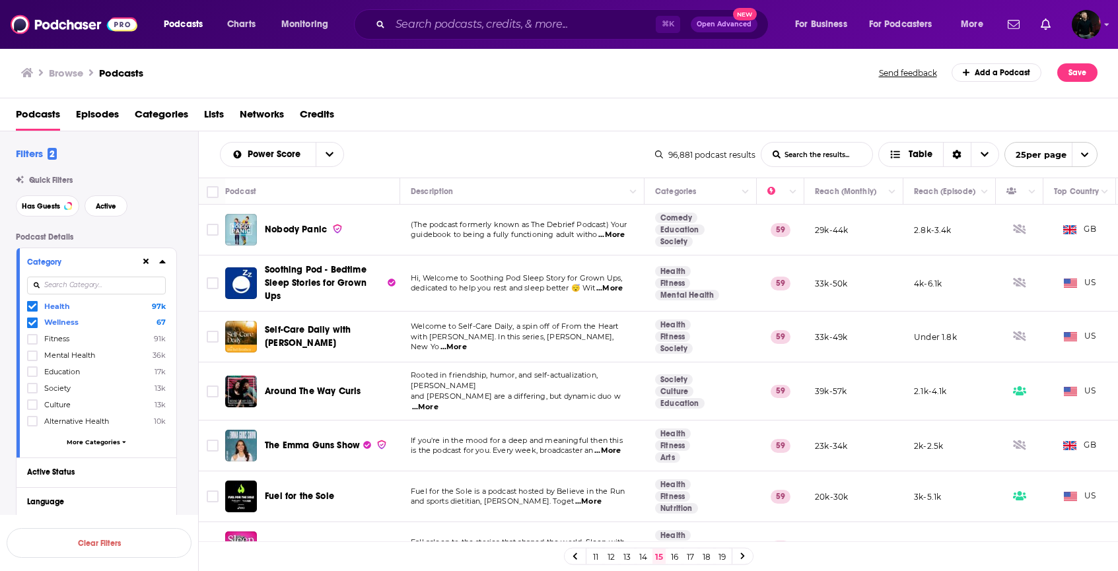
click at [620, 235] on span "...More" at bounding box center [611, 235] width 26 height 11
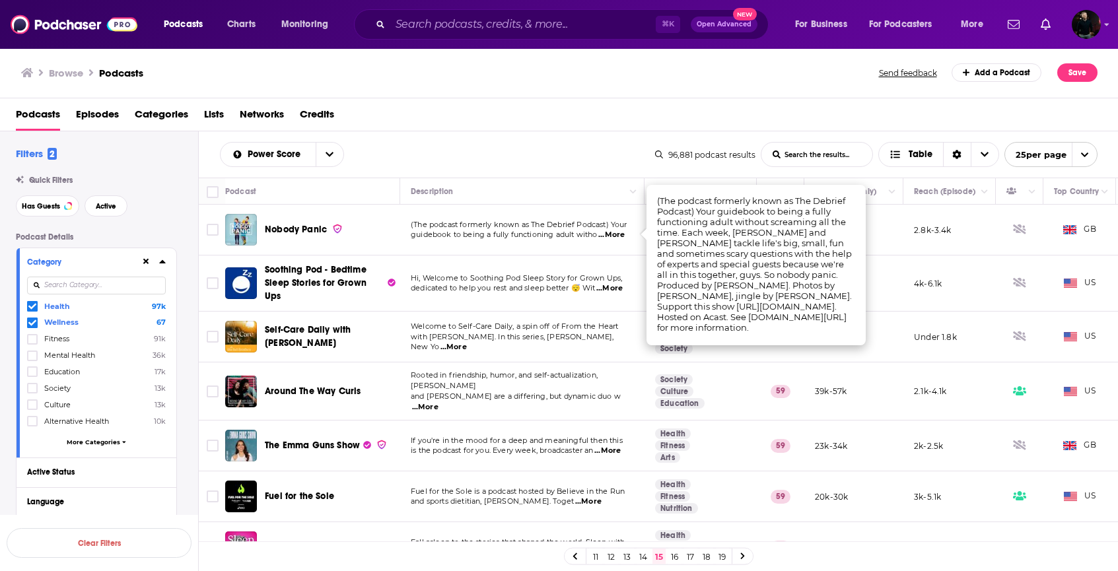
click at [617, 240] on span "...More" at bounding box center [611, 235] width 26 height 11
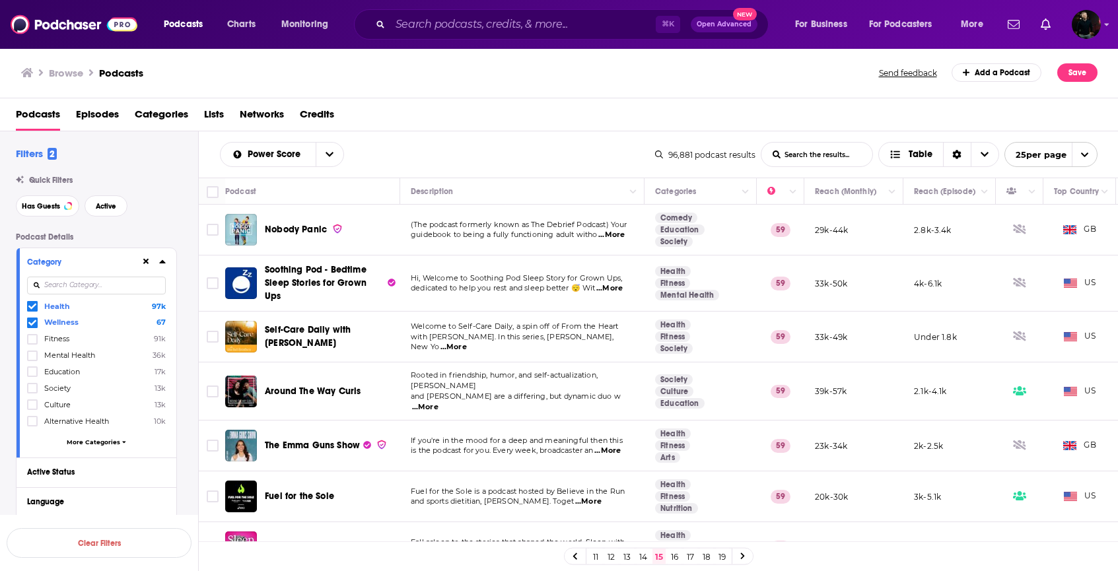
click at [302, 229] on span "Nobody Panic" at bounding box center [296, 229] width 62 height 11
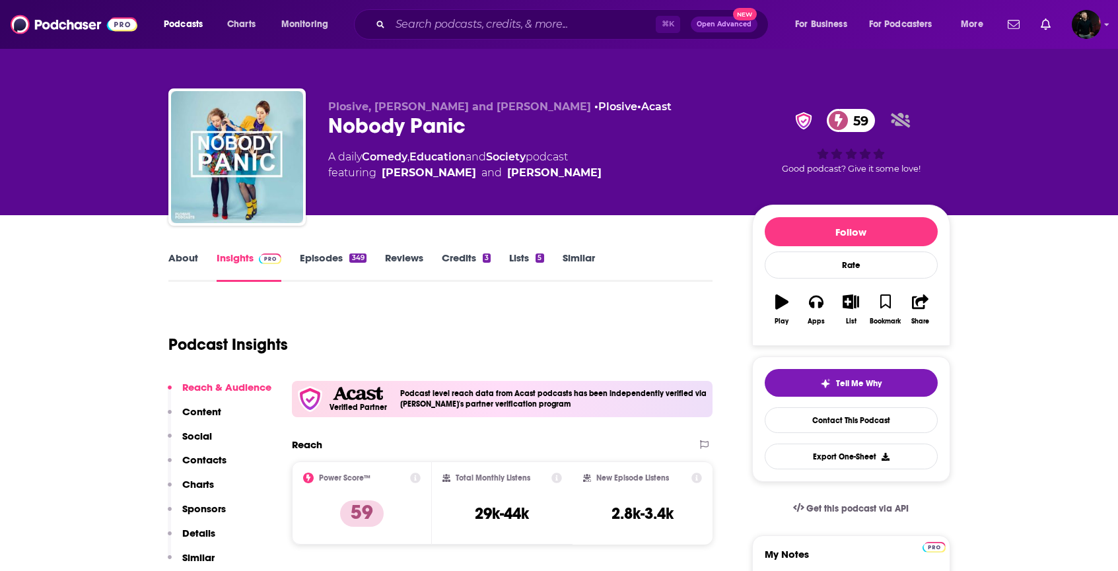
click at [432, 120] on div "Nobody Panic 59" at bounding box center [529, 126] width 403 height 26
drag, startPoint x: 481, startPoint y: 129, endPoint x: 335, endPoint y: 126, distance: 145.3
click at [335, 125] on div "Nobody Panic 59" at bounding box center [529, 126] width 403 height 26
copy h2 "Nobody Panic"
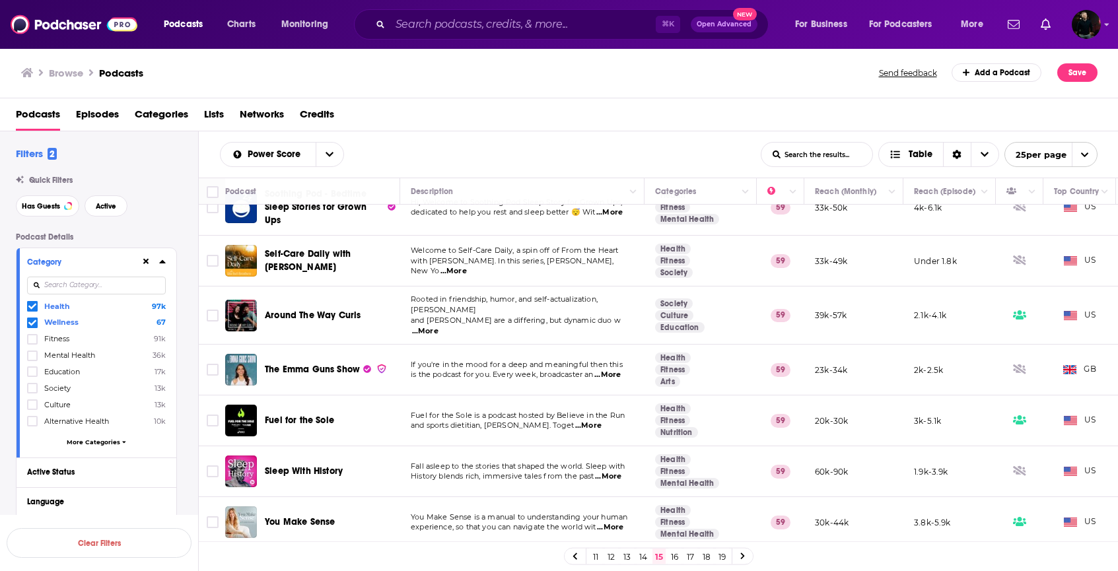
scroll to position [121, 0]
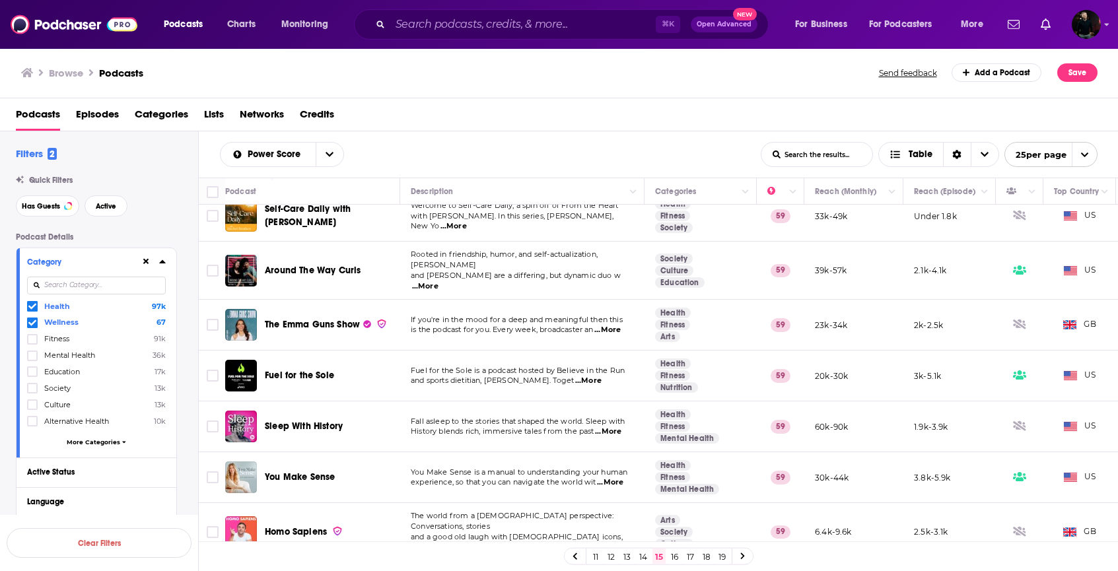
click at [613, 325] on span "...More" at bounding box center [607, 330] width 26 height 11
click at [555, 376] on span "and sports dietitian, [PERSON_NAME]. Toget" at bounding box center [492, 380] width 163 height 9
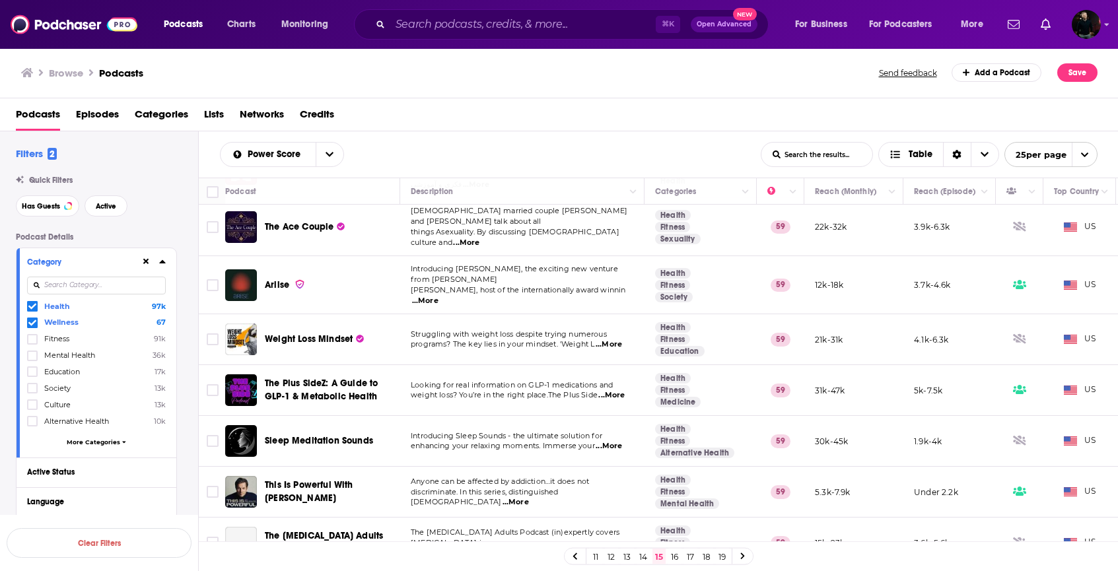
scroll to position [932, 0]
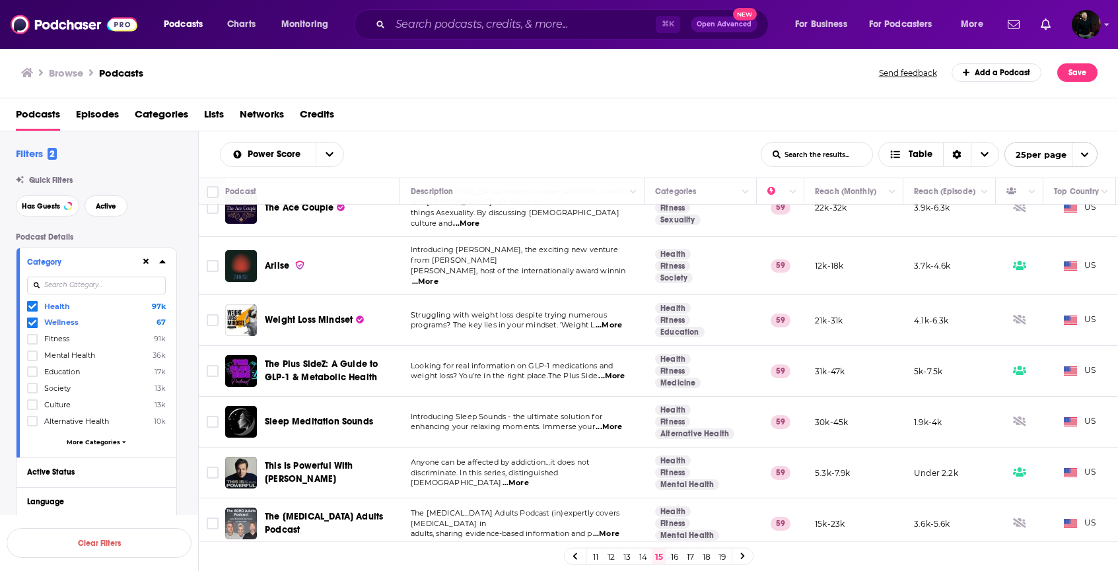
click at [678, 553] on link "16" at bounding box center [674, 557] width 13 height 16
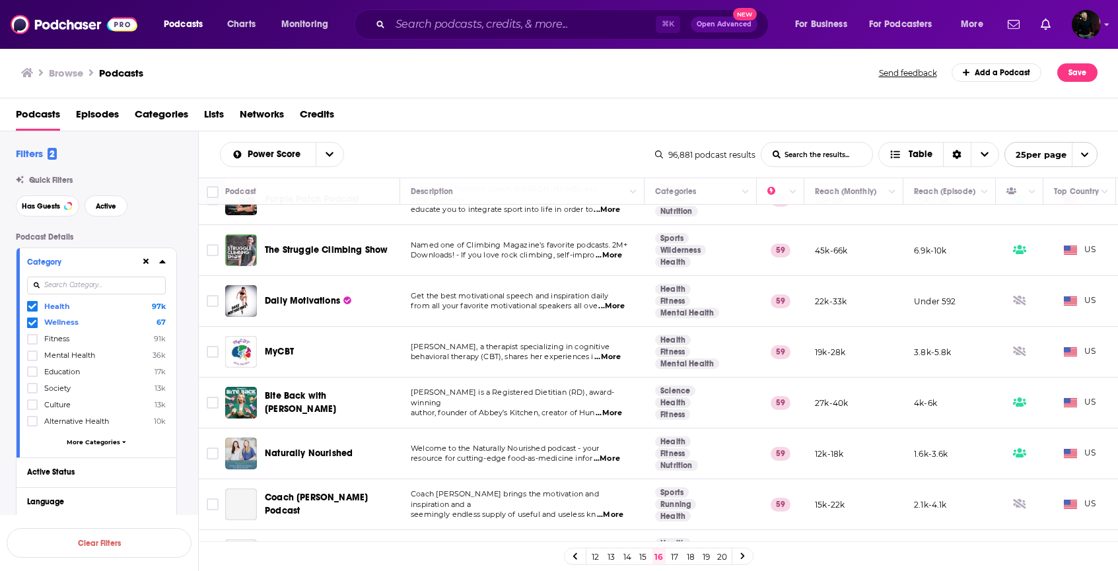
scroll to position [929, 0]
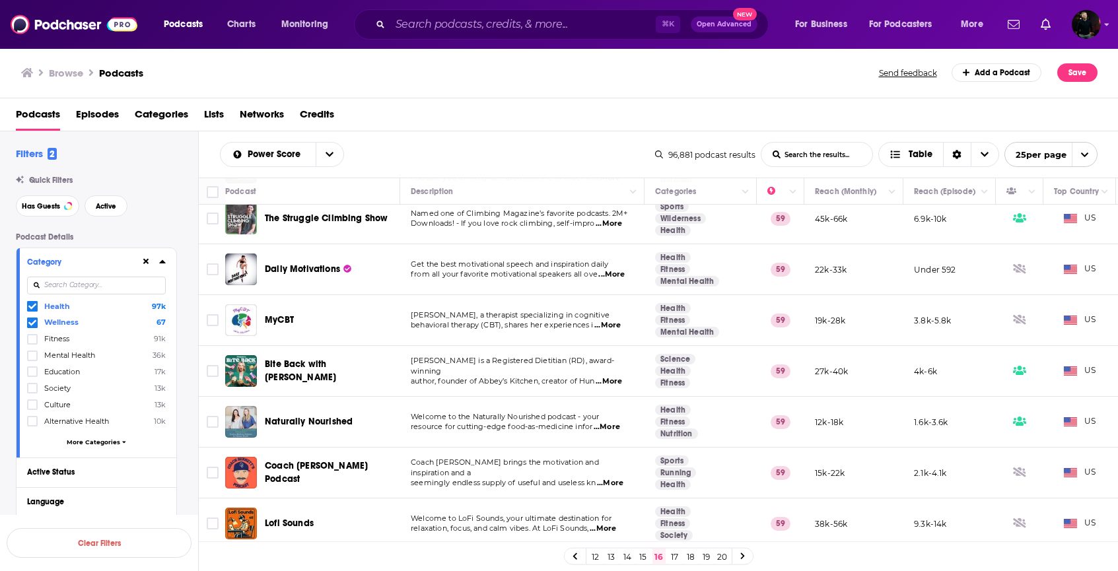
click at [673, 553] on link "17" at bounding box center [674, 557] width 13 height 16
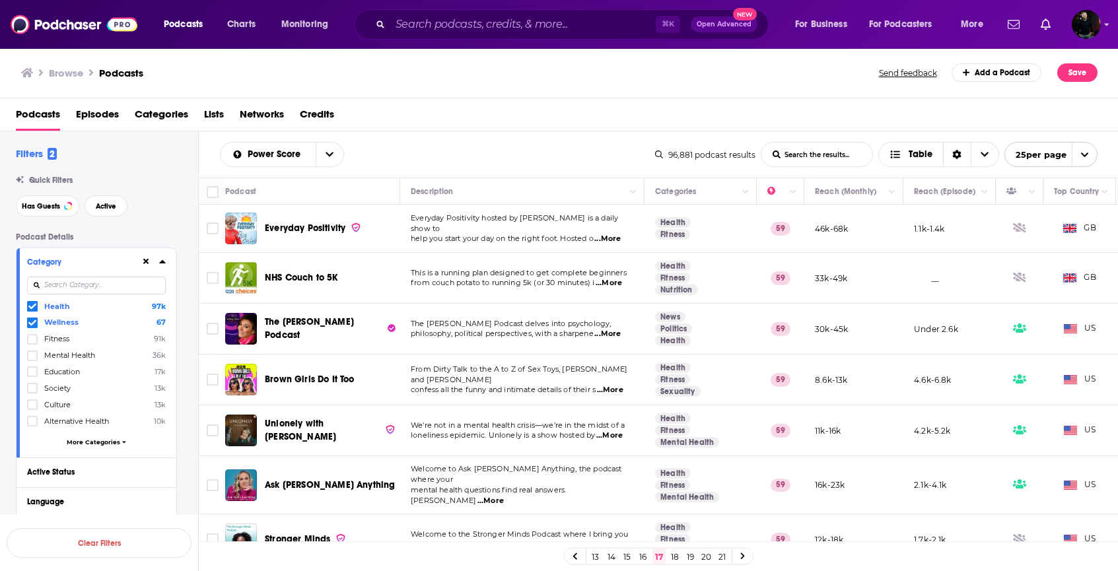
click at [612, 234] on span "...More" at bounding box center [607, 239] width 26 height 11
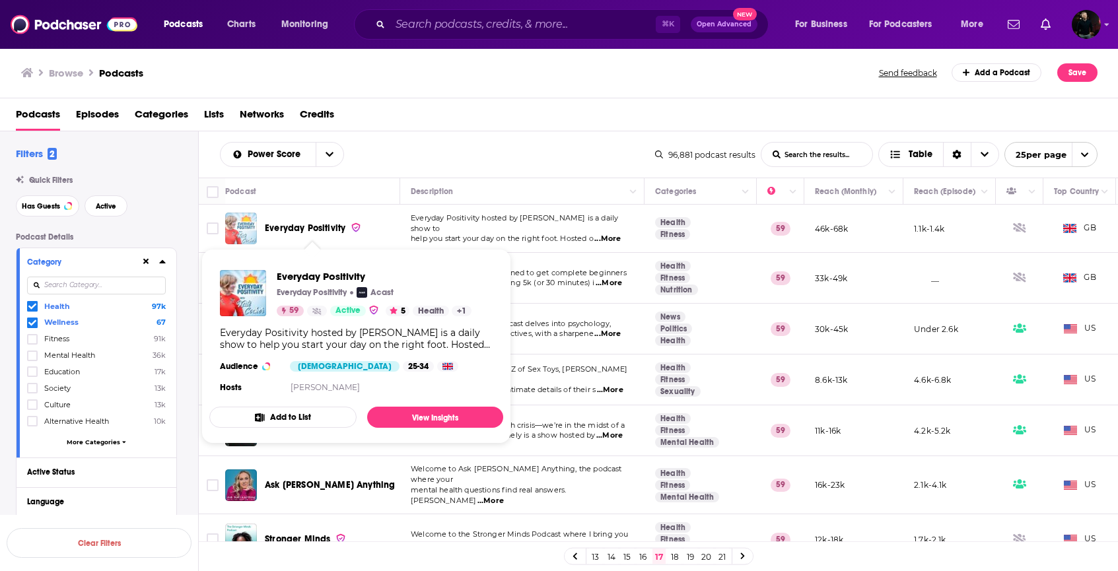
click at [234, 225] on img "Everyday Positivity" at bounding box center [241, 229] width 32 height 32
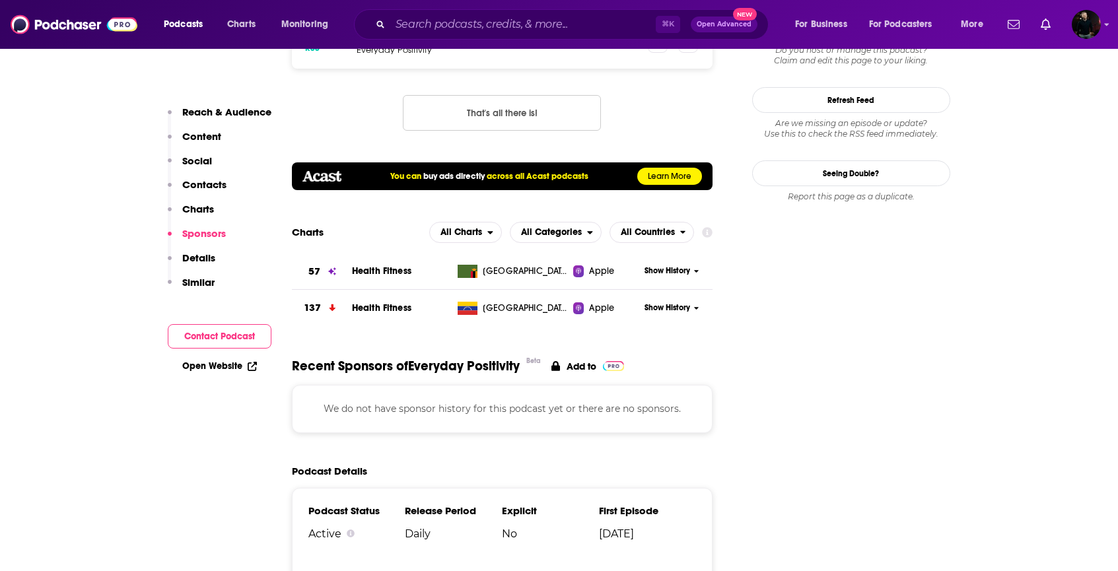
scroll to position [1454, 0]
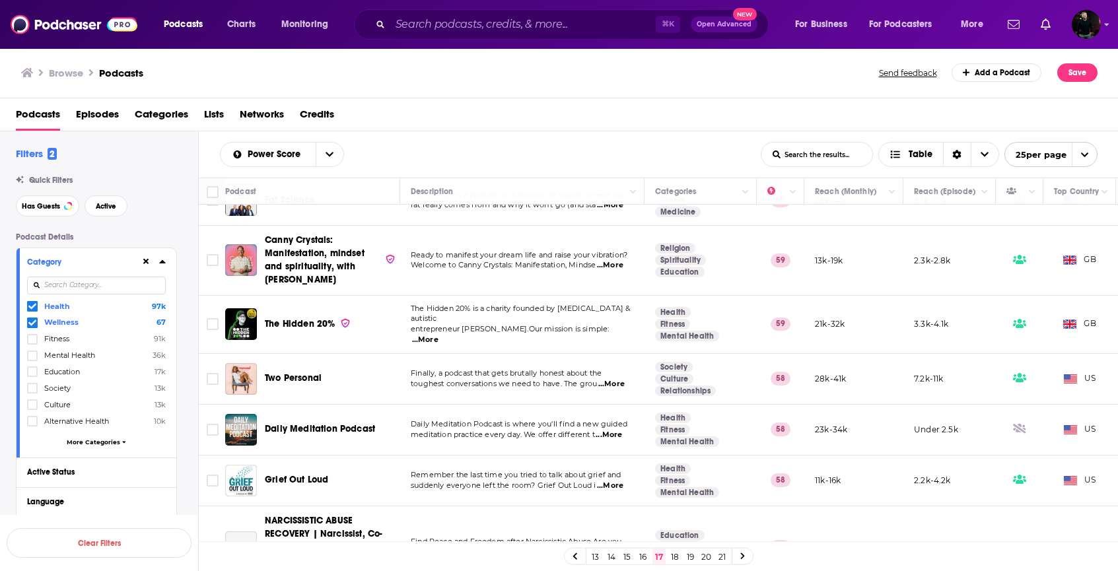
scroll to position [855, 0]
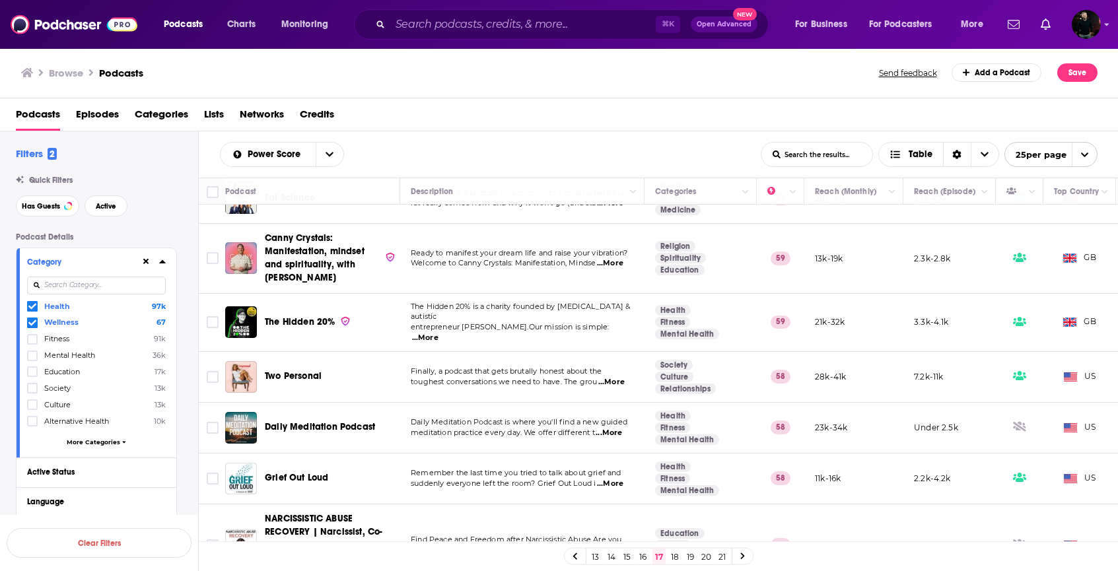
click at [438, 333] on span "...More" at bounding box center [425, 338] width 26 height 11
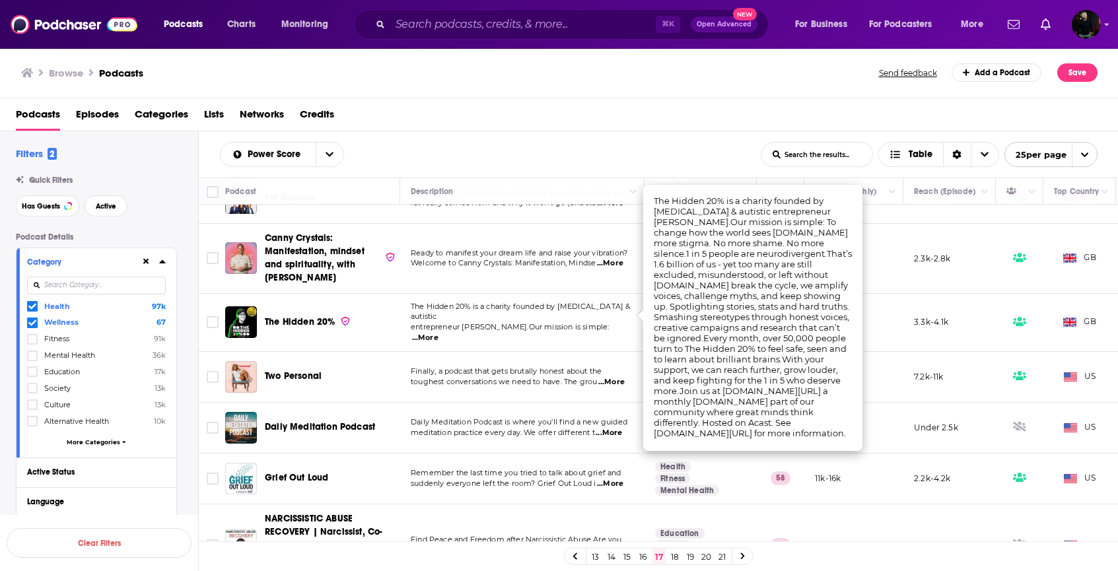
click at [554, 366] on span "Finally, a podcast that gets brutally honest about the" at bounding box center [506, 370] width 191 height 9
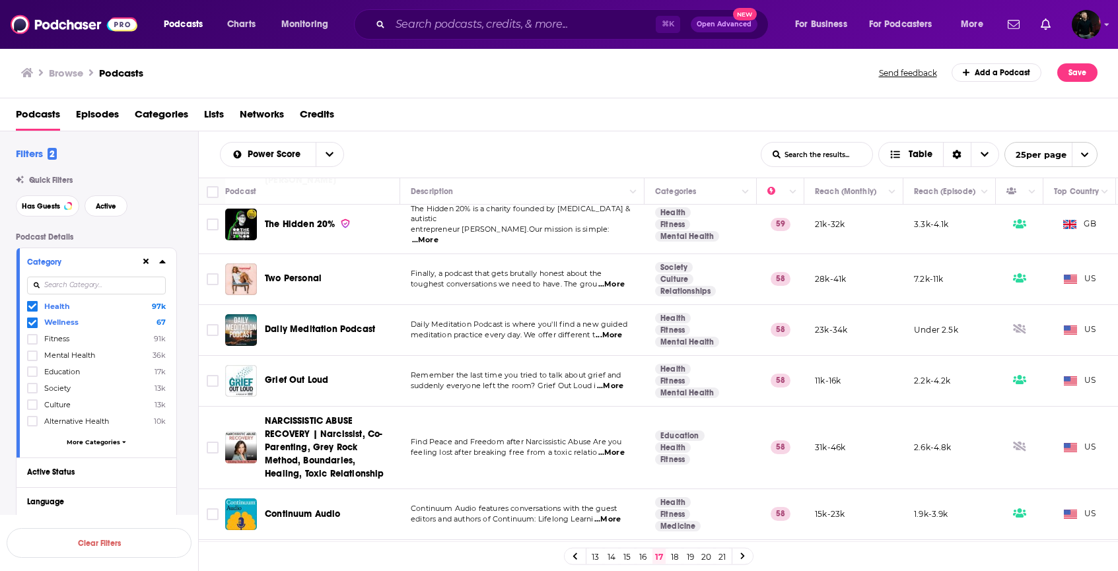
scroll to position [984, 0]
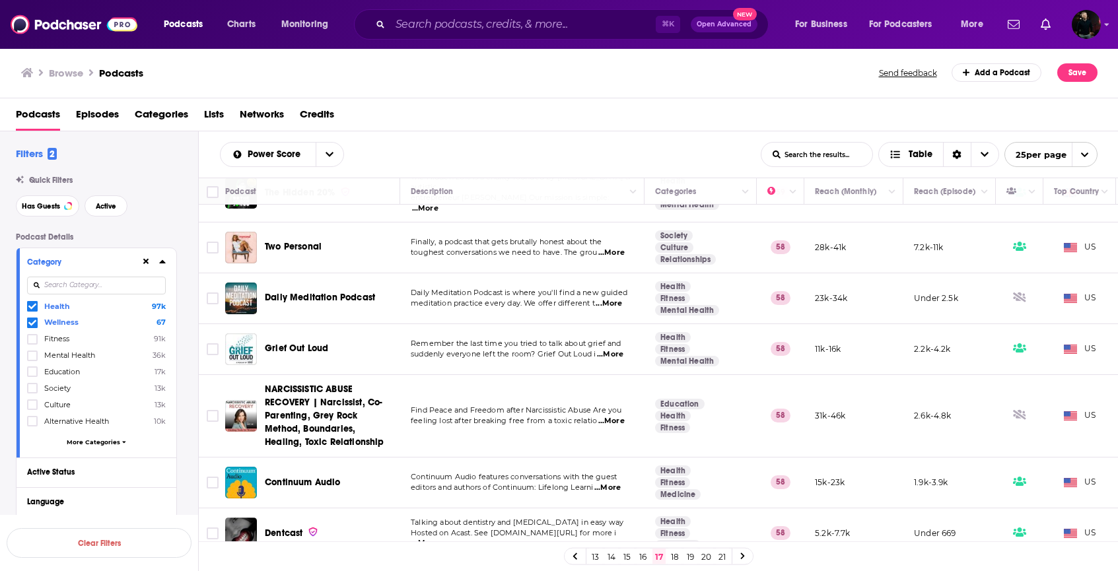
click at [674, 560] on link "18" at bounding box center [674, 557] width 13 height 16
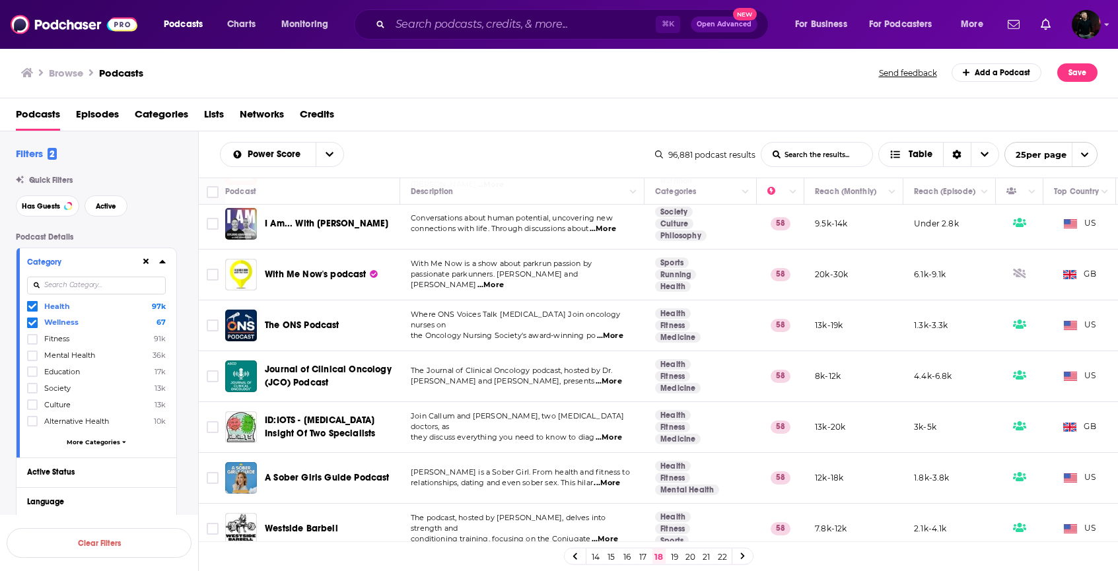
scroll to position [1021, 0]
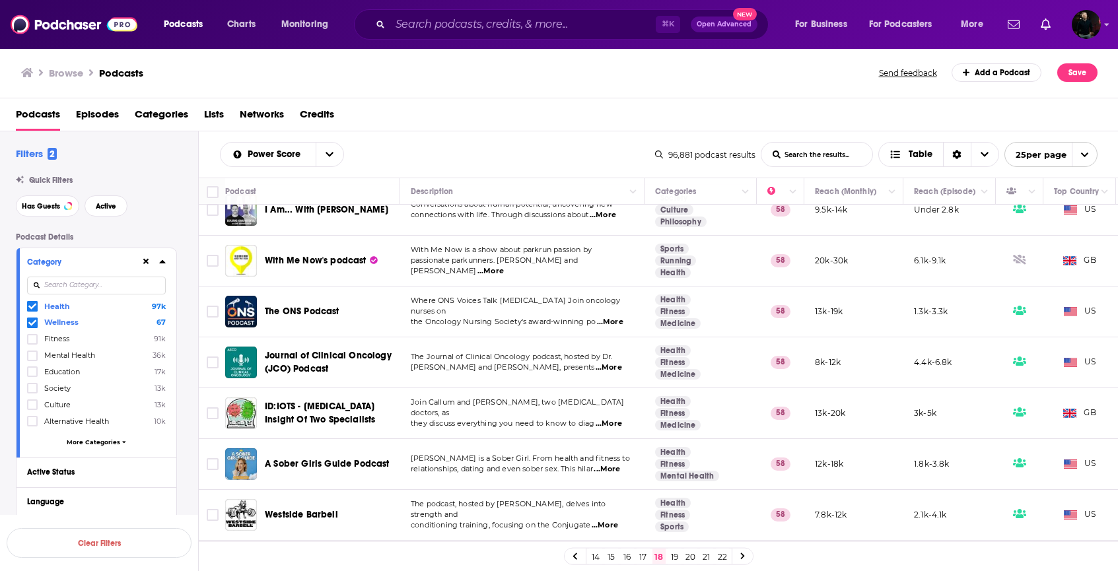
click at [677, 557] on link "19" at bounding box center [674, 557] width 13 height 16
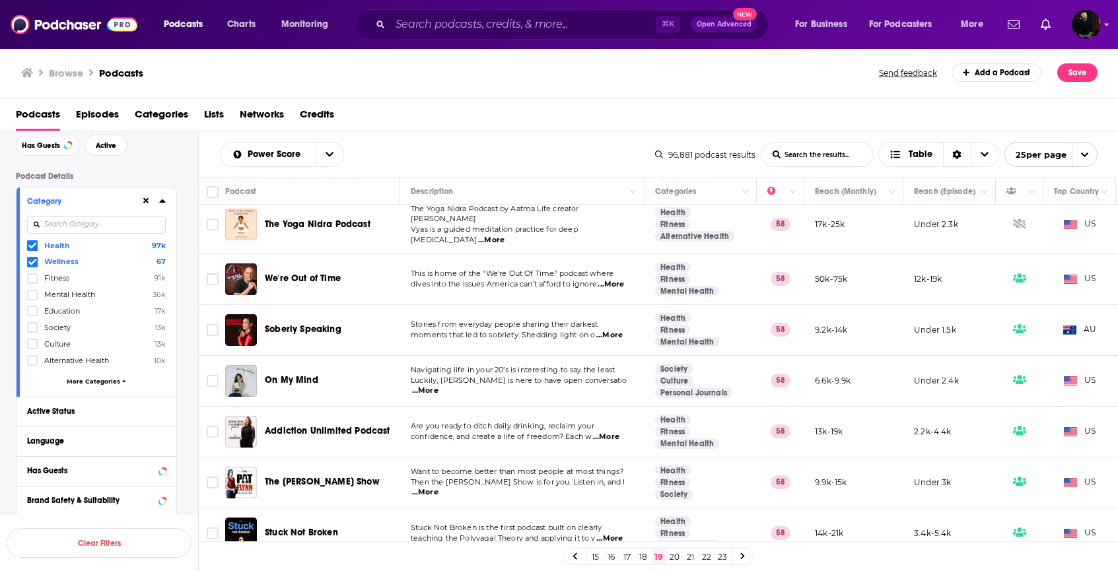
scroll to position [51, 0]
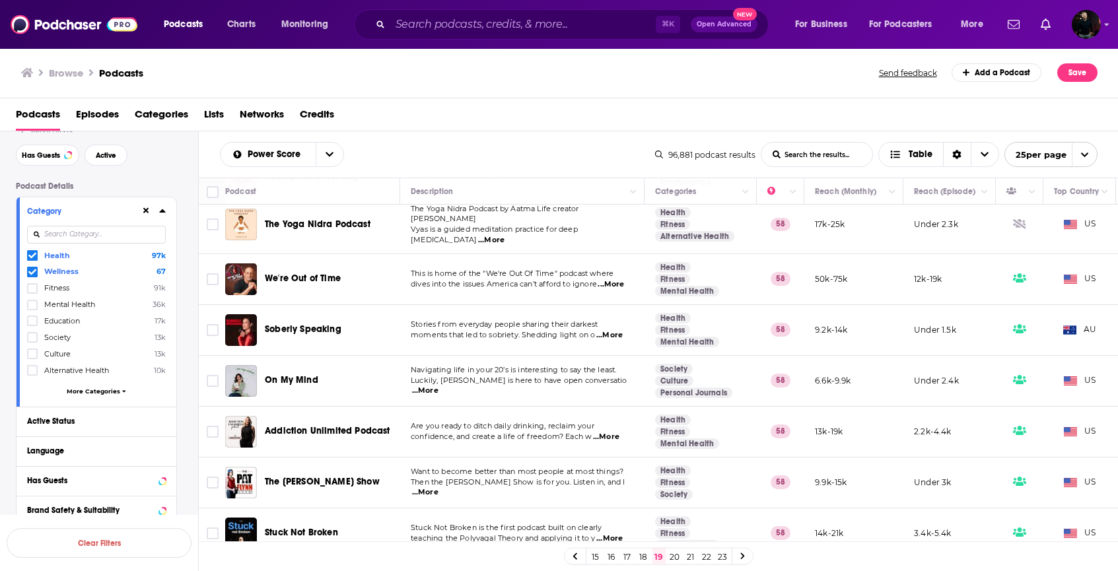
click at [162, 211] on icon at bounding box center [162, 210] width 6 height 3
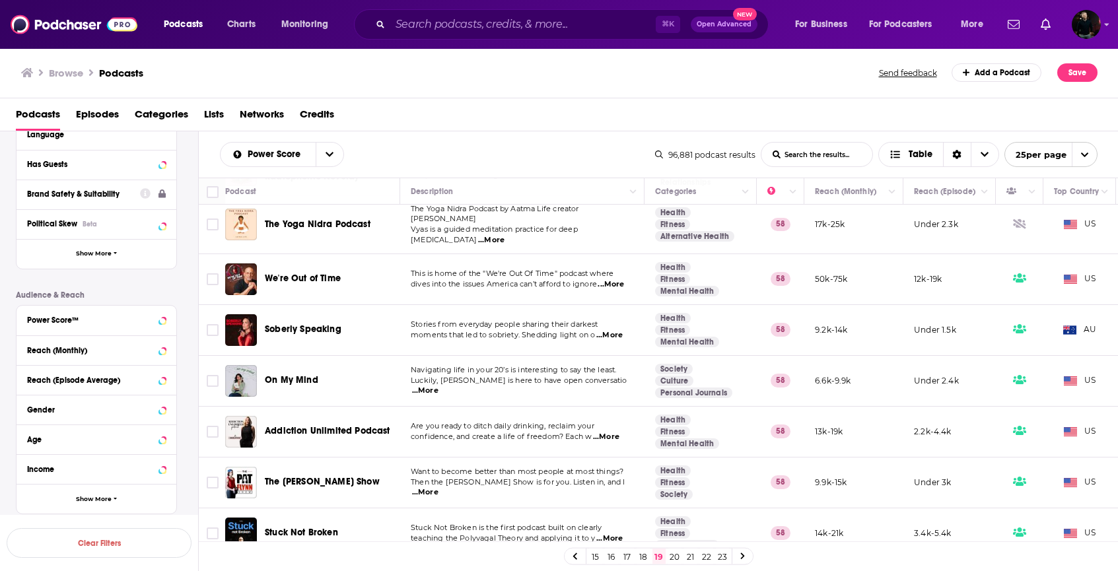
scroll to position [228, 0]
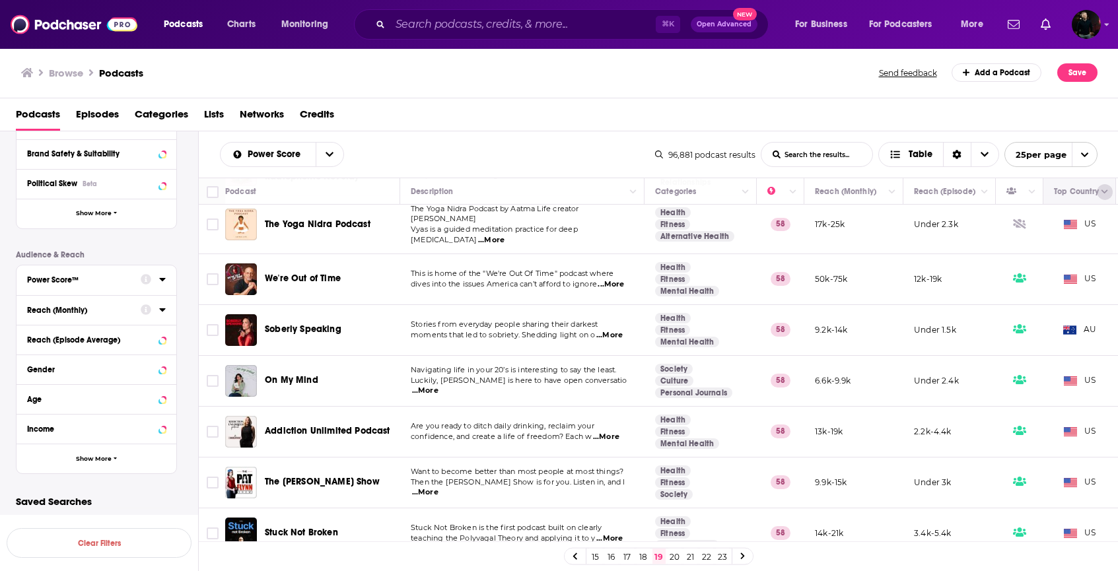
click at [1102, 194] on icon "Column Actions" at bounding box center [1104, 192] width 7 height 8
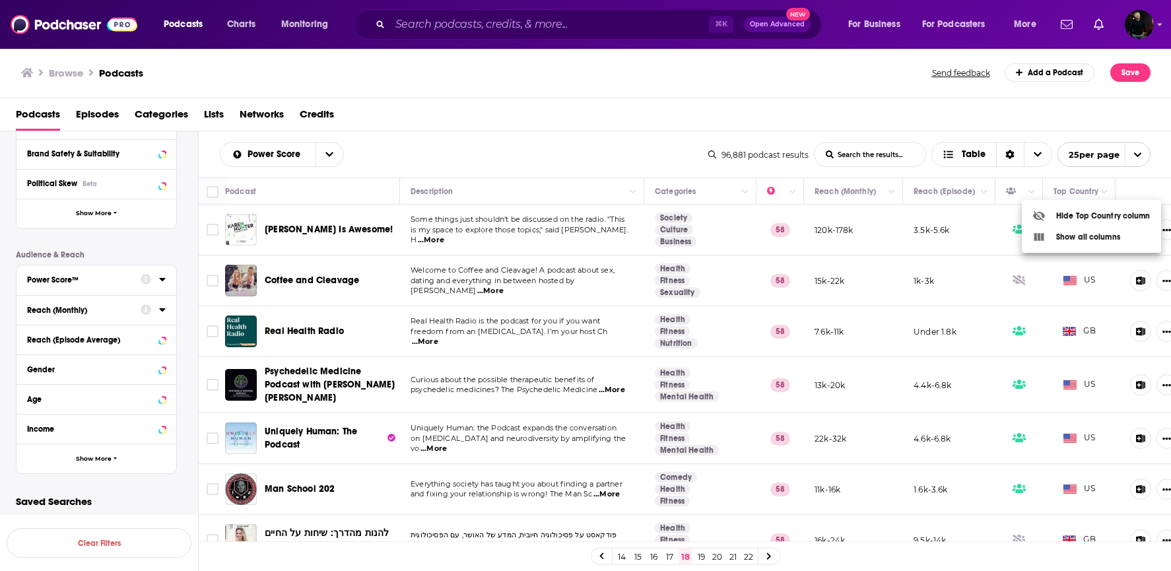
click at [602, 554] on div at bounding box center [585, 285] width 1171 height 571
click at [603, 558] on icon at bounding box center [601, 556] width 4 height 7
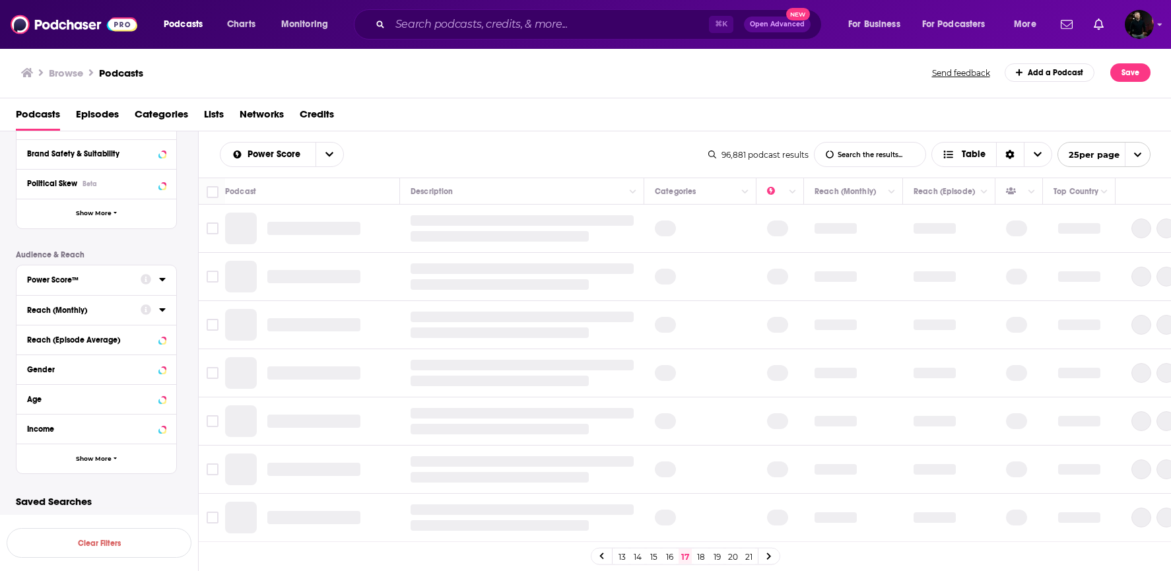
click at [603, 558] on icon at bounding box center [601, 556] width 4 height 7
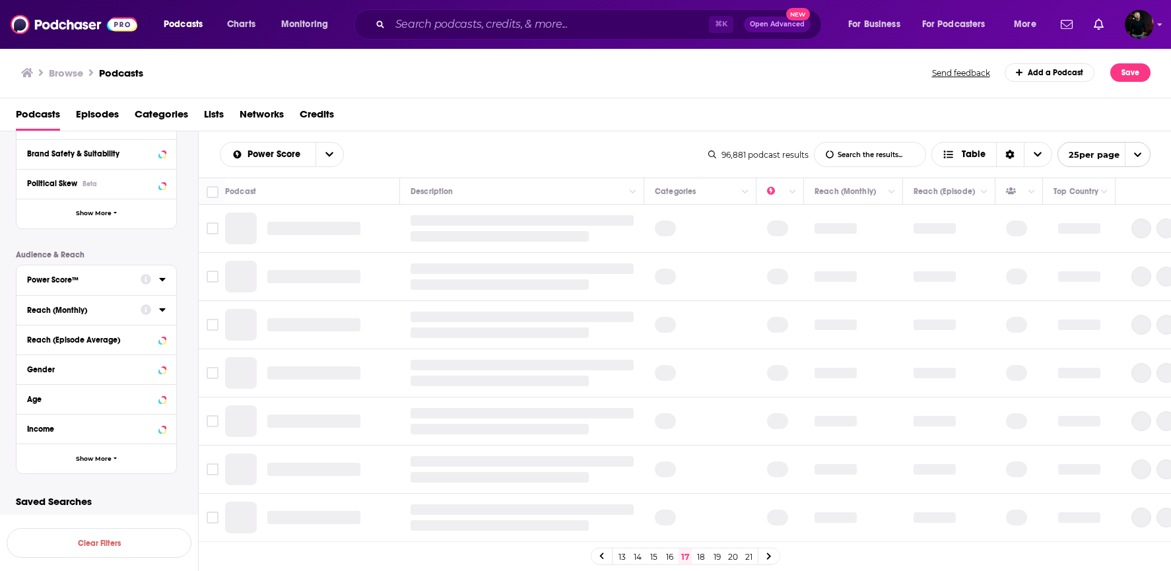
click at [603, 558] on icon at bounding box center [601, 556] width 4 height 7
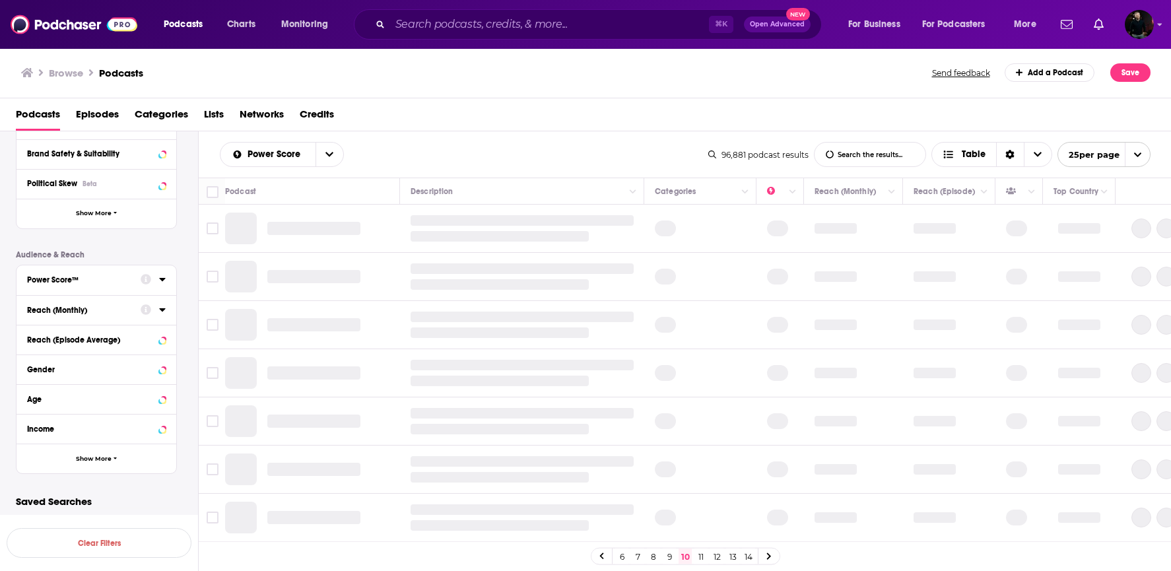
click at [603, 558] on icon at bounding box center [601, 556] width 4 height 7
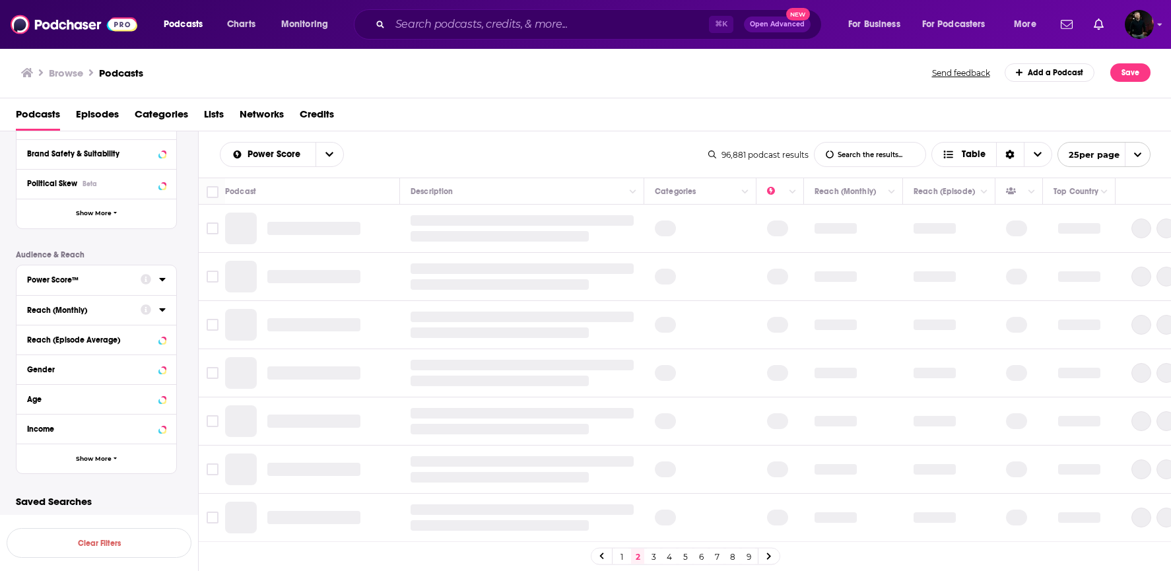
click at [622, 558] on link "1" at bounding box center [621, 557] width 13 height 16
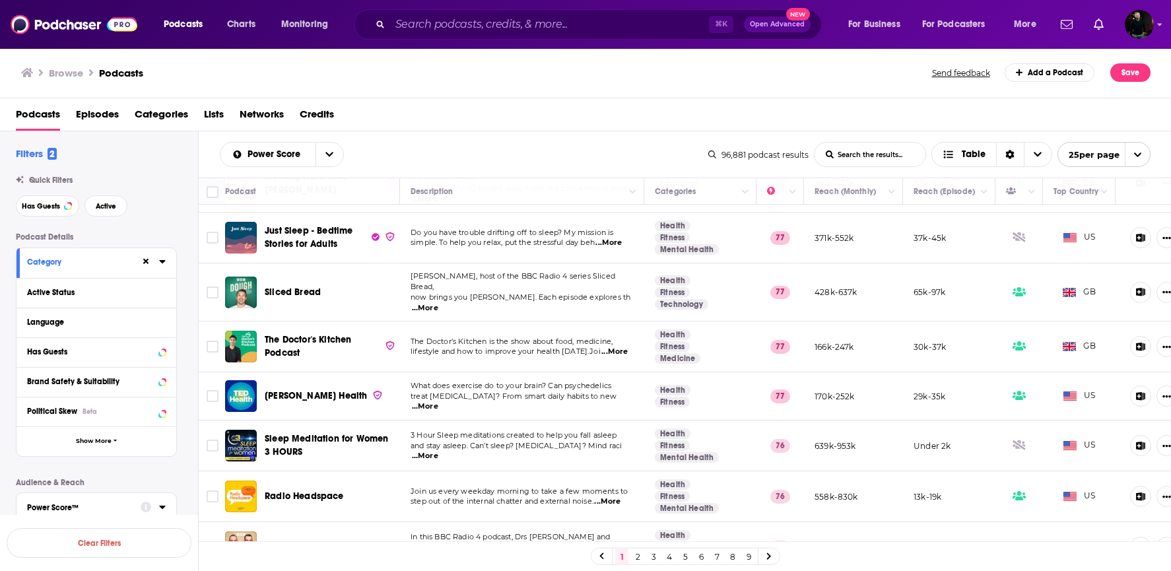
click at [162, 262] on icon at bounding box center [162, 261] width 6 height 3
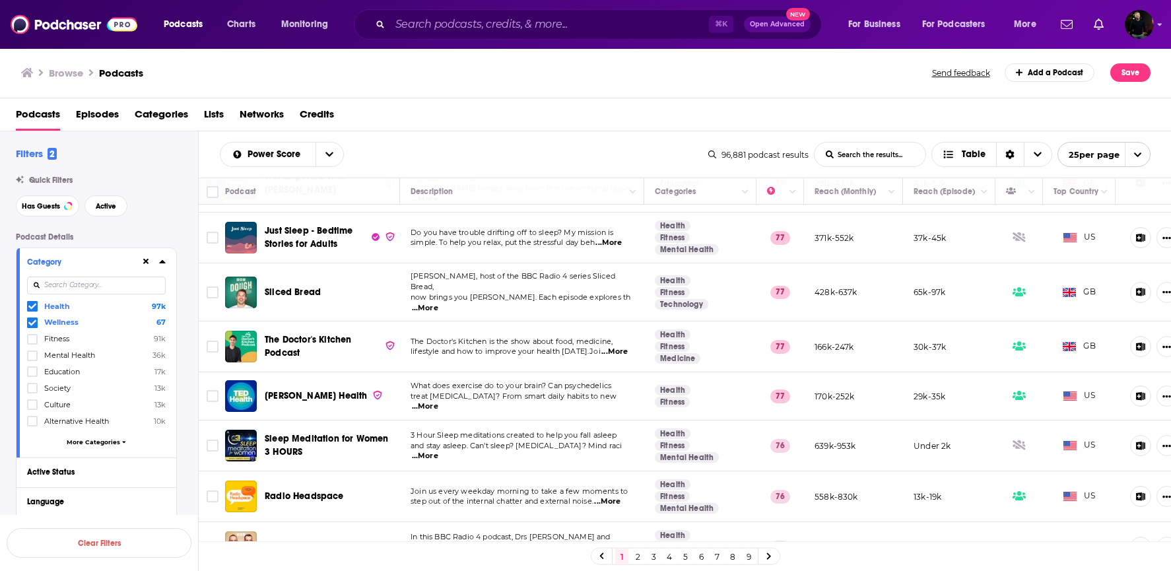
click at [102, 353] on label "Mental Health 36k" at bounding box center [96, 355] width 139 height 11
click at [32, 360] on input "multiSelectOption-mental-health-3" at bounding box center [32, 360] width 0 height 0
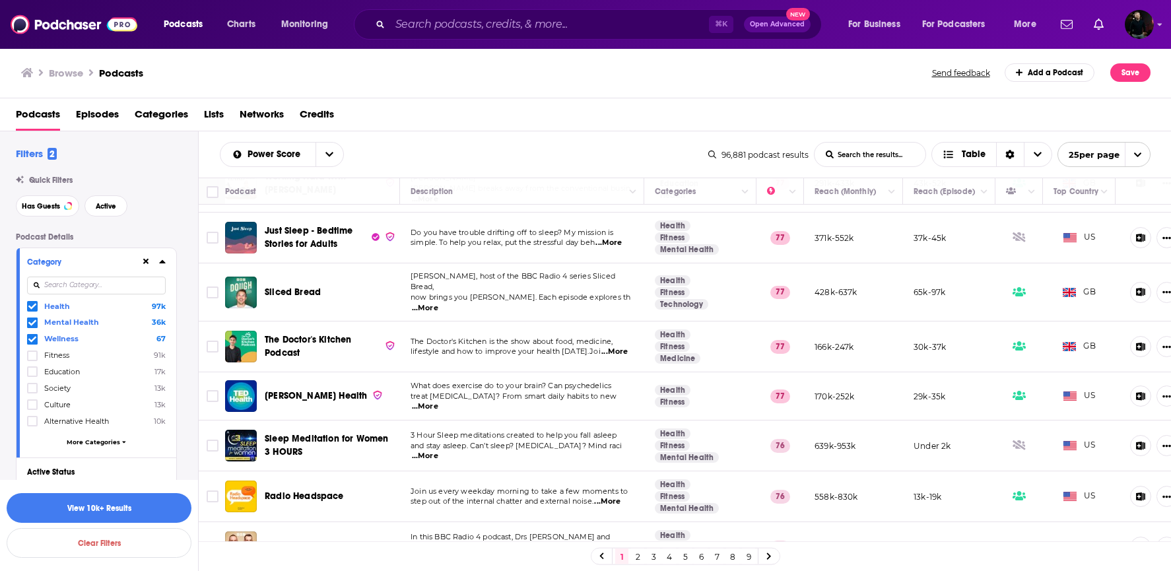
click at [33, 306] on icon at bounding box center [32, 307] width 8 height 6
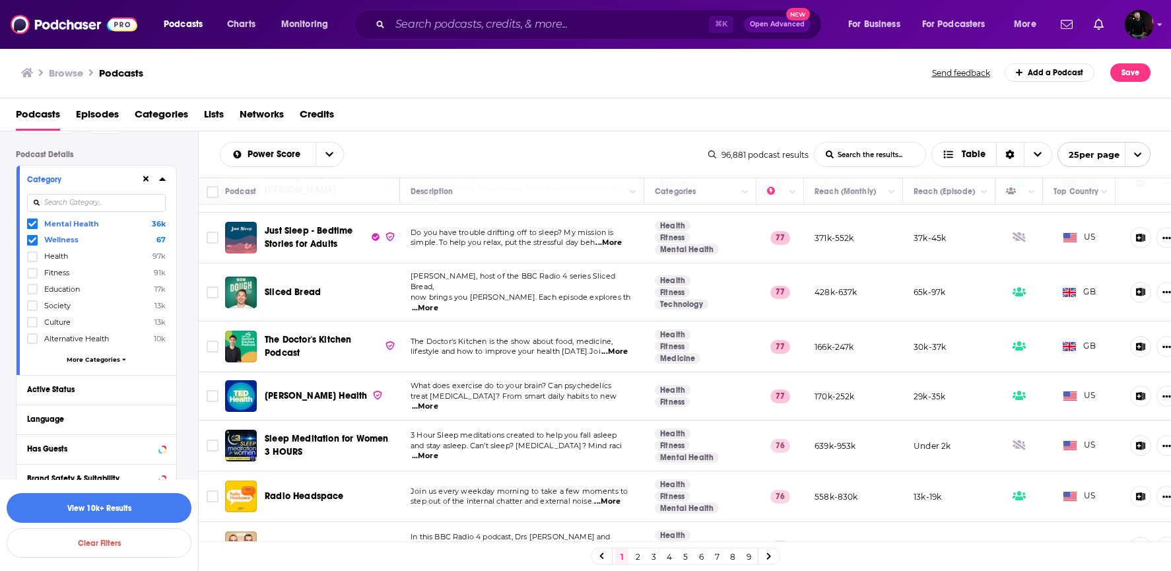
scroll to position [182, 0]
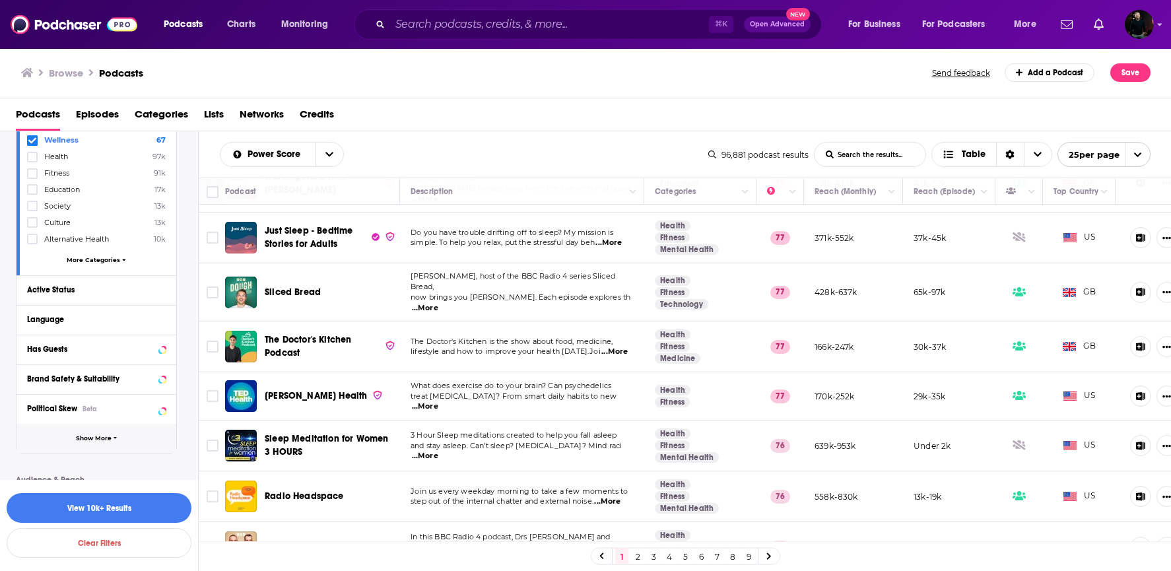
click at [90, 442] on span "Show More" at bounding box center [94, 438] width 36 height 7
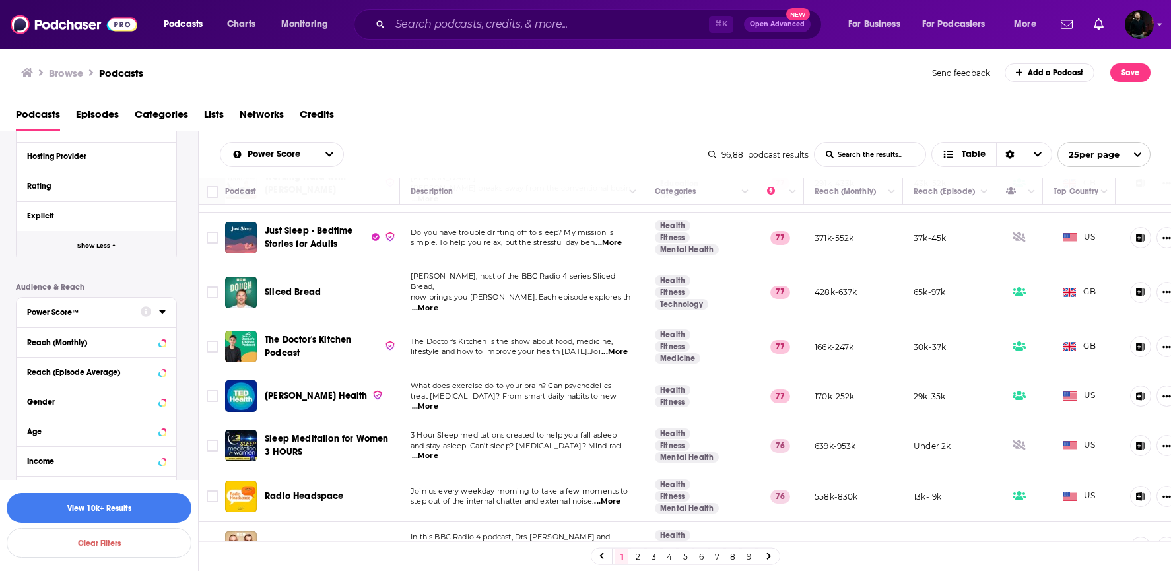
scroll to position [675, 0]
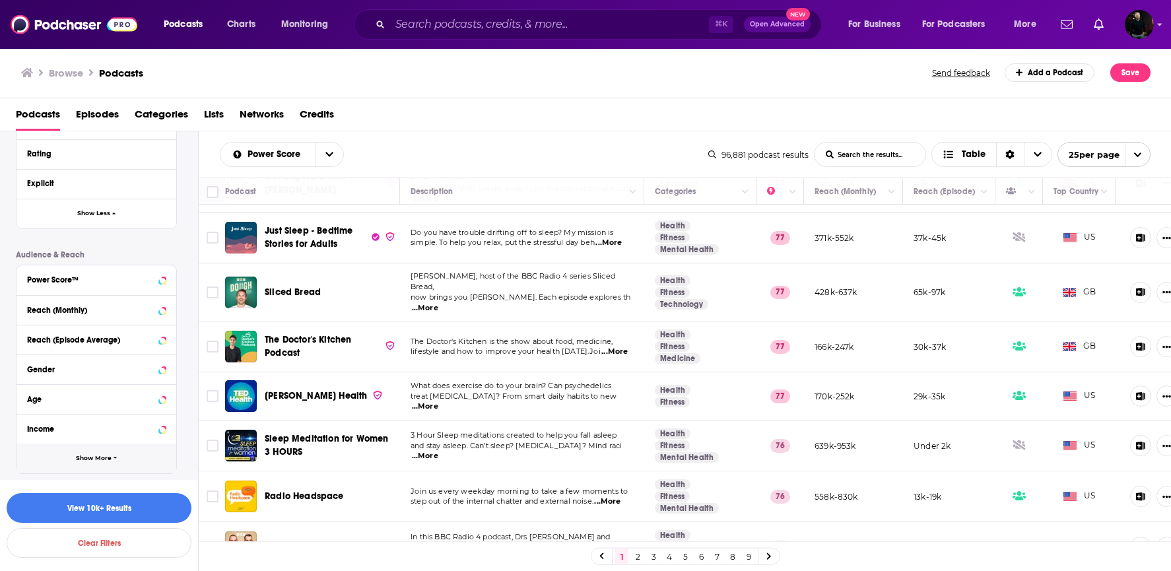
click at [85, 466] on button "Show More" at bounding box center [97, 459] width 160 height 30
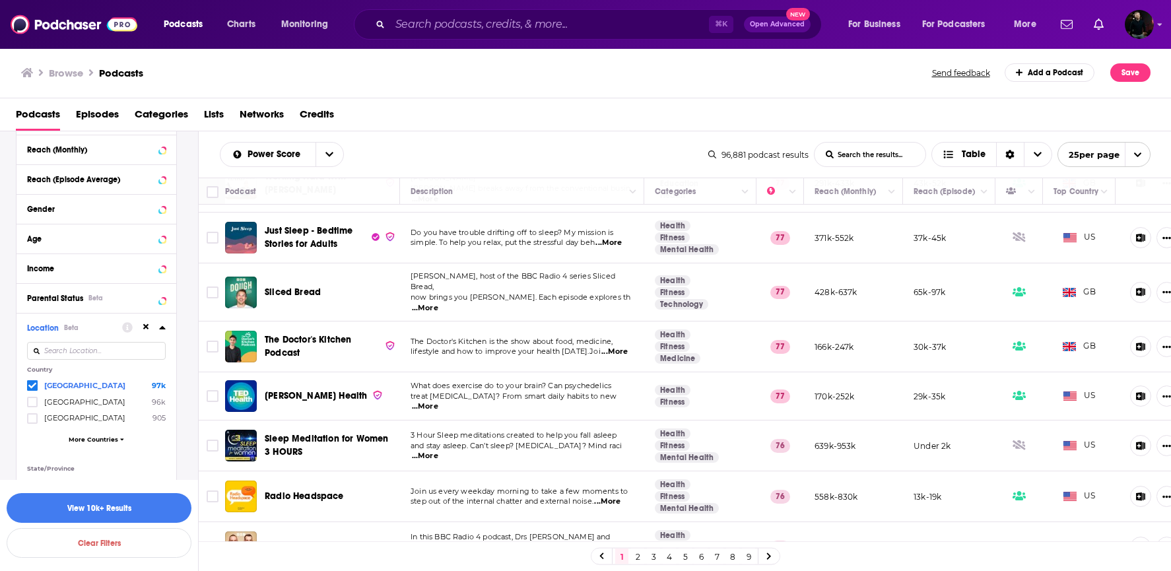
scroll to position [842, 0]
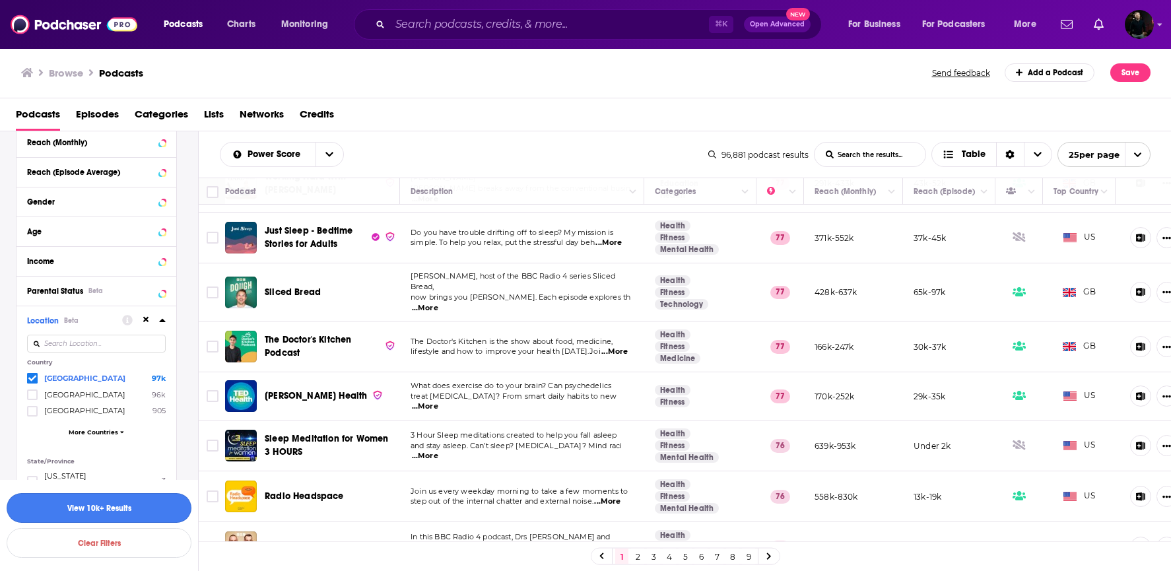
click at [68, 516] on button "View 10k+ Results" at bounding box center [99, 508] width 185 height 30
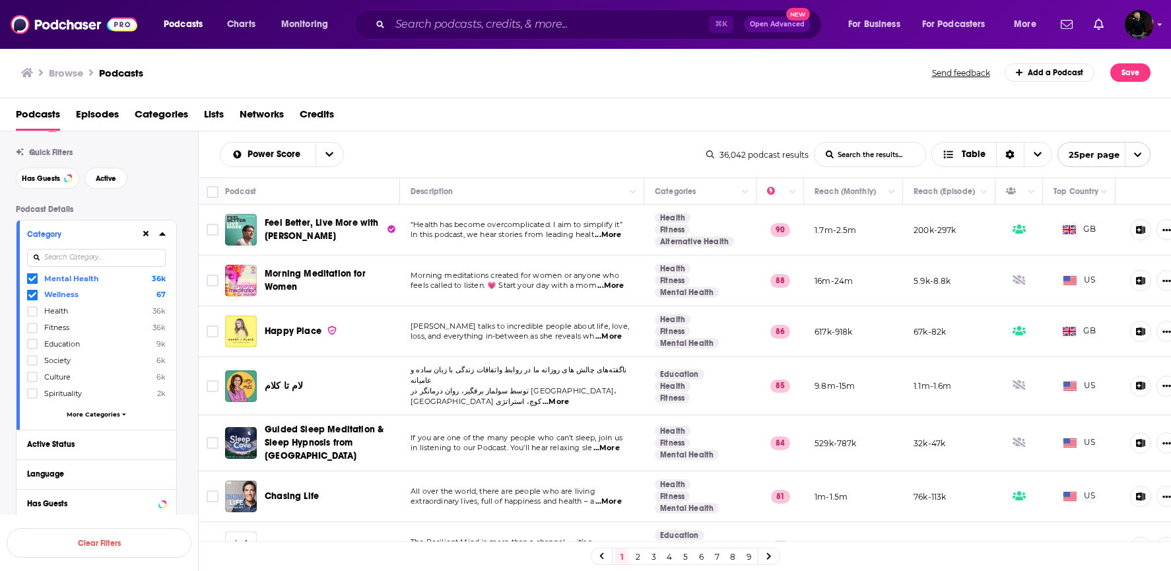
scroll to position [26, 0]
click at [94, 285] on label "Mental Health 36k" at bounding box center [96, 280] width 139 height 11
click at [32, 283] on input "multiSelectOption-mental-health-0" at bounding box center [32, 283] width 0 height 0
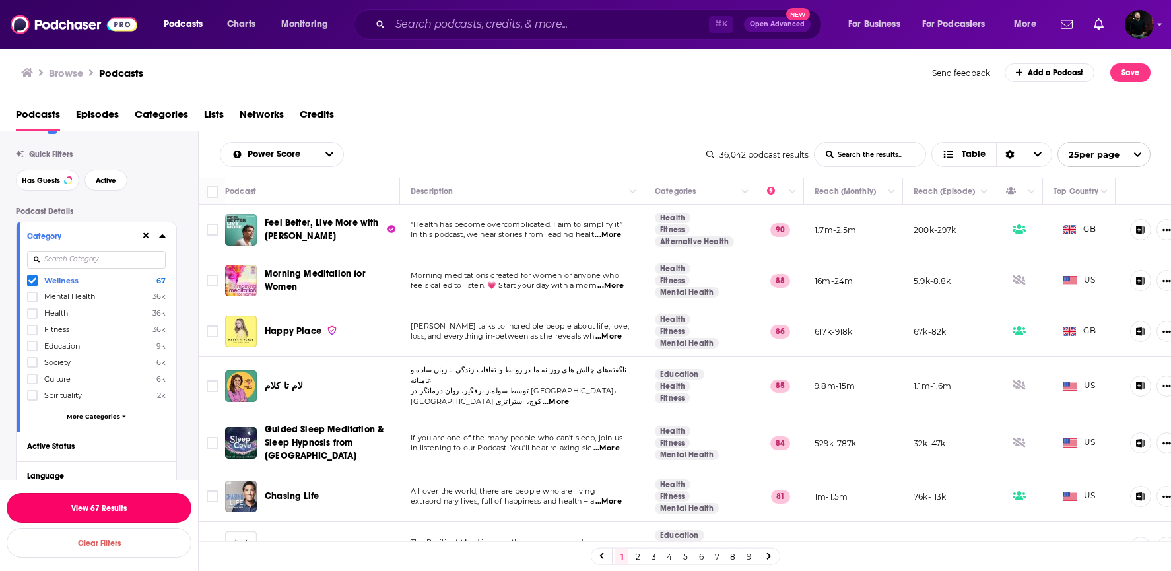
click at [92, 512] on button "View 67 Results" at bounding box center [99, 508] width 185 height 30
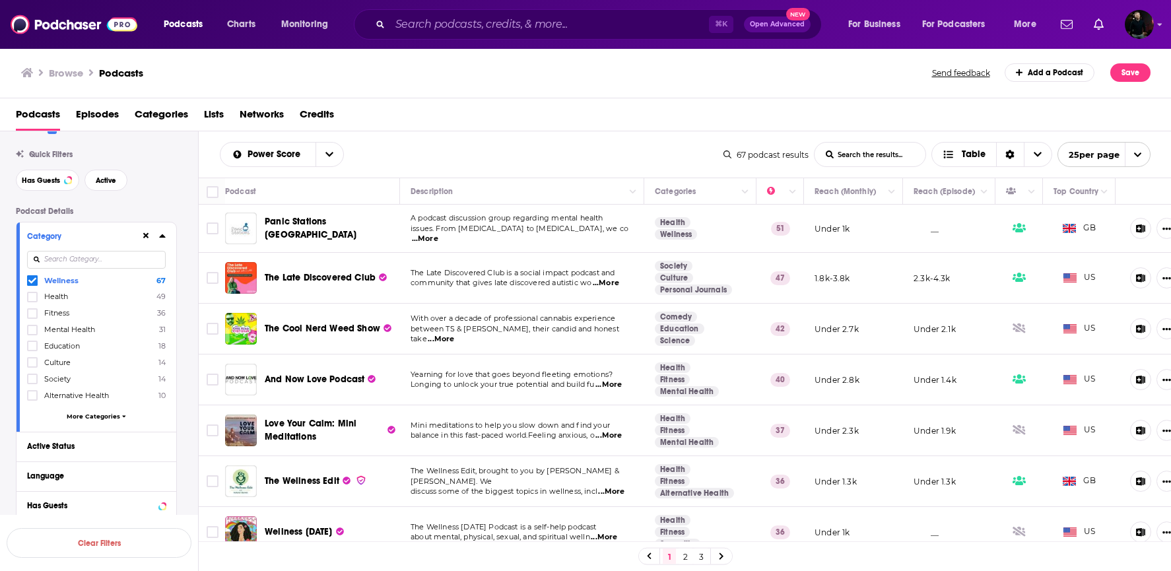
click at [438, 234] on span "...More" at bounding box center [425, 239] width 26 height 11
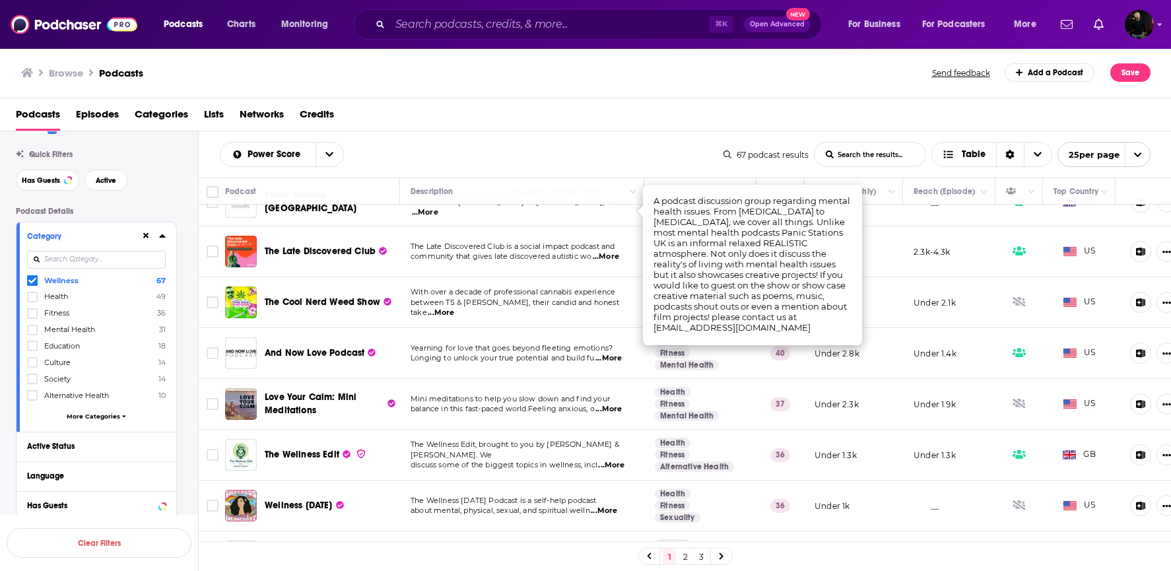
scroll to position [31, 0]
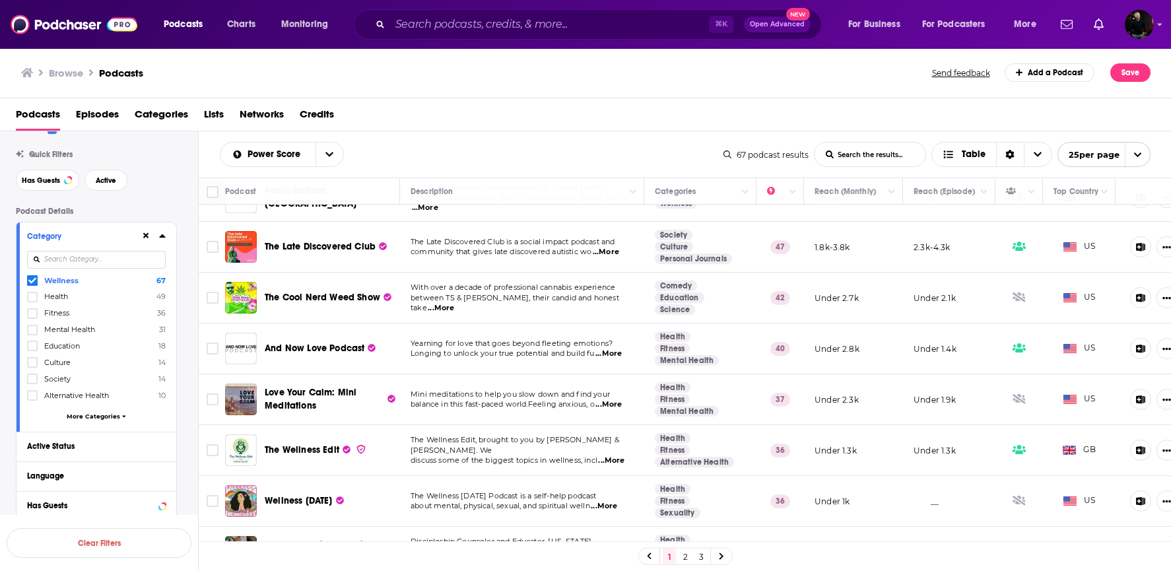
click at [570, 273] on td "With over a decade of professional cannabis experience between TS & [PERSON_NAM…" at bounding box center [522, 298] width 244 height 51
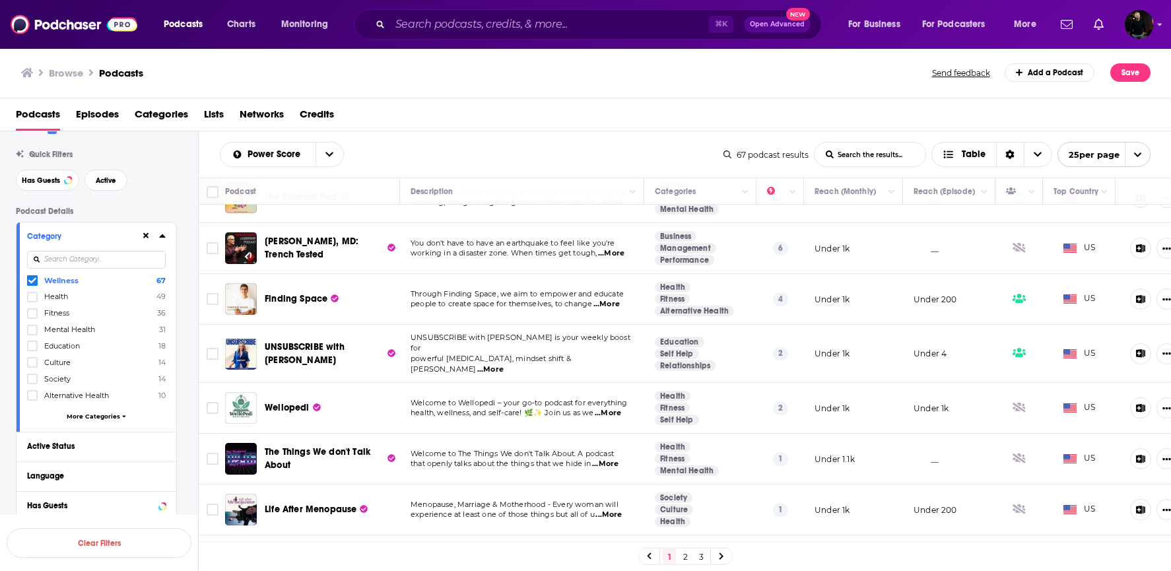
scroll to position [929, 0]
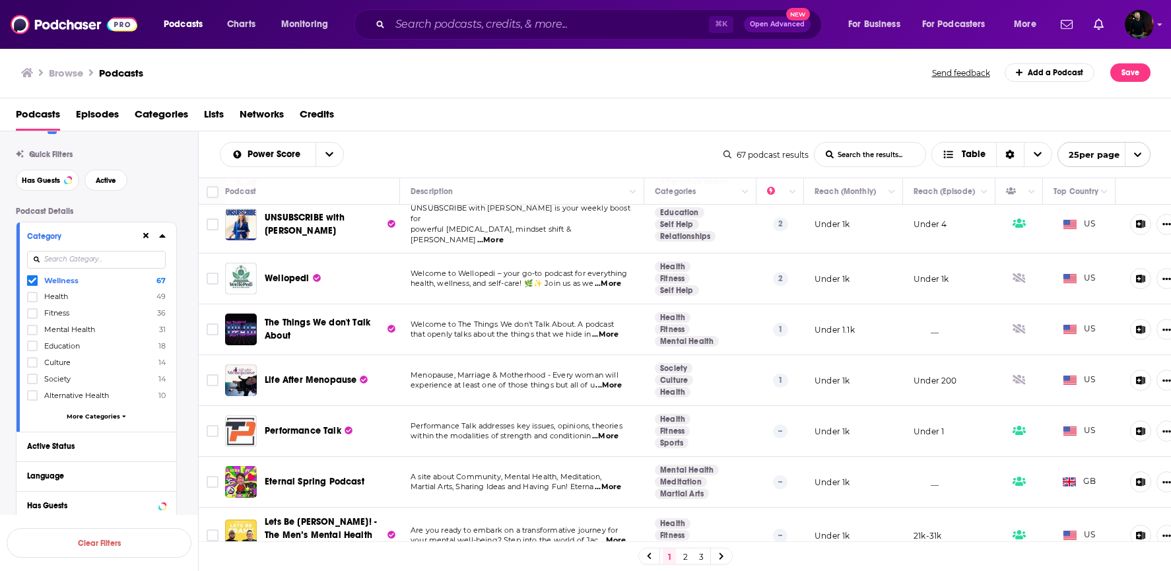
click at [681, 558] on link "2" at bounding box center [685, 557] width 13 height 16
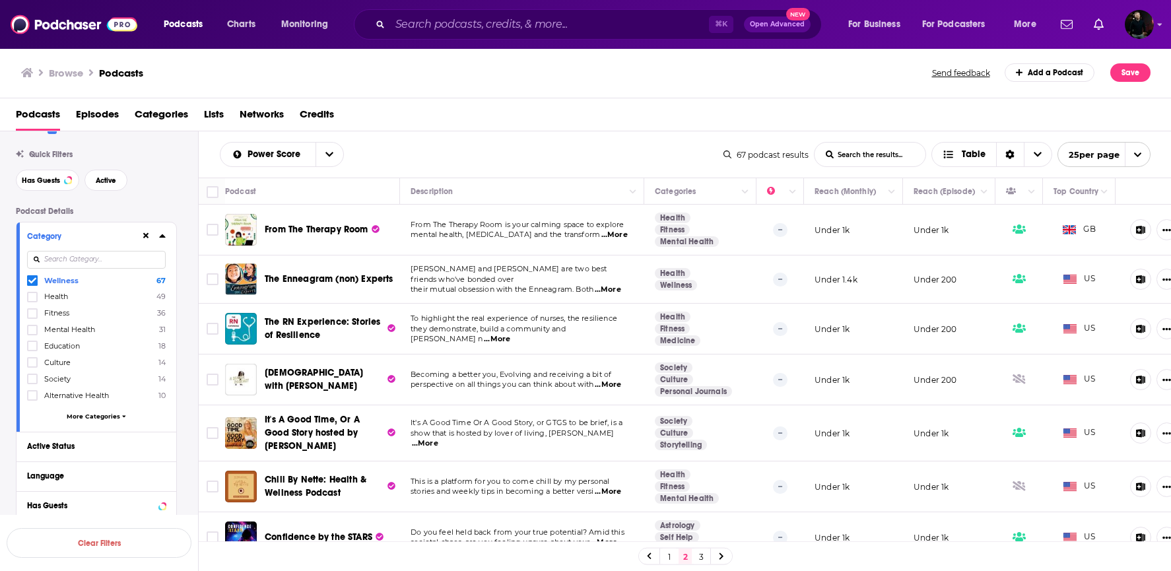
click at [611, 235] on span "...More" at bounding box center [614, 235] width 26 height 11
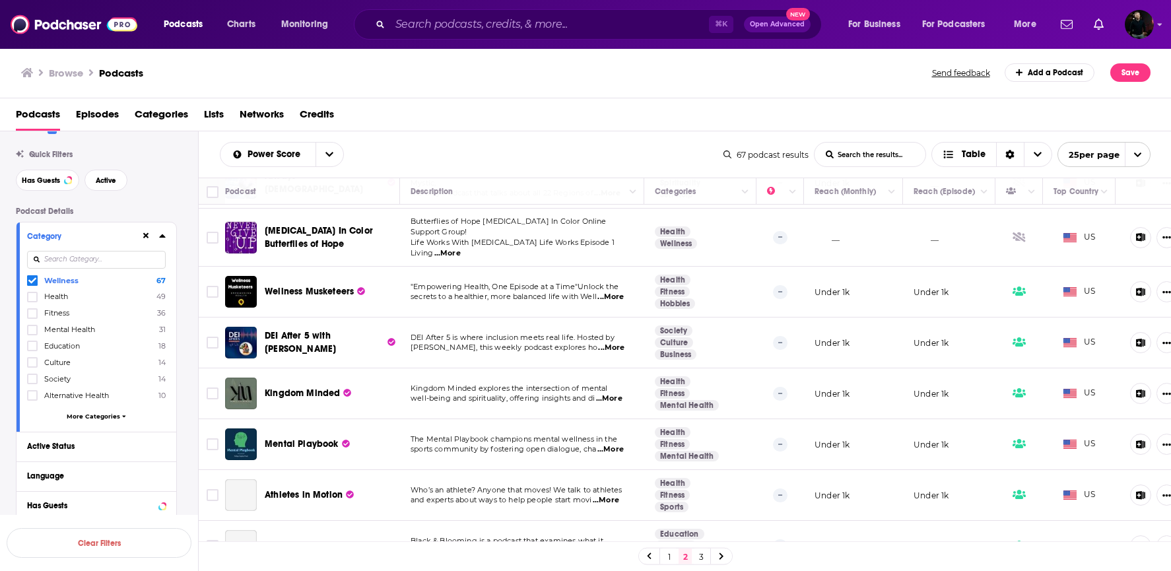
scroll to position [926, 0]
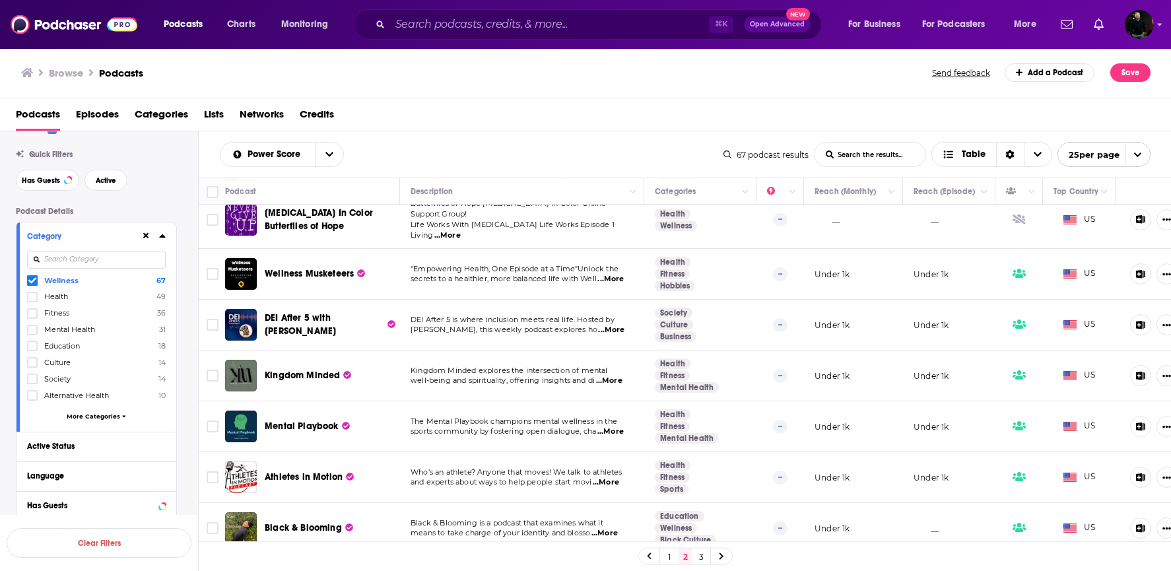
click at [707, 557] on link "3" at bounding box center [701, 557] width 13 height 16
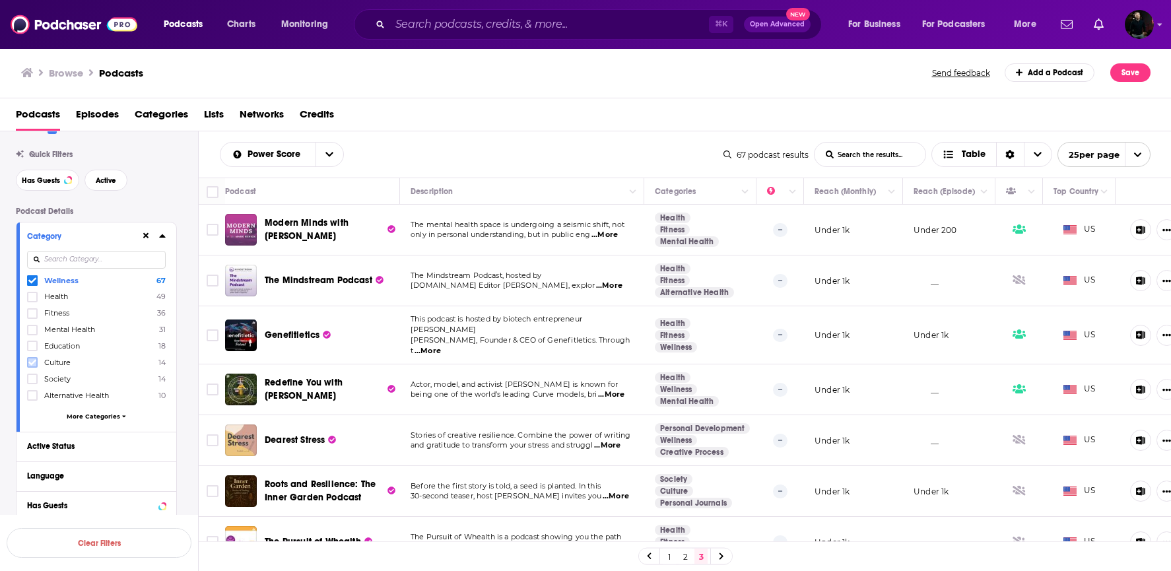
click at [32, 361] on icon at bounding box center [32, 362] width 8 height 8
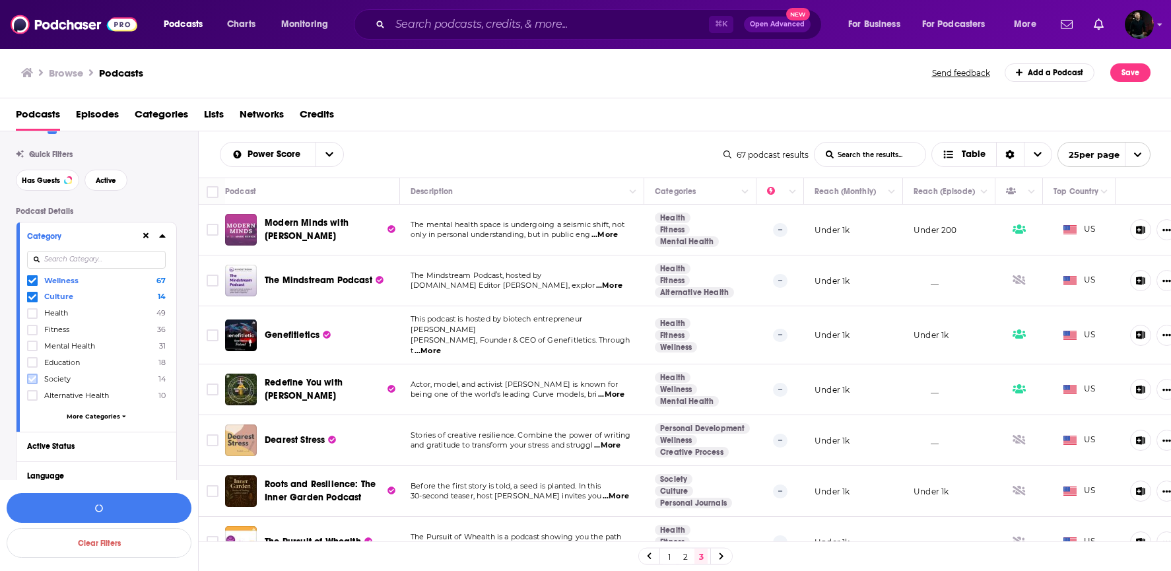
click at [33, 376] on icon at bounding box center [32, 379] width 8 height 8
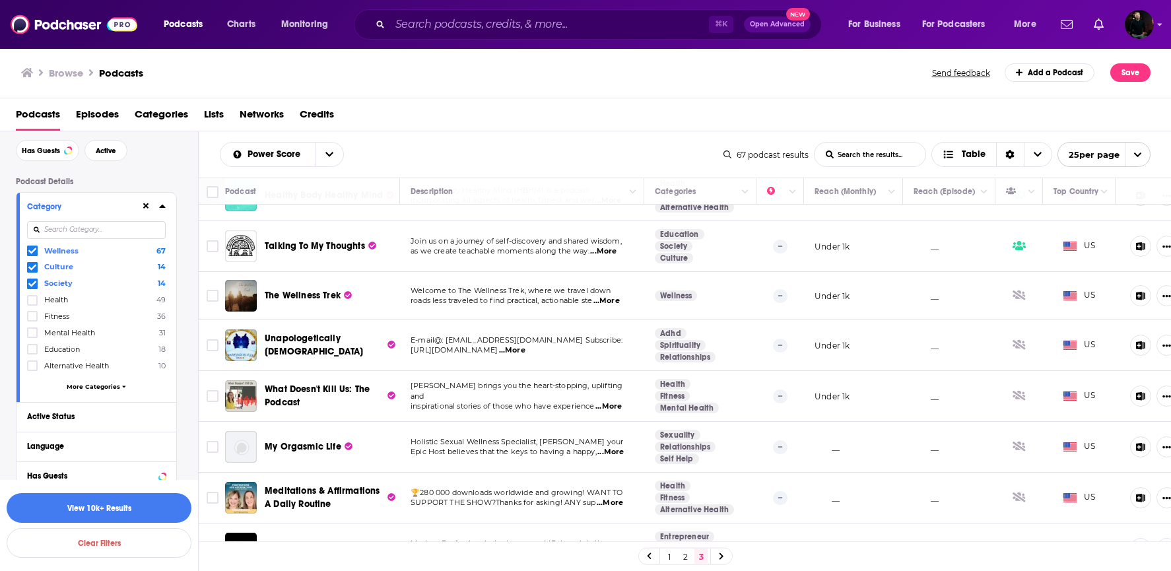
scroll to position [517, 0]
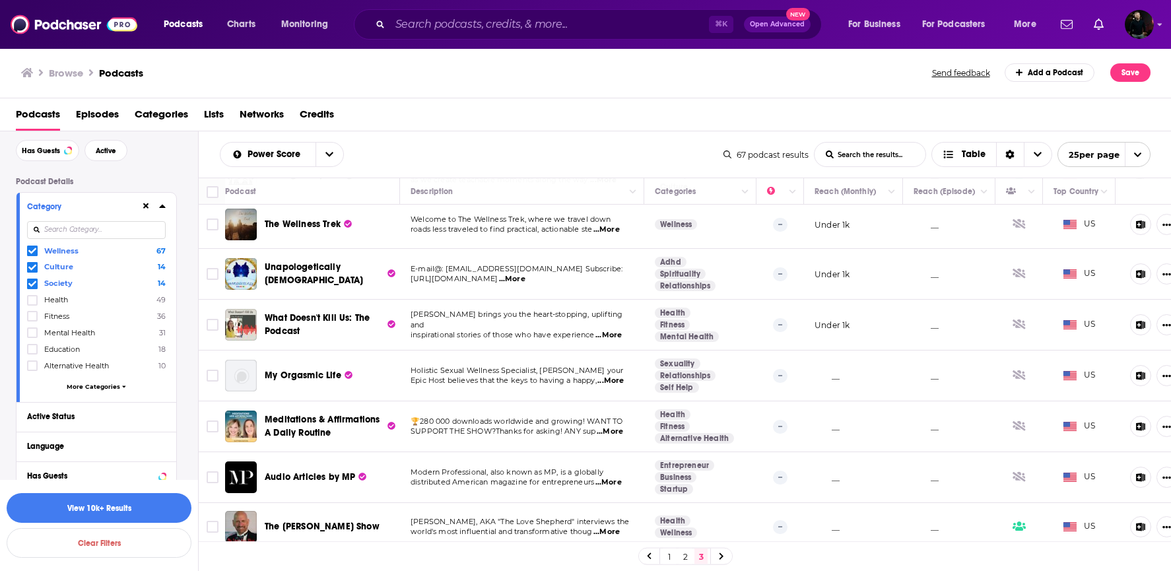
click at [669, 557] on link "1" at bounding box center [669, 557] width 13 height 16
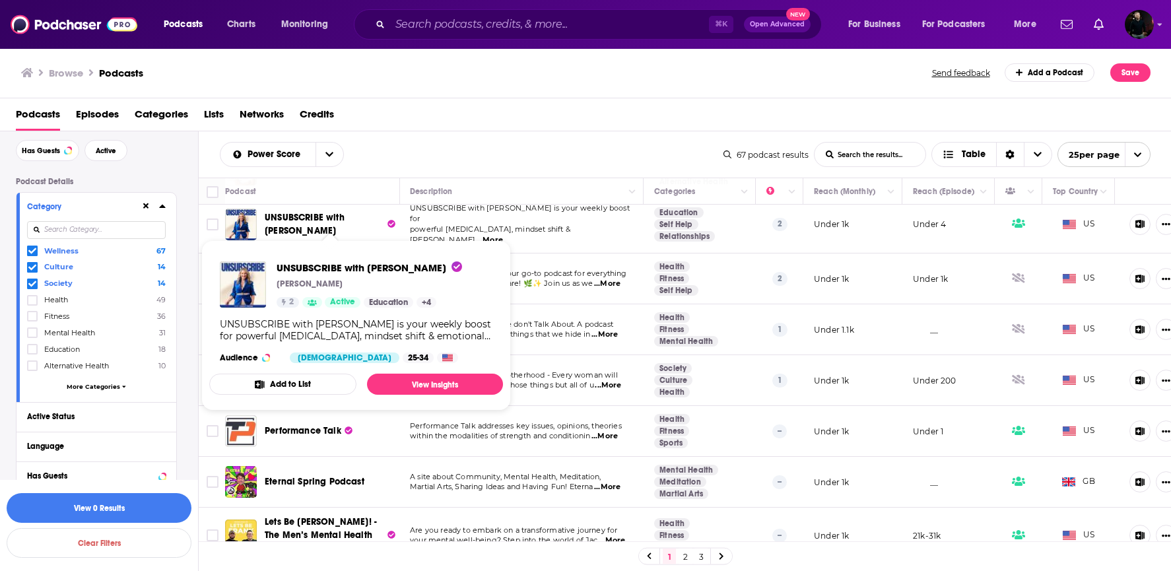
scroll to position [929, 0]
